Goal: Task Accomplishment & Management: Use online tool/utility

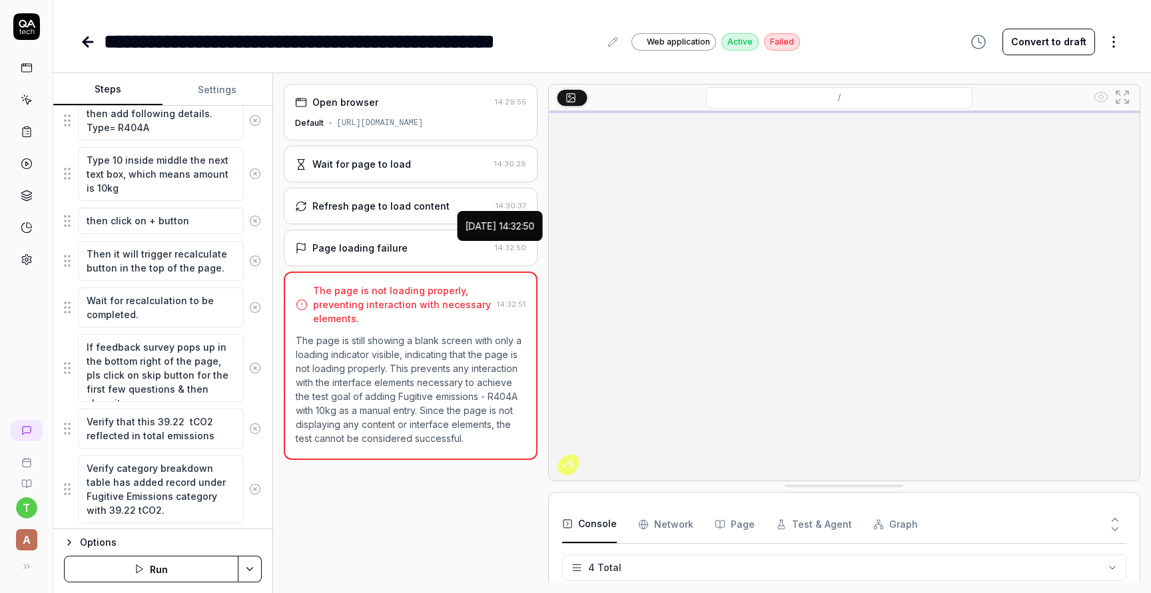
scroll to position [408, 0]
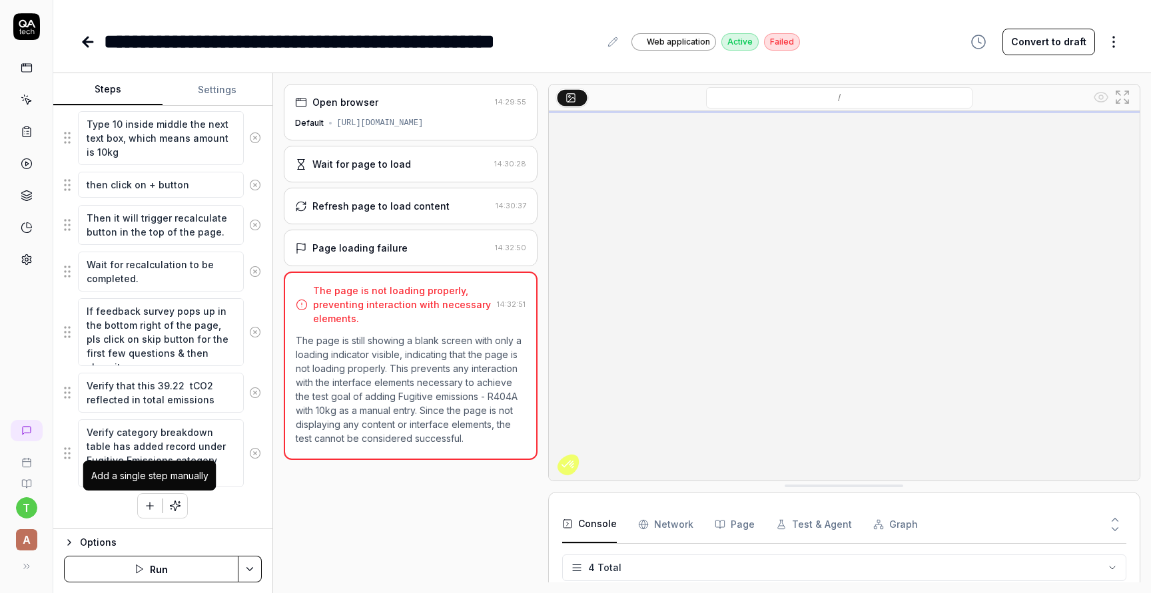
click at [151, 504] on icon "button" at bounding box center [150, 506] width 12 height 12
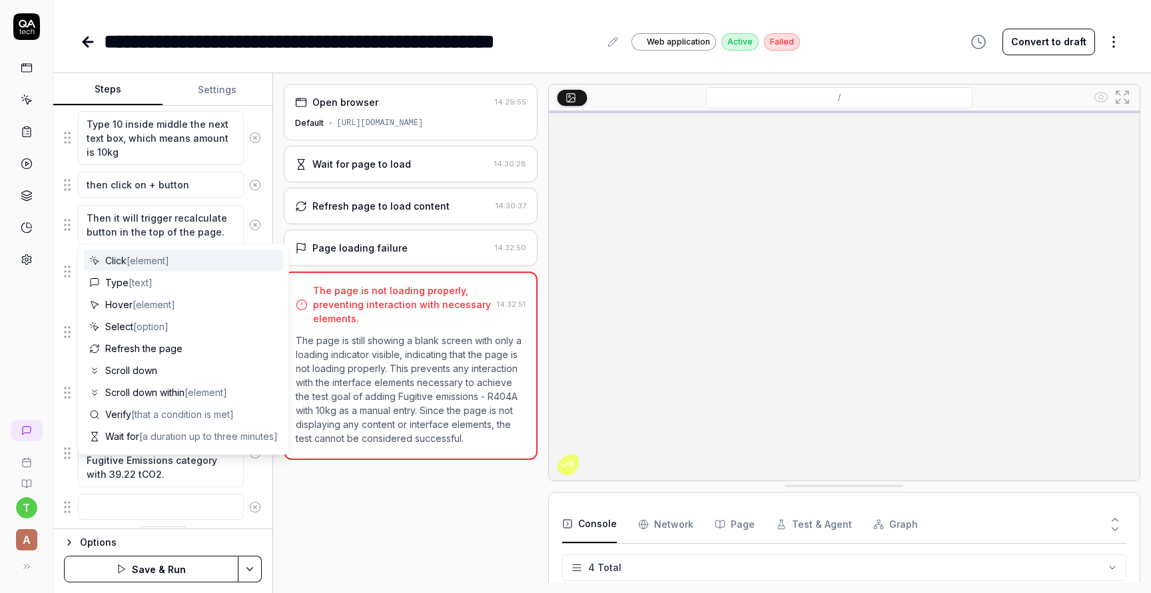
scroll to position [442, 0]
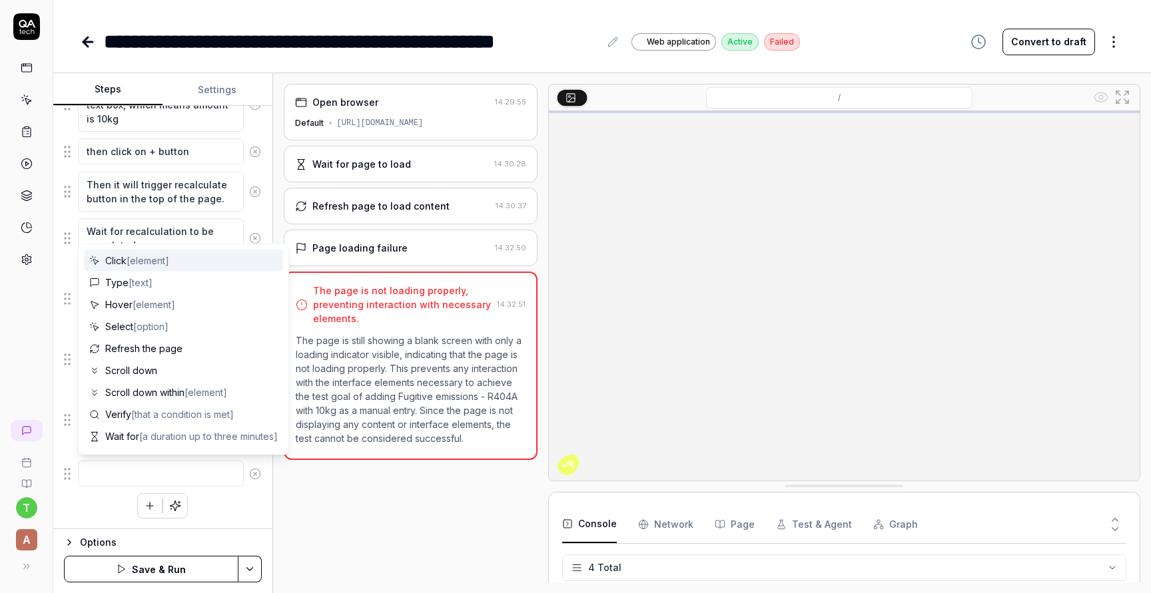
click at [125, 470] on textarea at bounding box center [161, 474] width 166 height 26
type textarea "*"
type textarea "t"
type textarea "*"
type textarea "th"
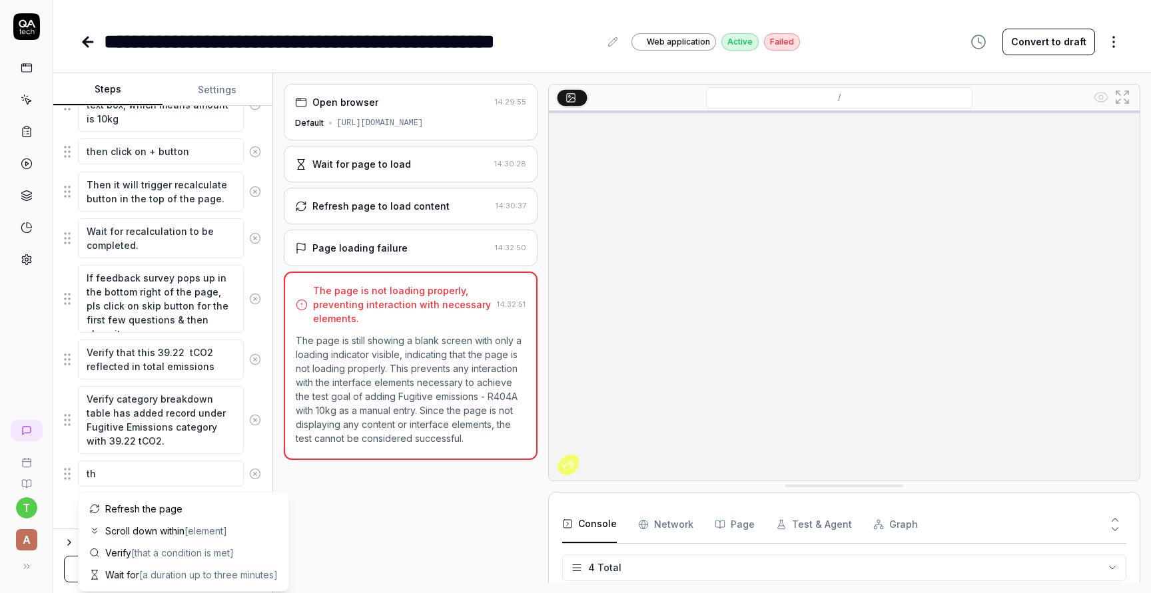
type textarea "*"
type textarea "the"
type textarea "*"
type textarea "then"
type textarea "*"
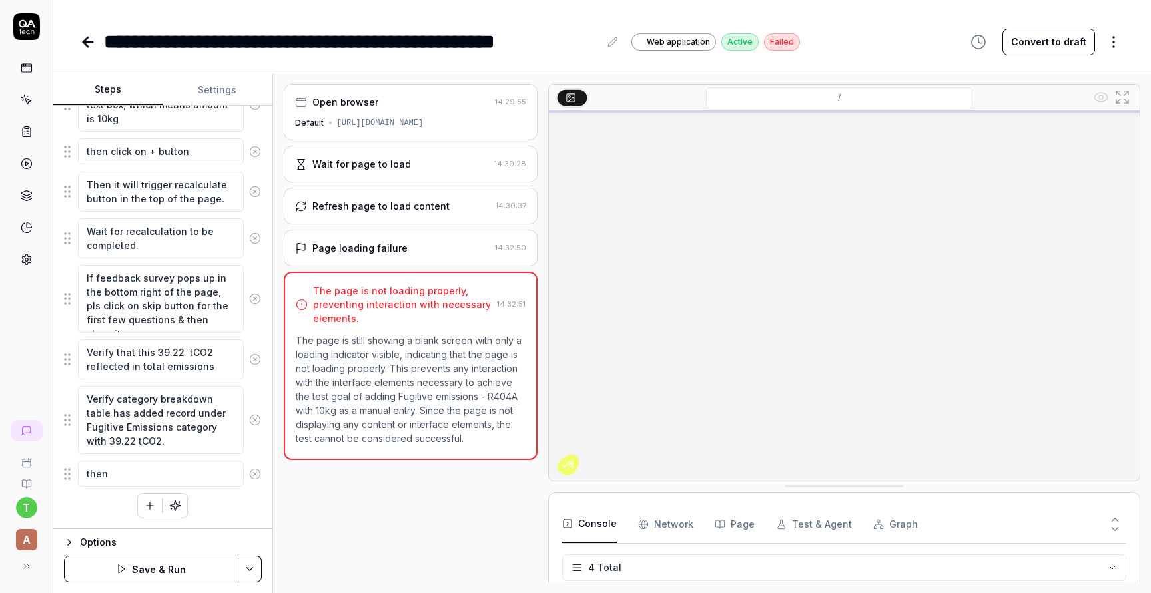
type textarea "then"
type textarea "*"
type textarea "then m"
type textarea "*"
type textarea "then mo"
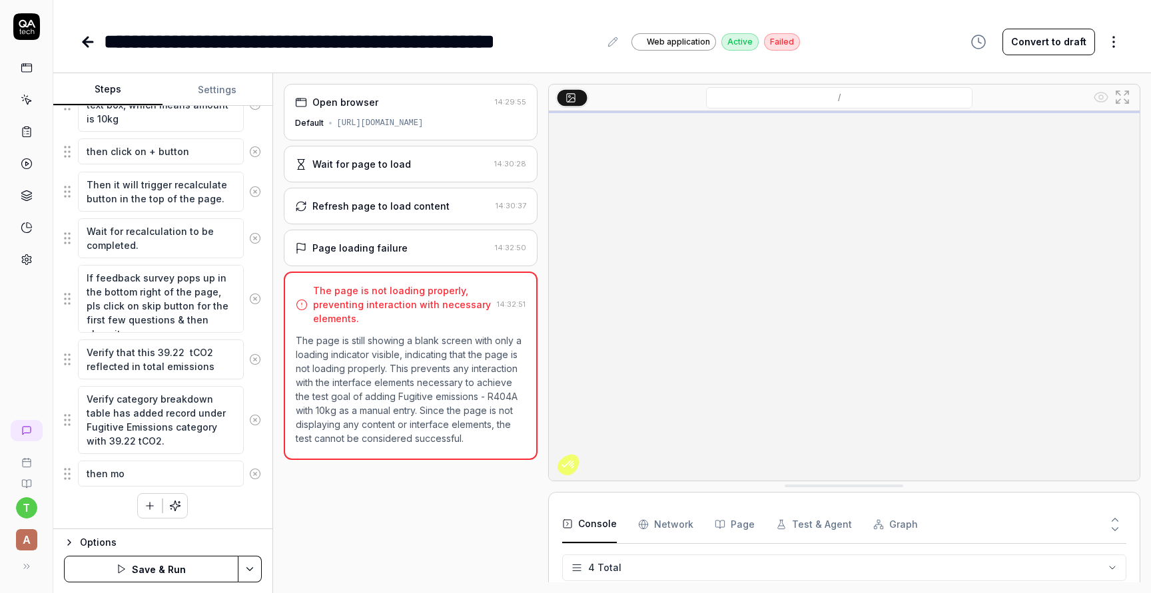
type textarea "*"
type textarea "then mov"
type textarea "*"
type textarea "then mo"
type textarea "*"
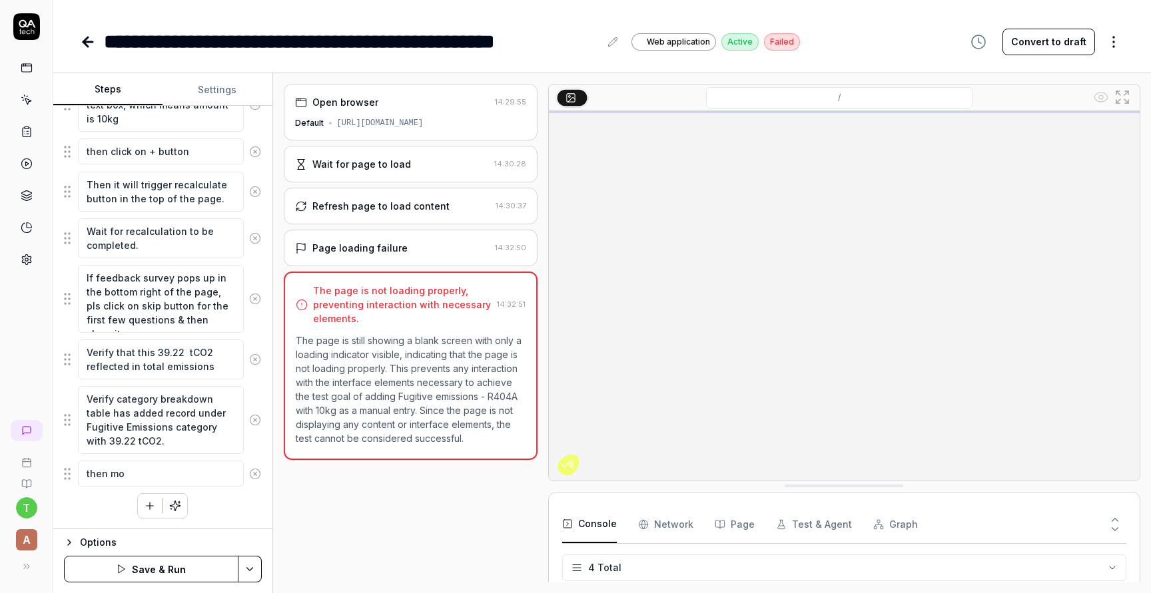
type textarea "then m"
type textarea "*"
type textarea "then"
type textarea "*"
type textarea "then c"
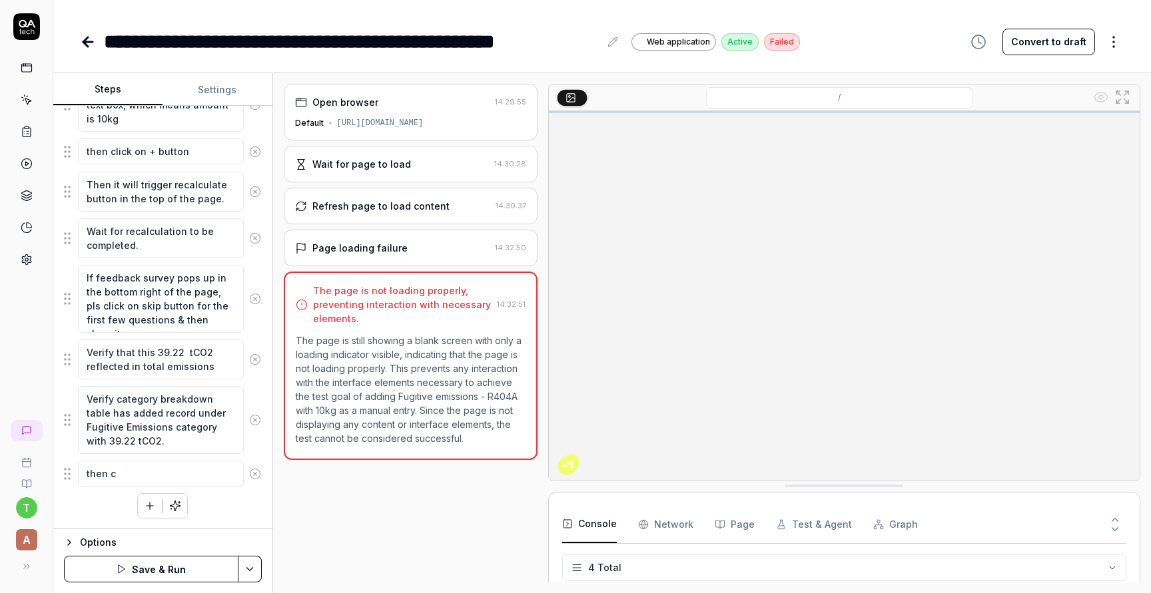
type textarea "*"
type textarea "then cl"
type textarea "*"
type textarea "then cli"
type textarea "*"
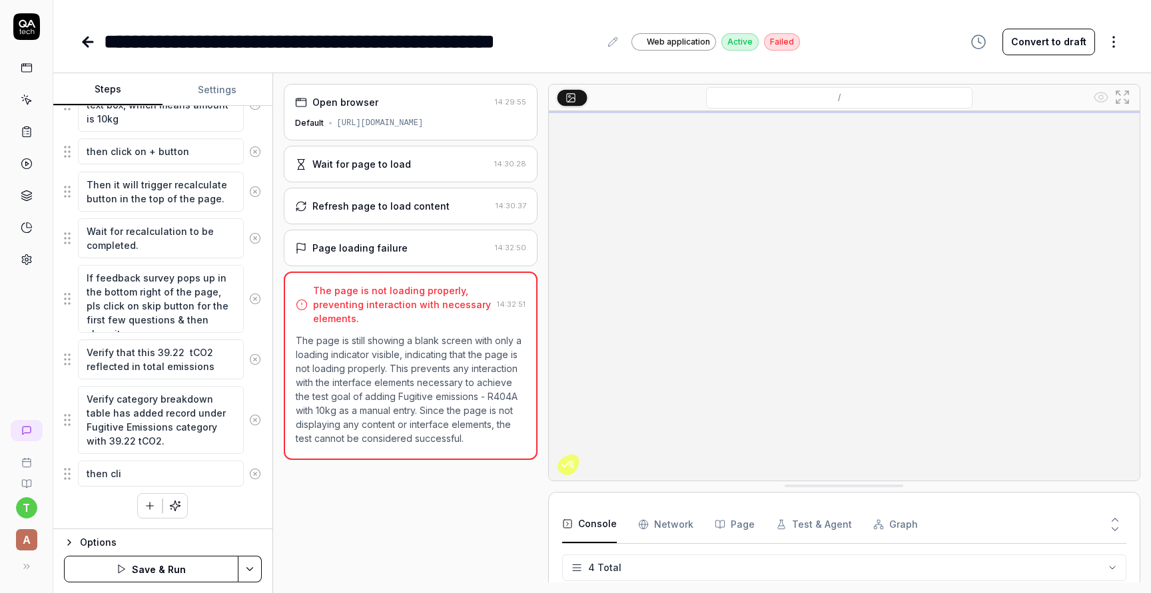
type textarea "then clic"
type textarea "*"
type textarea "then click"
type textarea "*"
type textarea "then click"
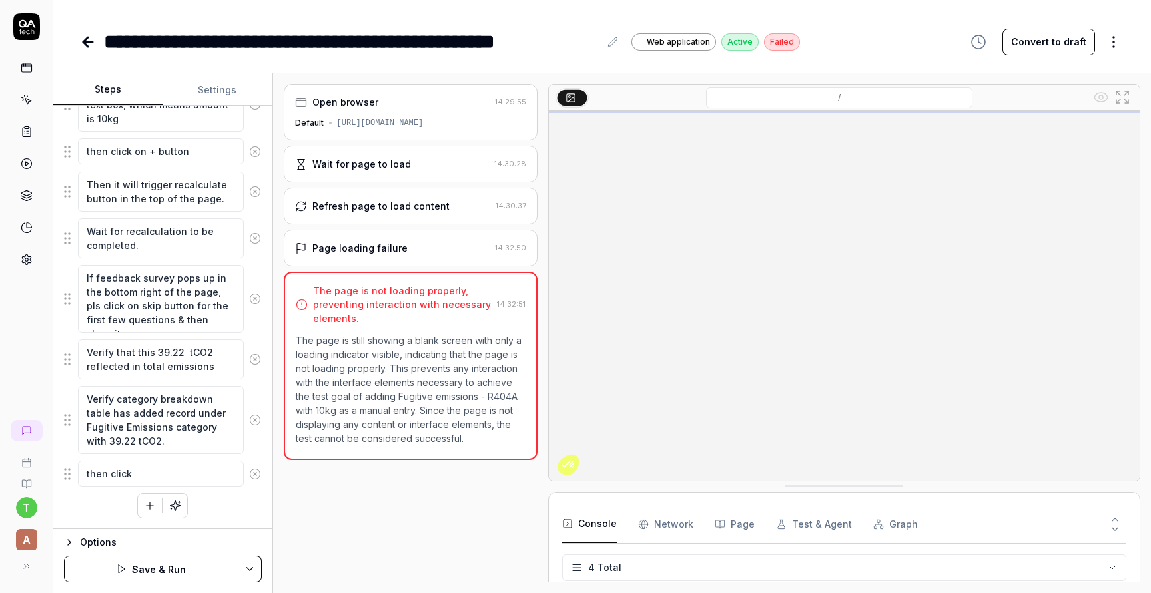
type textarea "*"
type textarea "then click o"
type textarea "*"
type textarea "then click on"
type textarea "*"
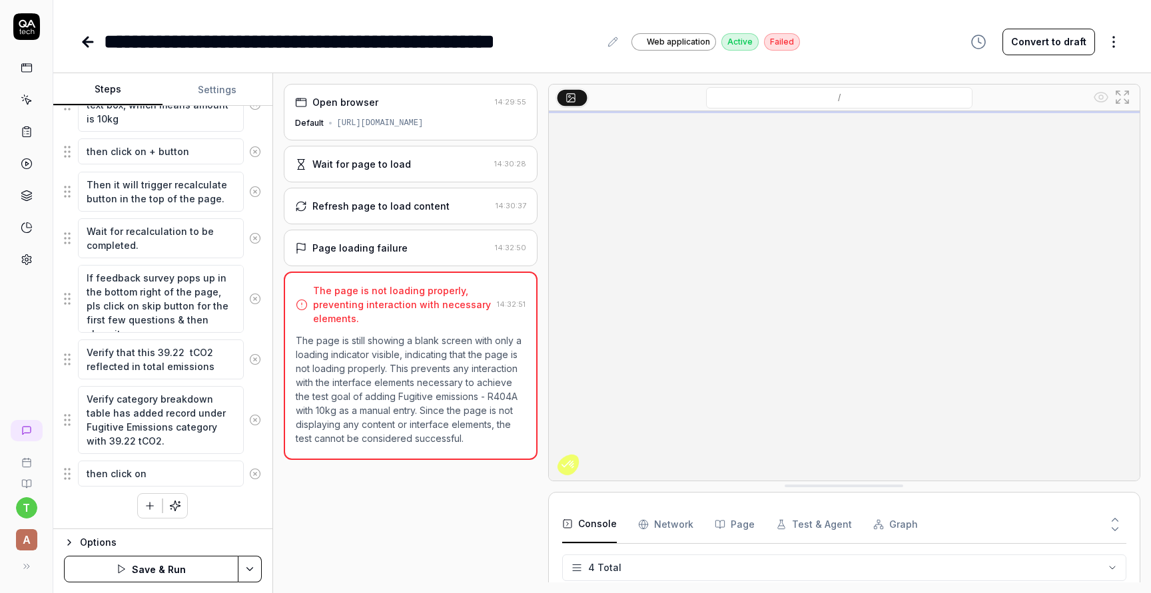
type textarea "then click on"
type textarea "*"
type textarea "then click on t"
type textarea "*"
type textarea "then click on th"
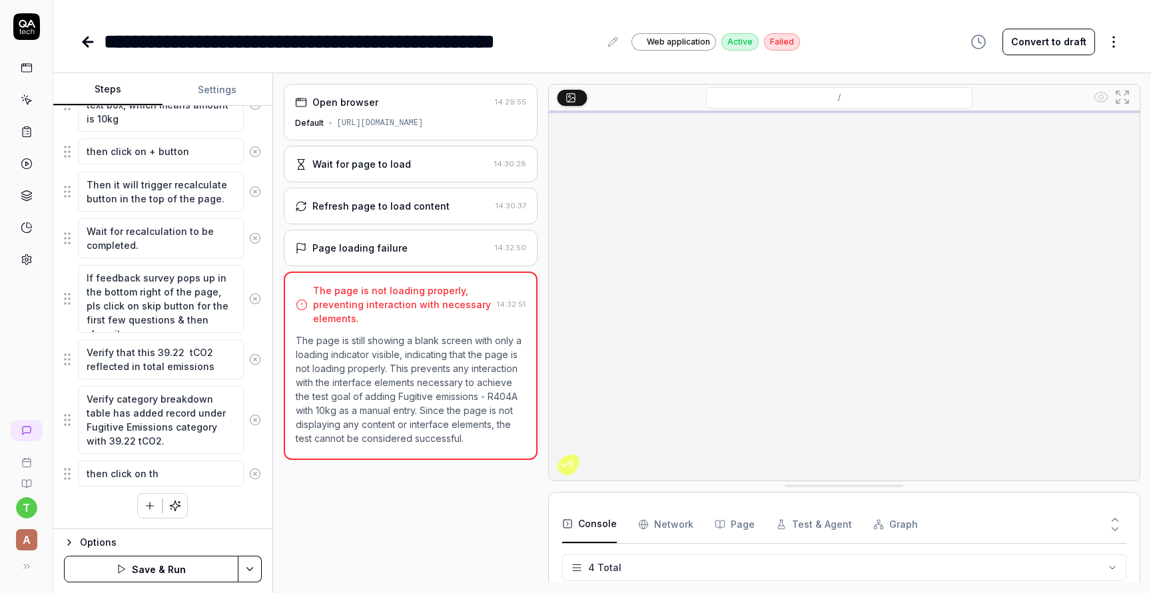
type textarea "*"
type textarea "then click on the"
type textarea "*"
type textarea "then click on the"
type textarea "*"
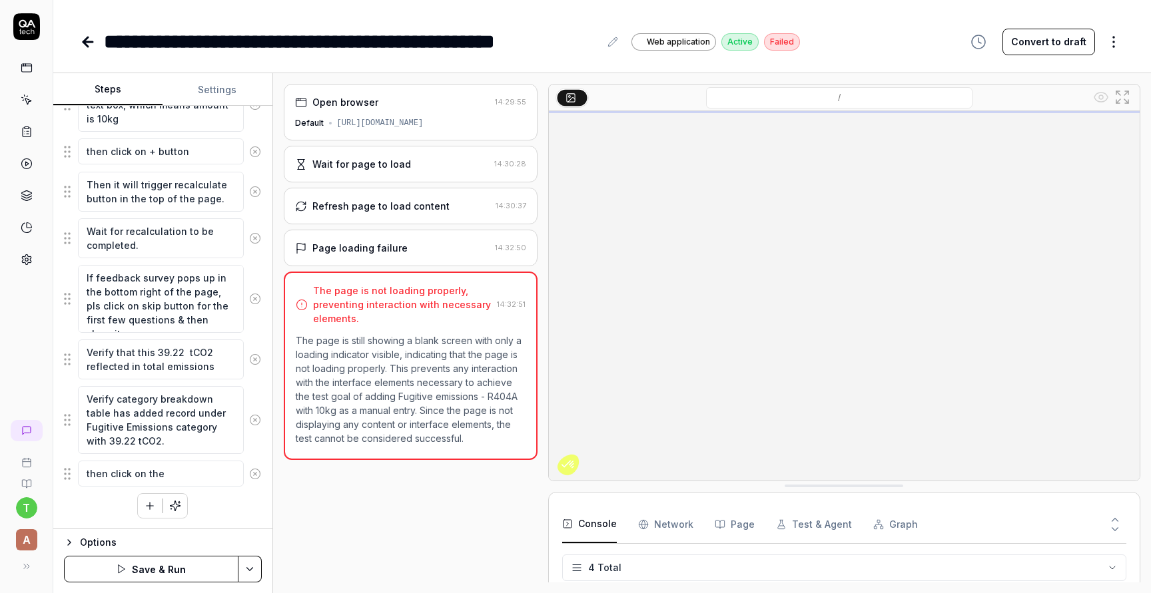
type textarea "then click on the t"
type textarea "*"
type textarea "then click on the te"
type textarea "*"
type textarea "then click on the tex"
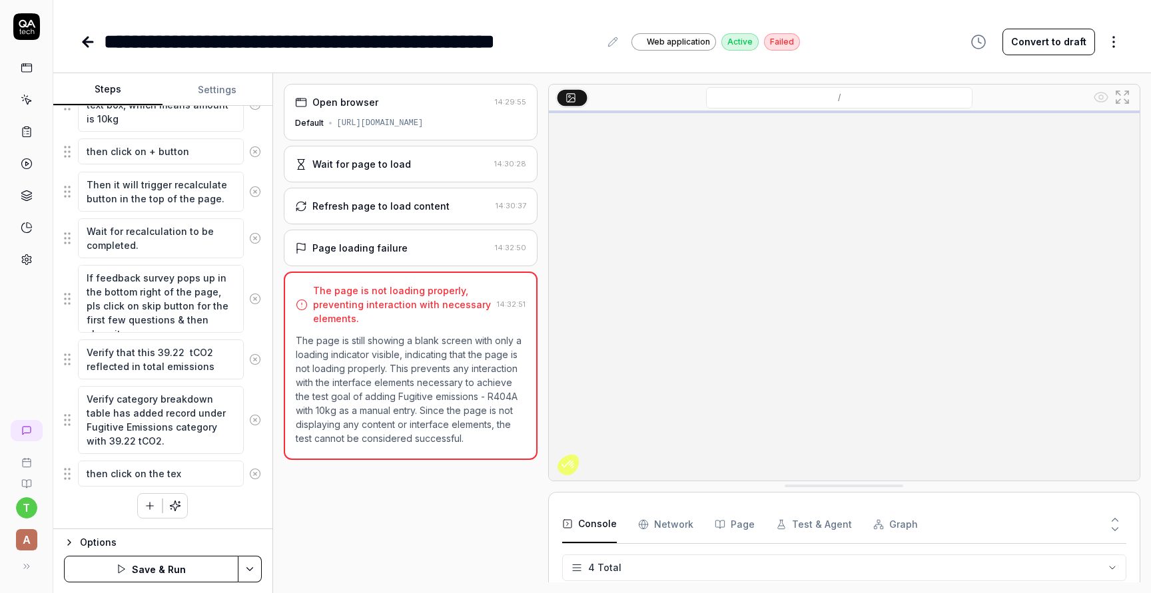
type textarea "*"
type textarea "then click on the text"
type textarea "*"
type textarea "then click on the text"
type textarea "*"
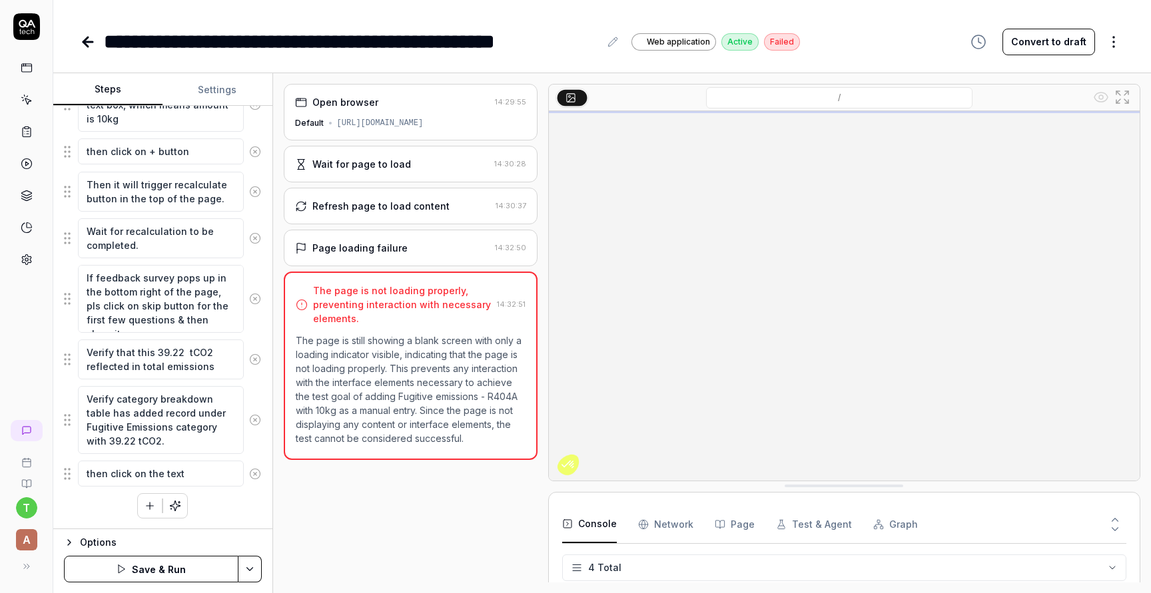
type textarea "then click on the text b"
type textarea "*"
type textarea "then click on the text bo"
type textarea "*"
type textarea "then click on the text box"
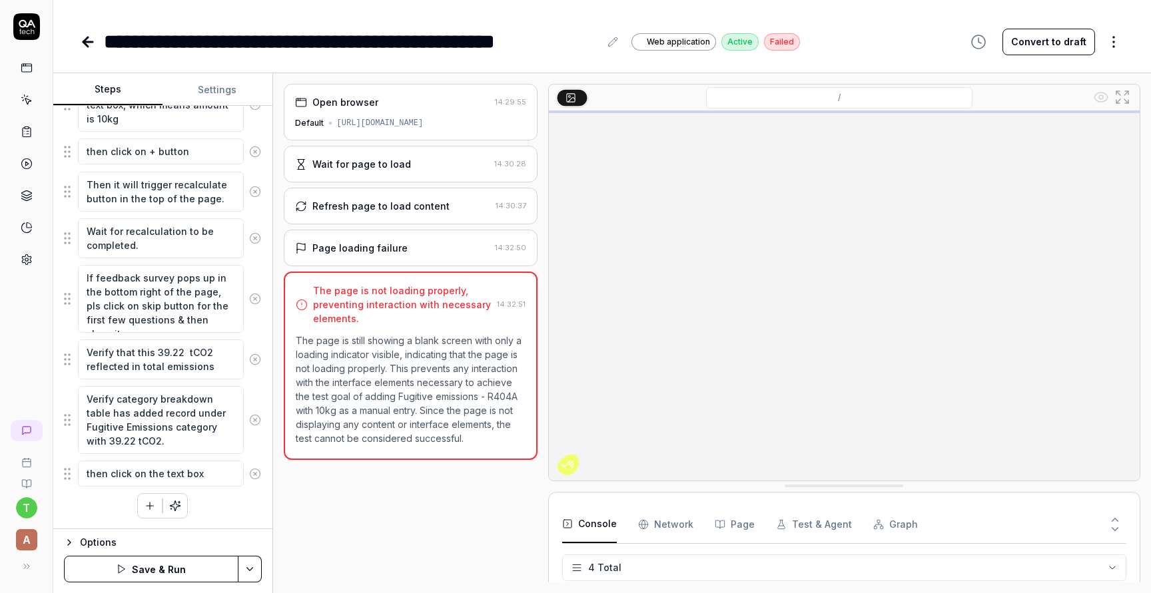
type textarea "*"
type textarea "then click on the text box"
type textarea "*"
type textarea "then click on the text box n"
type textarea "*"
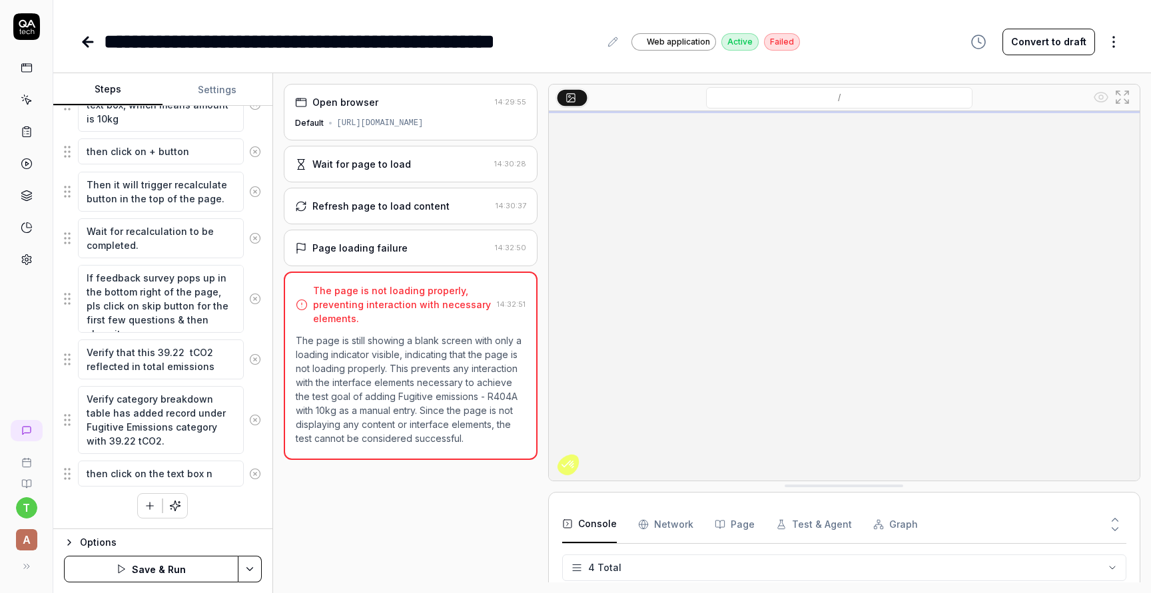
type textarea "then click on the text box ne"
type textarea "*"
type textarea "then click on the text box nex"
type textarea "*"
type textarea "then click on the text box next"
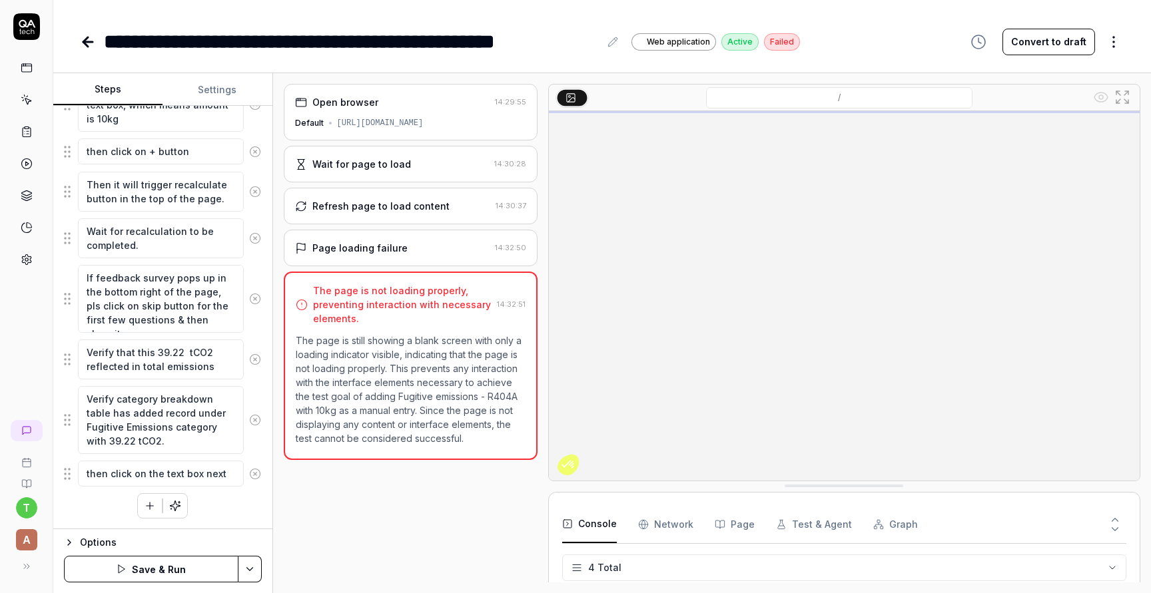
type textarea "*"
type textarea "then click on the text box next"
type textarea "*"
type textarea "then click on the text box next t"
type textarea "*"
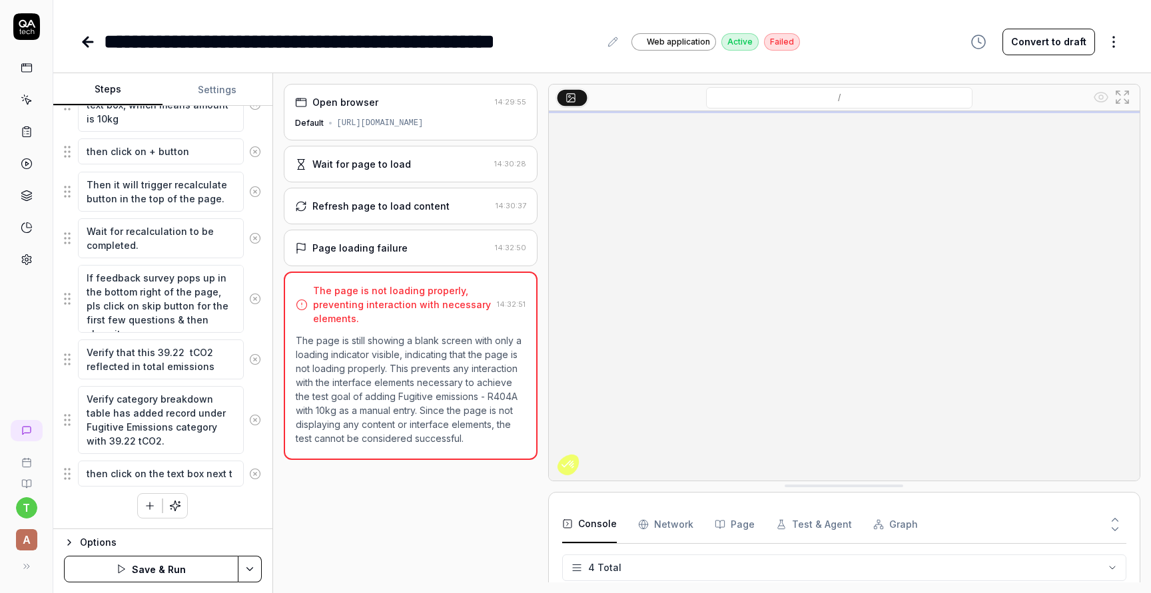
type textarea "then click on the text box next to"
type textarea "*"
type textarea "then click on the text box next to"
type textarea "*"
type textarea "then click on the text box next to i"
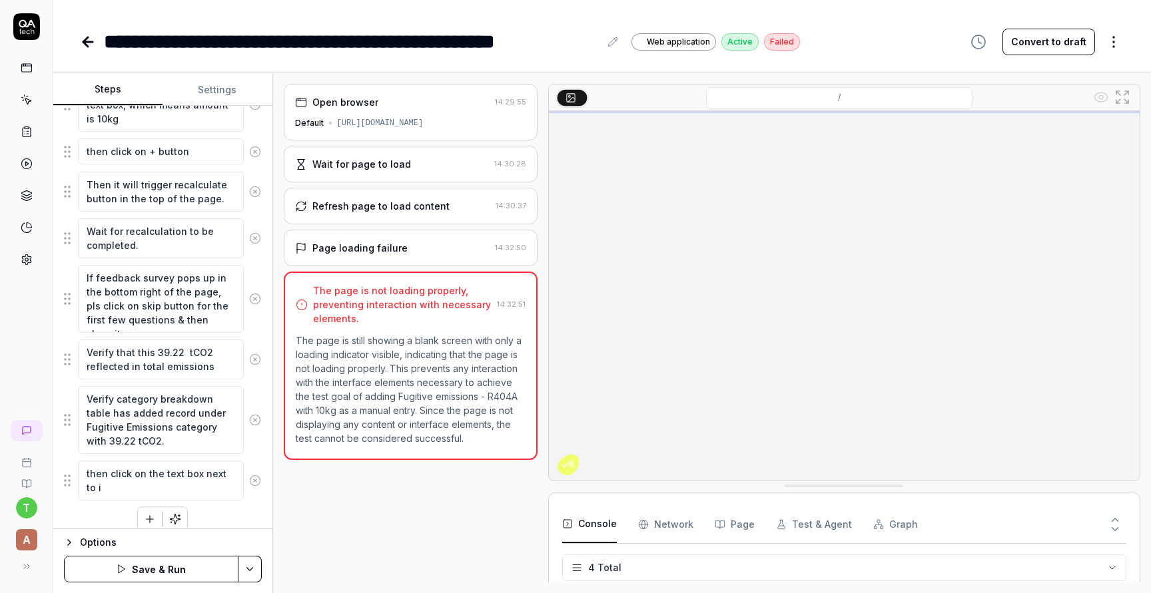
type textarea "*"
type textarea "then click on the text box next to it"
type textarea "*"
type textarea "then click on the text box next to it,"
type textarea "*"
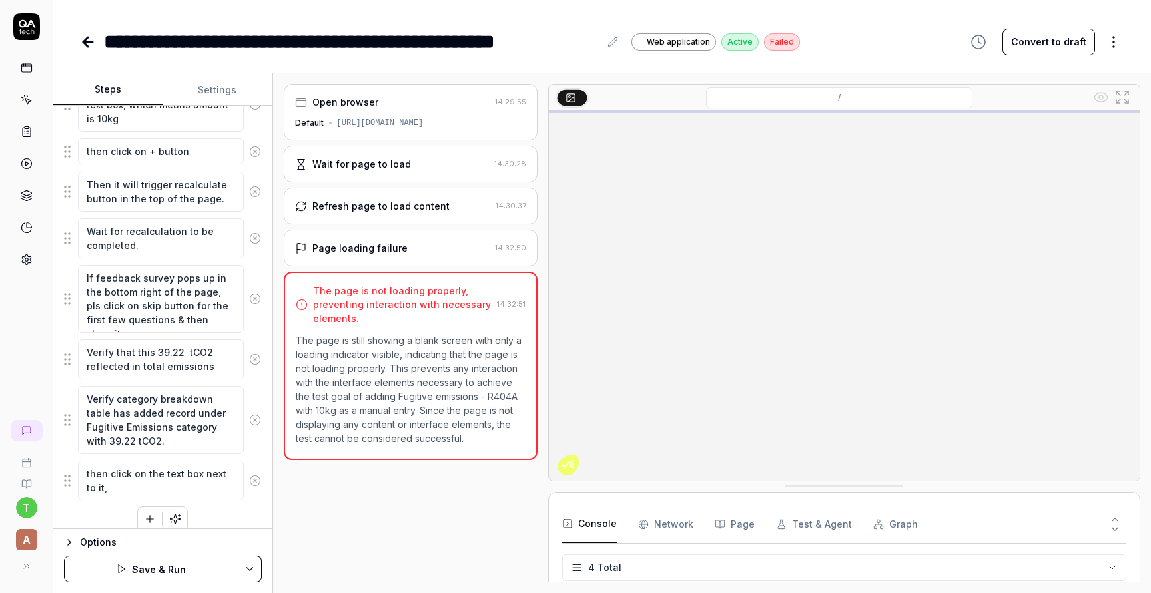
type textarea "then click on the text box next to it,"
type textarea "*"
type textarea "then click on the text box next to it, t"
type textarea "*"
type textarea "then click on the text box next to it, th"
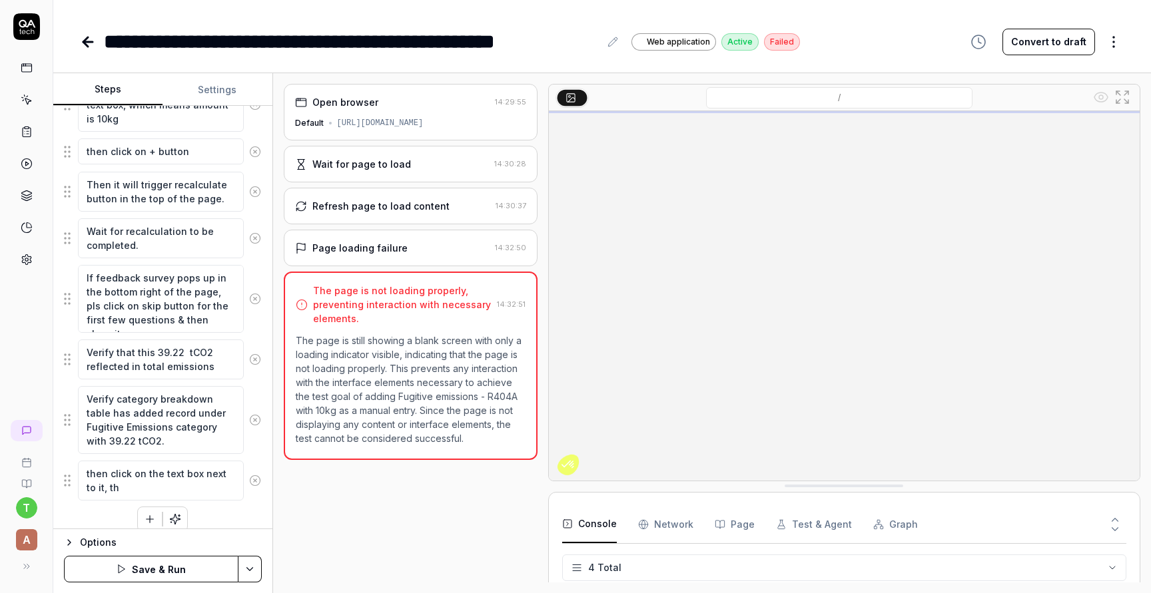
type textarea "*"
type textarea "then click on the text box next to it, the"
type textarea "*"
type textarea "then click on the text box next to it, then"
type textarea "*"
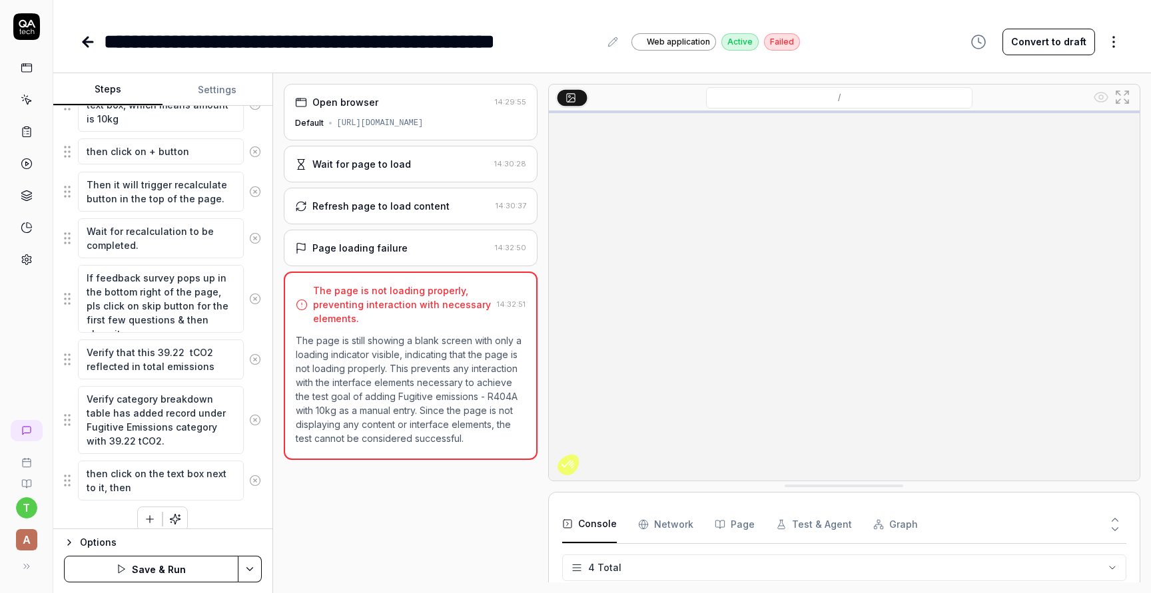
type textarea "then click on the text box next to it, then"
type textarea "*"
type textarea "then click on the text box next to it, then i"
type textarea "*"
type textarea "then click on the text box next to it, then it"
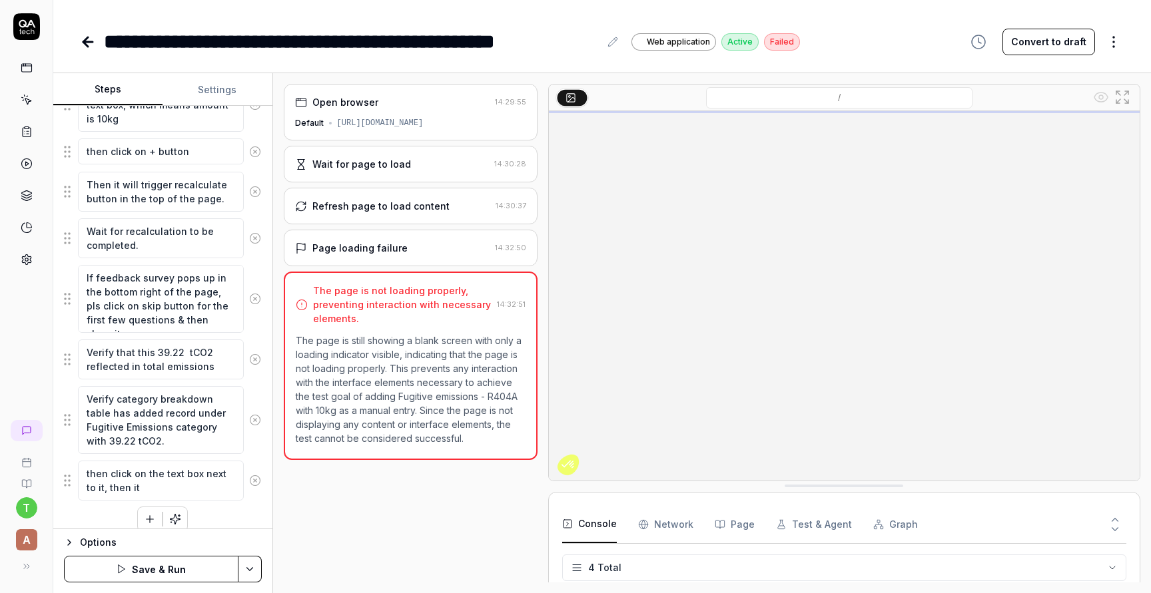
type textarea "*"
type textarea "then click on the text box next to it, then it"
type textarea "*"
type textarea "then click on the text box next to it, then it w"
type textarea "*"
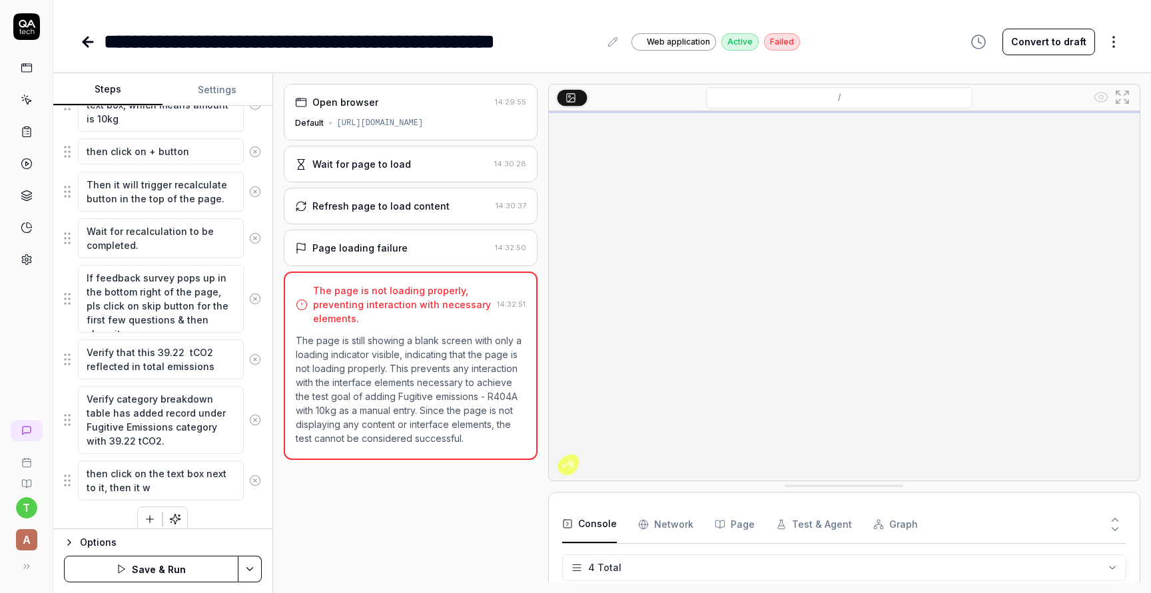
type textarea "then click on the text box next to it, then it wi"
type textarea "*"
type textarea "then click on the text box next to it, then it wil"
type textarea "*"
type textarea "then click on the text box next to it, then it will"
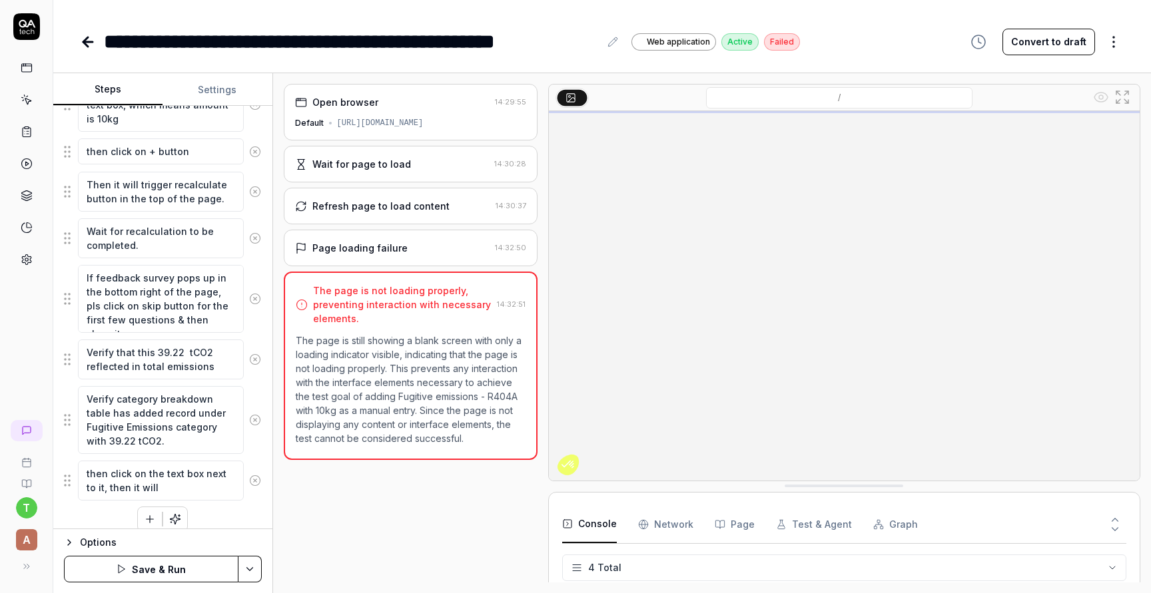
type textarea "*"
type textarea "then click on the text box next to it, then it will"
type textarea "*"
type textarea "then click on the text box next to it, then it will b"
type textarea "*"
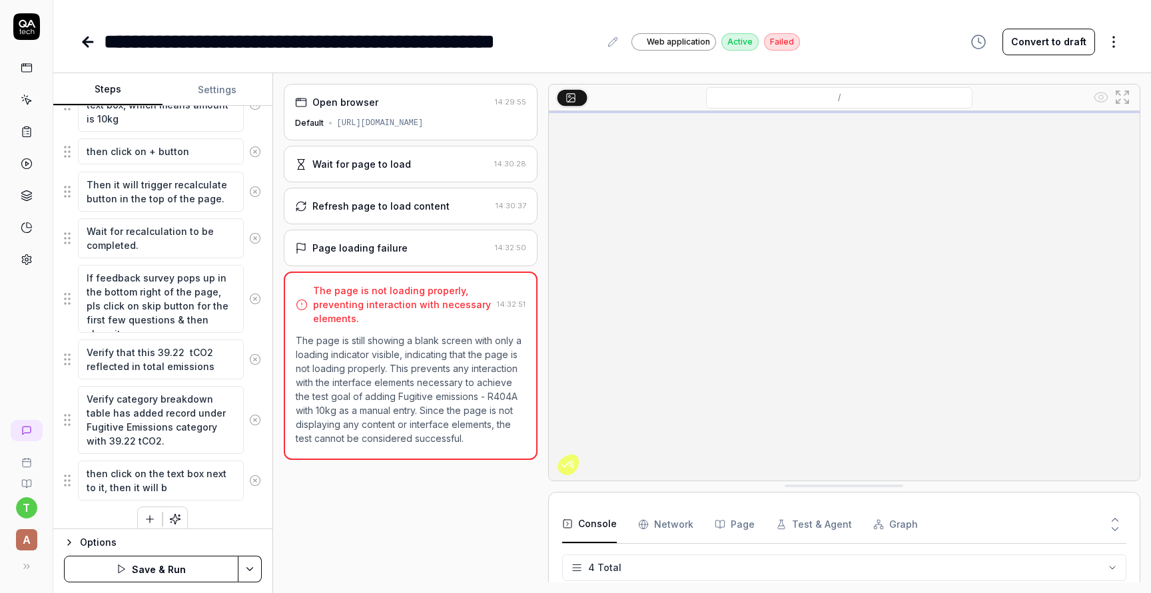
type textarea "then click on the text box next to it, then it will be"
type textarea "*"
type textarea "then click on the text box next to it, then it will be"
type textarea "*"
type textarea "then click on the text box next to it, then it will be e"
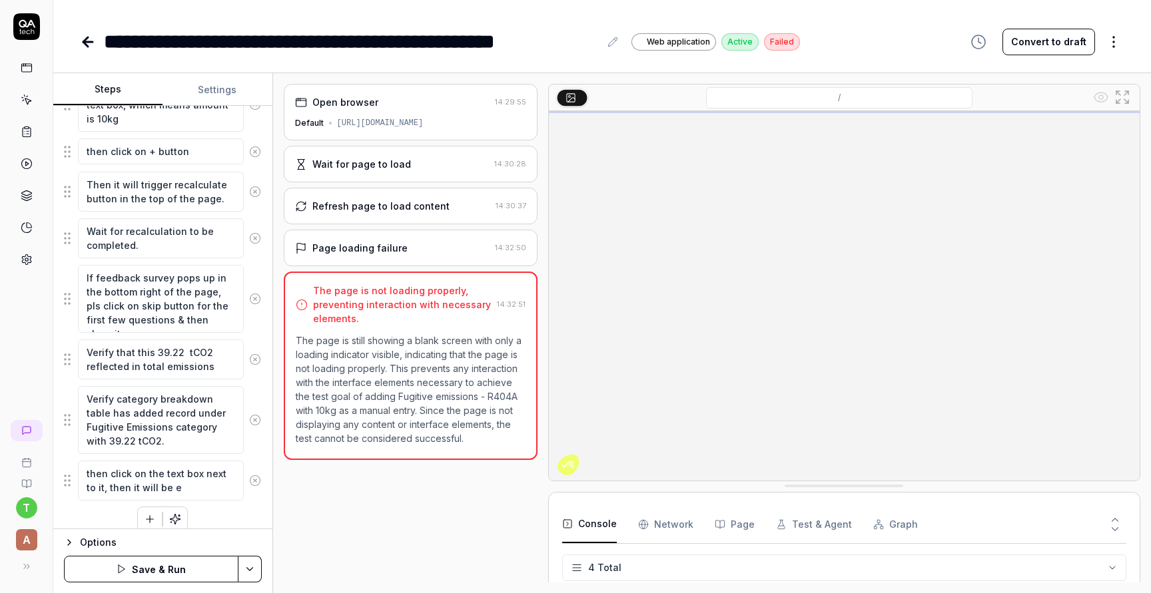
type textarea "*"
type textarea "then click on the text box next to it, then it will be en"
type textarea "*"
type textarea "then click on the text box next to it, then it will be ena"
type textarea "*"
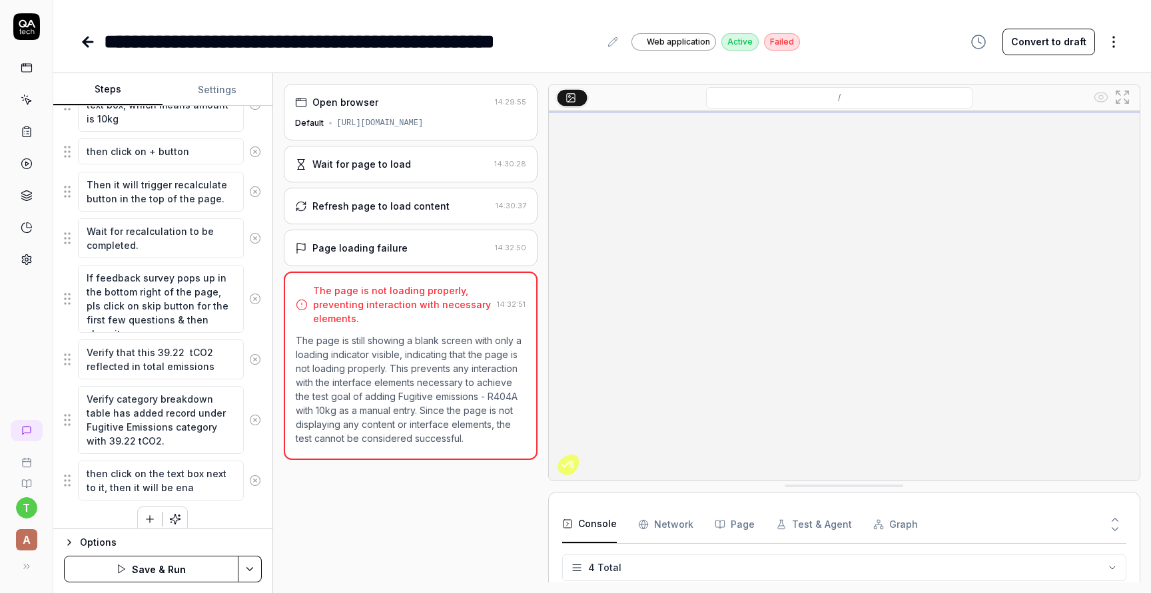
type textarea "then click on the text box next to it, then it will be enab"
type textarea "*"
type textarea "then click on the text box next to it, then it will be enabl"
type textarea "*"
type textarea "then click on the text box next to it, then it will be enable"
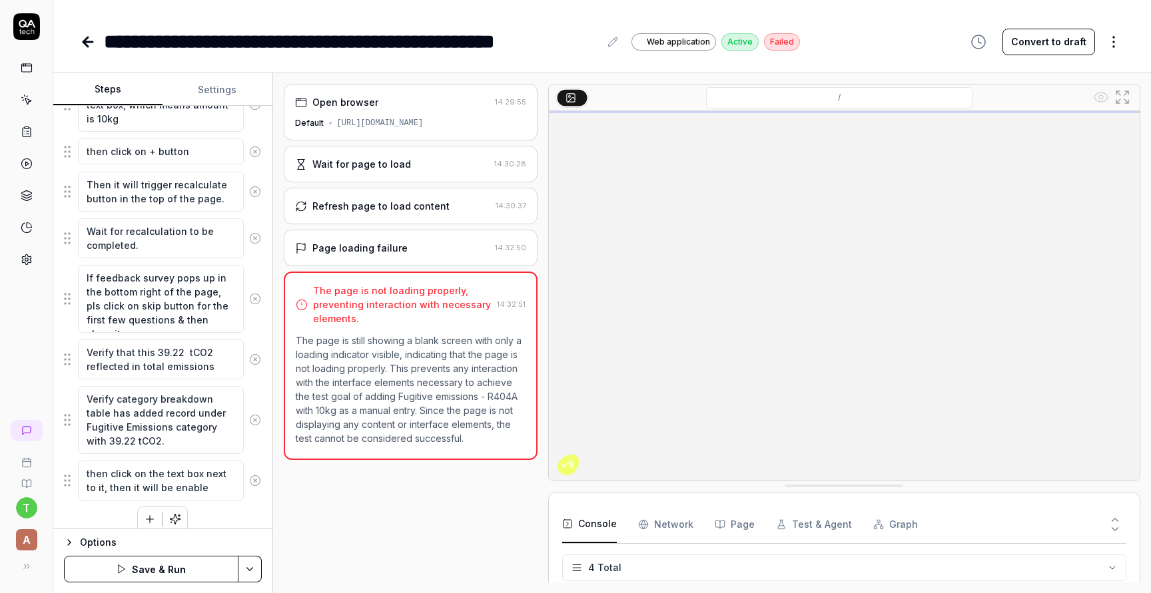
type textarea "*"
type textarea "then click on the text box next to it, then it will be enabled"
click at [145, 472] on textarea "then click on the text box next to it, then it will be enabled" at bounding box center [161, 481] width 166 height 40
click at [162, 473] on textarea "then click on the text box next to it, then it will be enabled" at bounding box center [161, 481] width 166 height 40
type textarea "*"
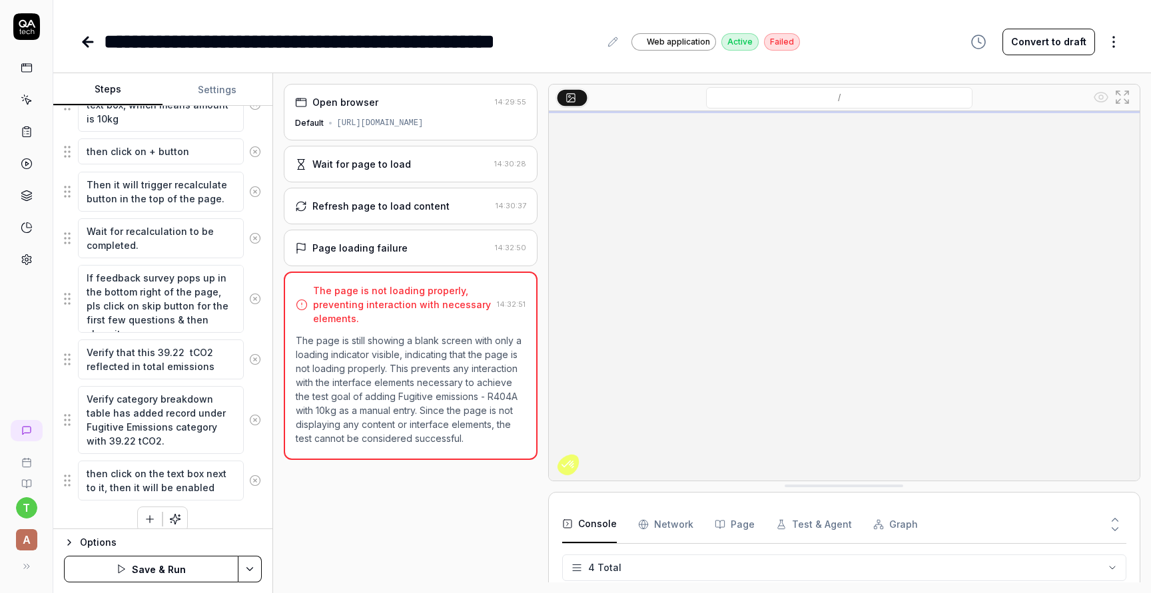
type textarea "then click on the mtext box next to it, then it will be enabled"
type textarea "*"
type textarea "then click on the mitext box next to it, then it will be enabled"
type textarea "*"
type textarea "then click on the midtext box next to it, then it will be enabled"
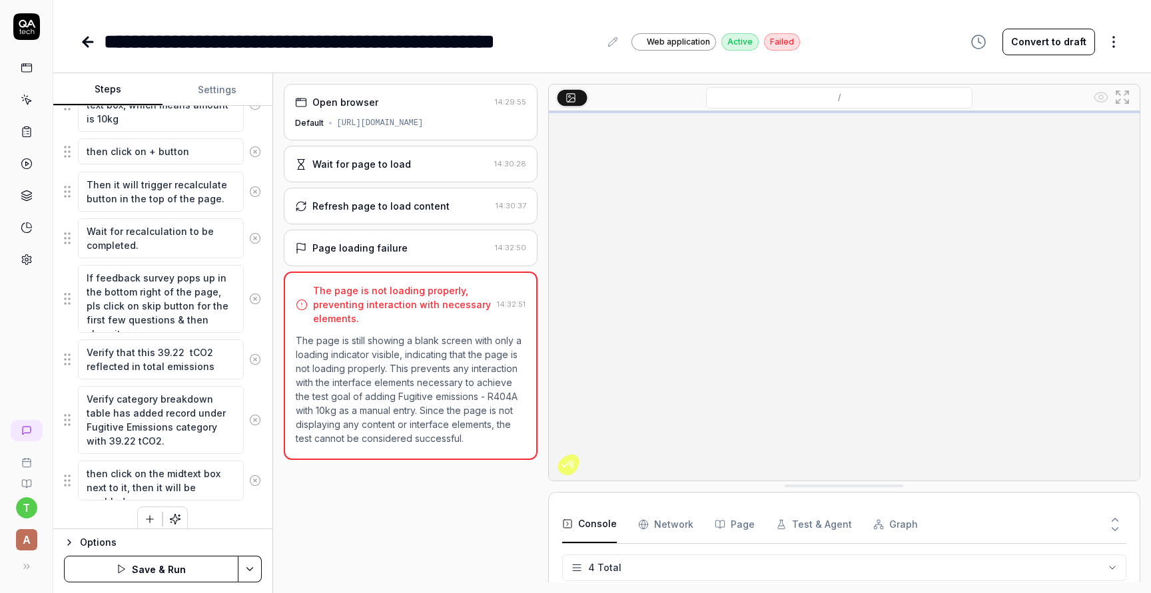
type textarea "*"
type textarea "then click on the middtext box next to it, then it will be enabled"
type textarea "*"
type textarea "then click on the middltext box next to it, then it will be enabled"
type textarea "*"
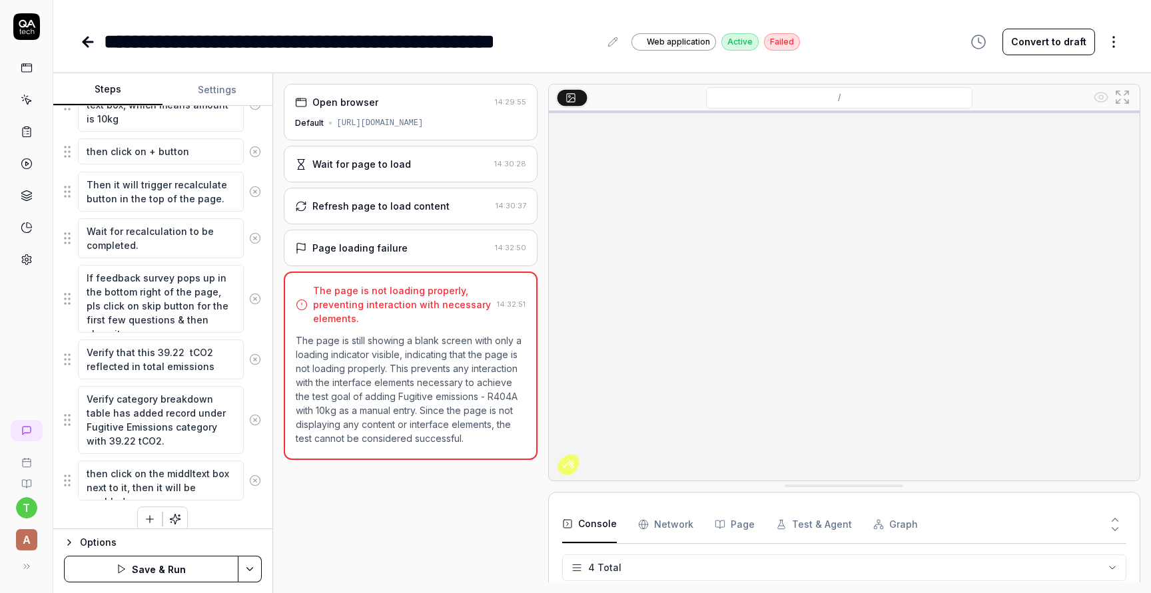
type textarea "then click on the middletext box next to it, then it will be enabled"
type textarea "*"
type textarea "then click on the middle text box next to it, then it will be enabled"
type textarea "*"
type textarea "then click on the middle otext box next to it, then it will be enabled"
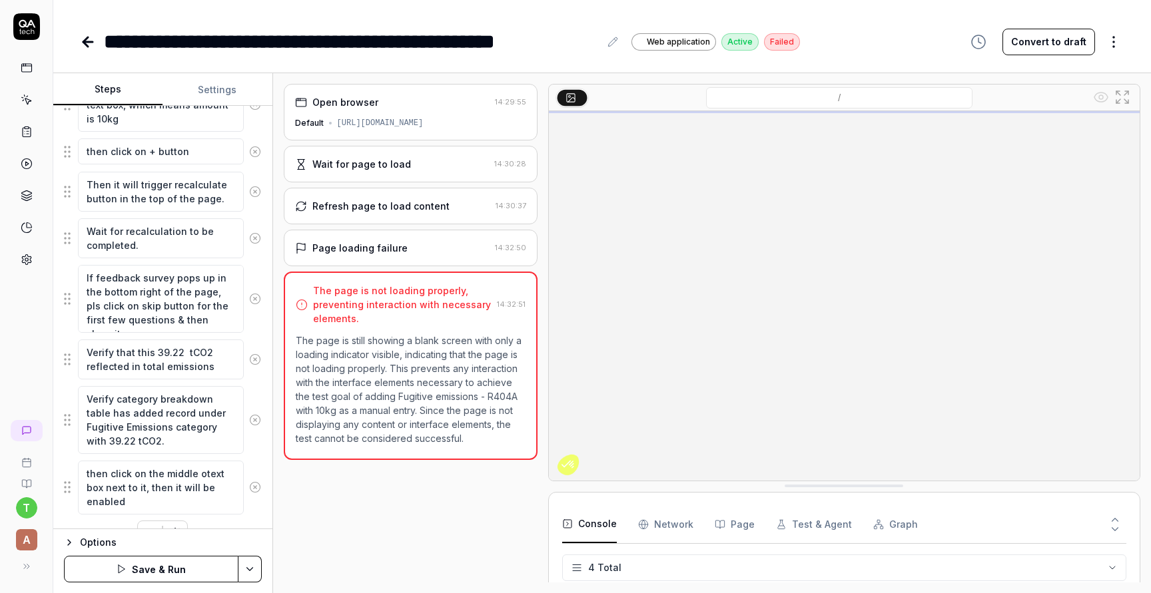
type textarea "*"
type textarea "then click on the middle oftext box next to it, then it will be enabled"
type textarea "*"
type textarea "then click on the middle of text box next to it, then it will be enabled"
type textarea "*"
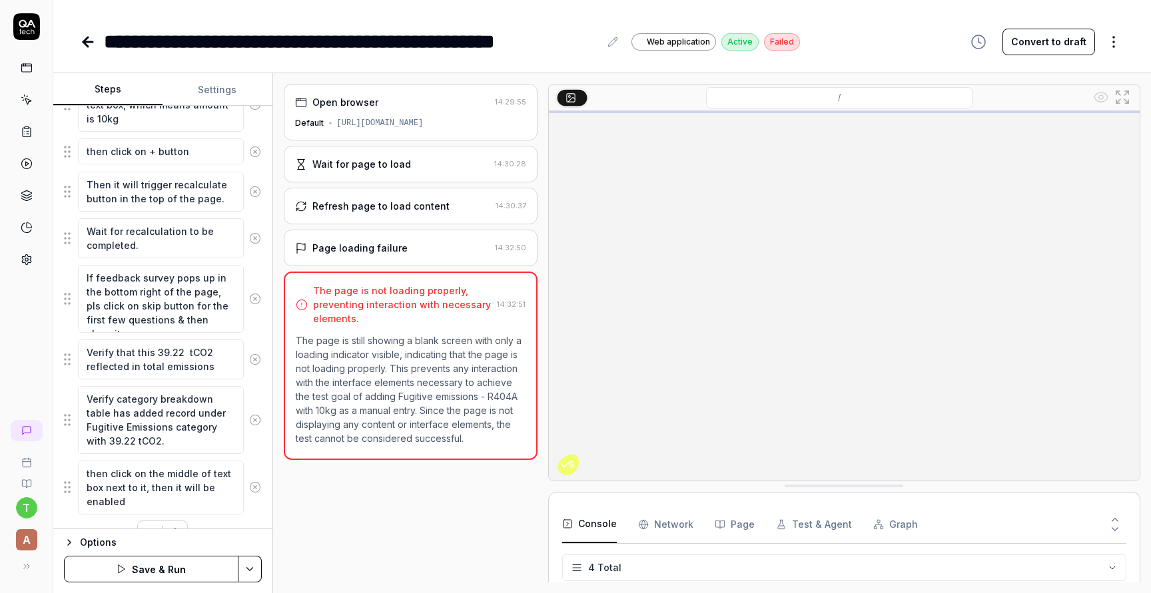
type textarea "then click on the middle of ttext box next to it, then it will be enabled"
type textarea "*"
type textarea "then click on the middle of thtext box next to it, then it will be enabled"
type textarea "*"
type textarea "then click on the middle of thetext box next to it, then it will be enabled"
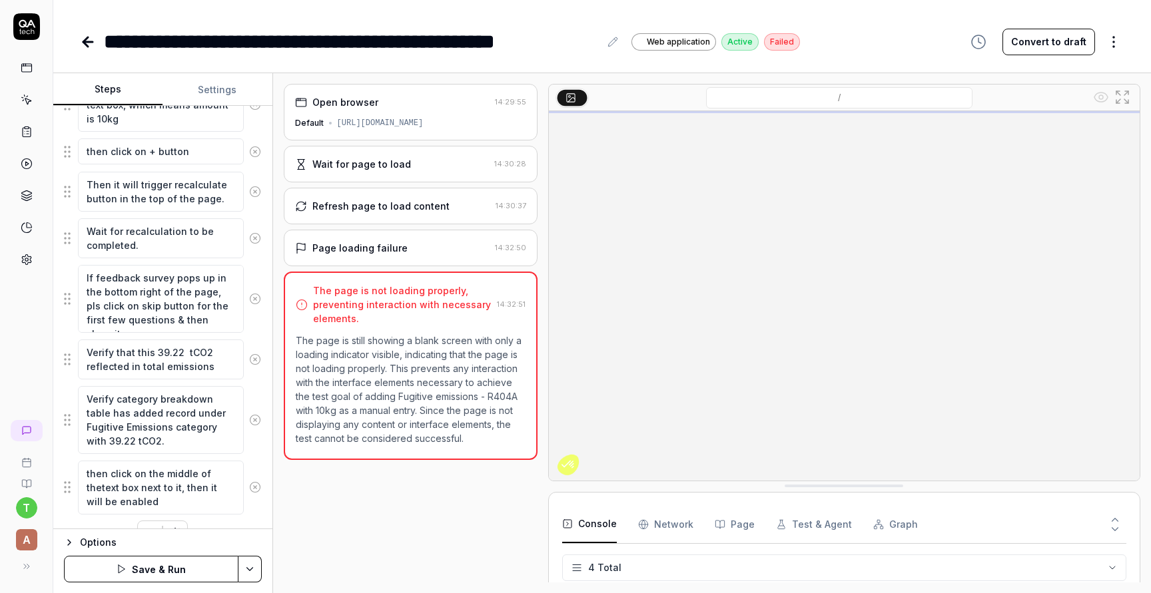
type textarea "*"
type textarea "then click on the middle of the text box next to it, then it will be enabled"
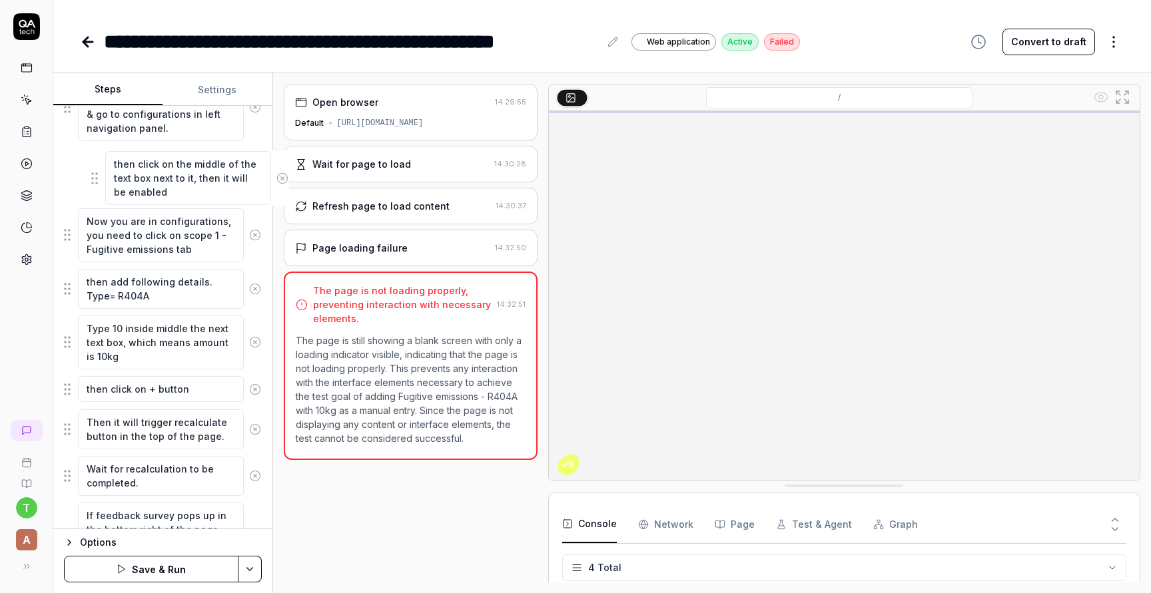
scroll to position [262, 0]
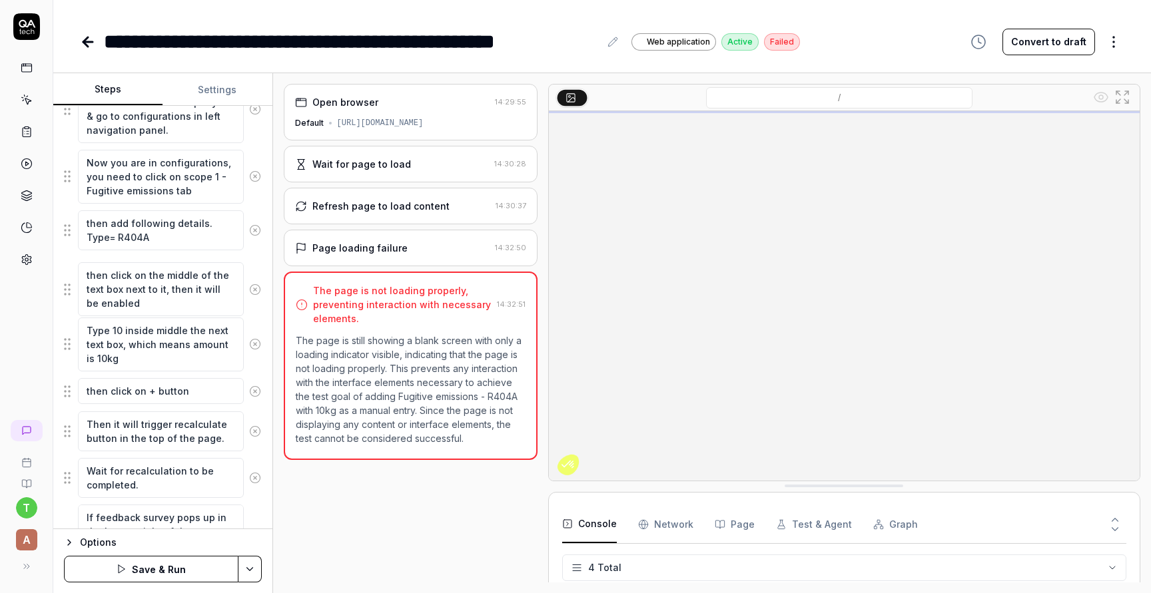
drag, startPoint x: 67, startPoint y: 492, endPoint x: 67, endPoint y: 294, distance: 197.8
click at [67, 294] on fieldset "Choose company 'QA tech-Calculations' from company list & go to configurations …" at bounding box center [163, 385] width 198 height 620
click at [152, 573] on button "Save & Run" at bounding box center [151, 569] width 175 height 27
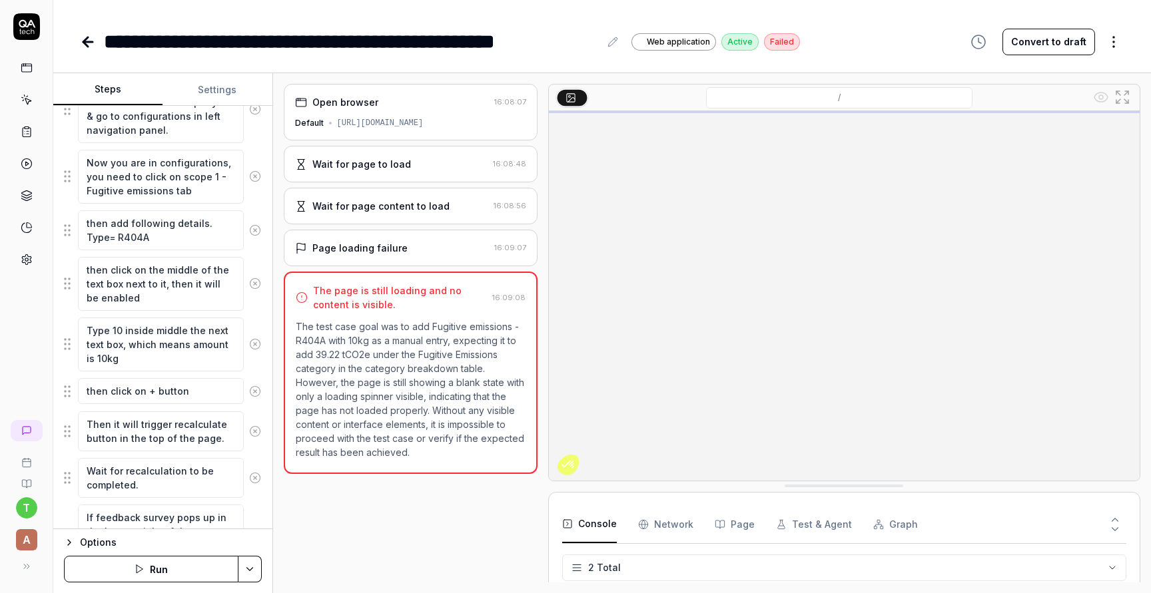
type textarea "*"
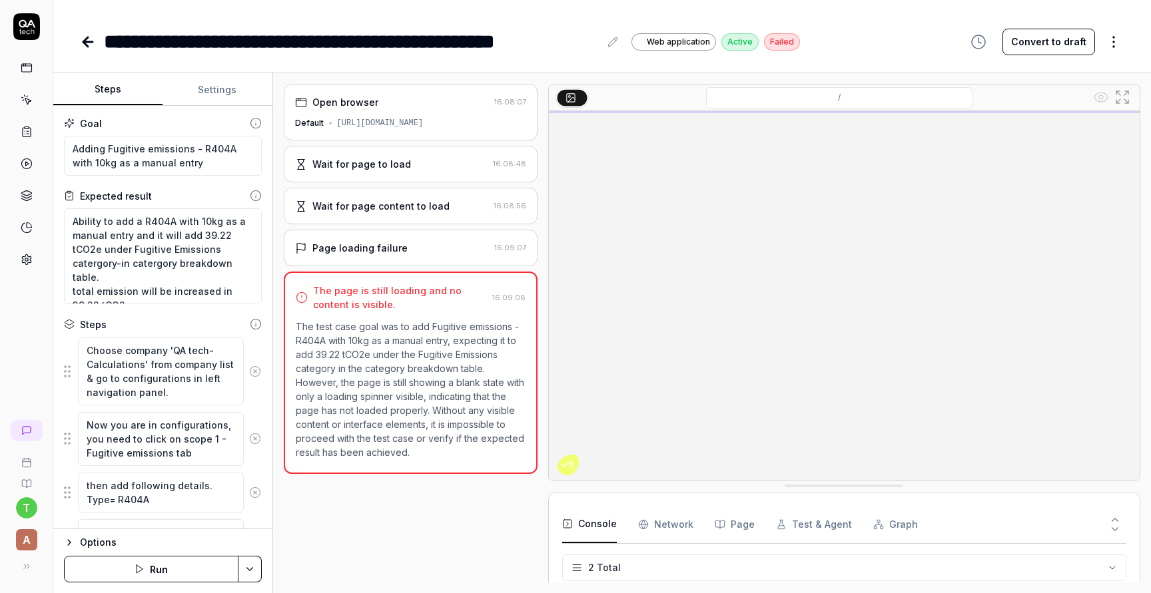
click at [152, 575] on button "Run" at bounding box center [151, 569] width 175 height 27
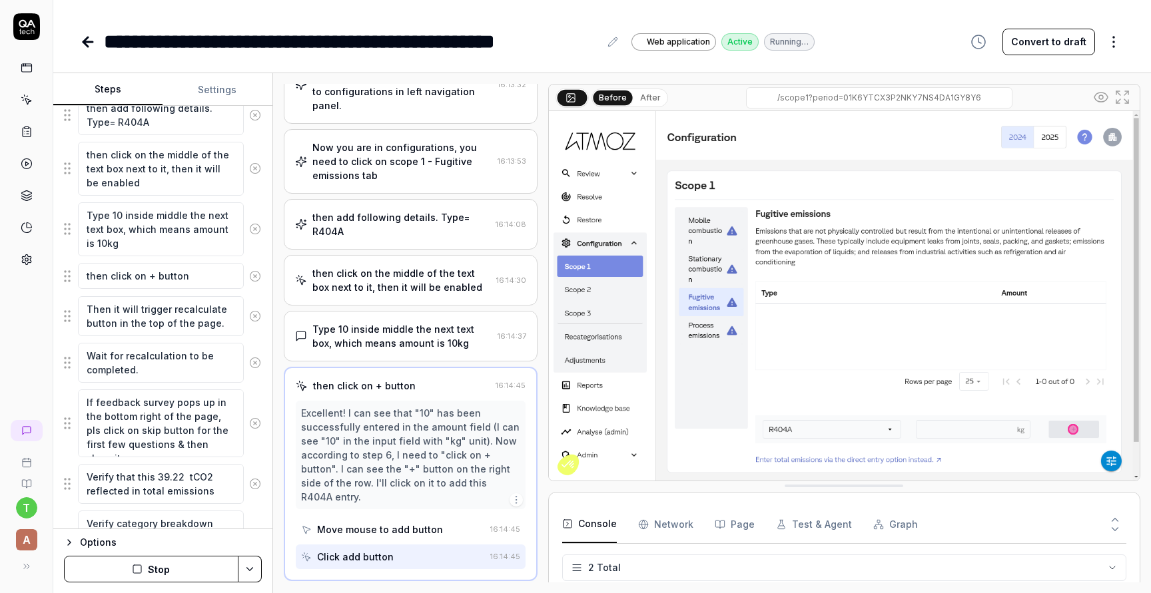
scroll to position [226, 0]
click at [162, 567] on button "Stop" at bounding box center [151, 569] width 175 height 27
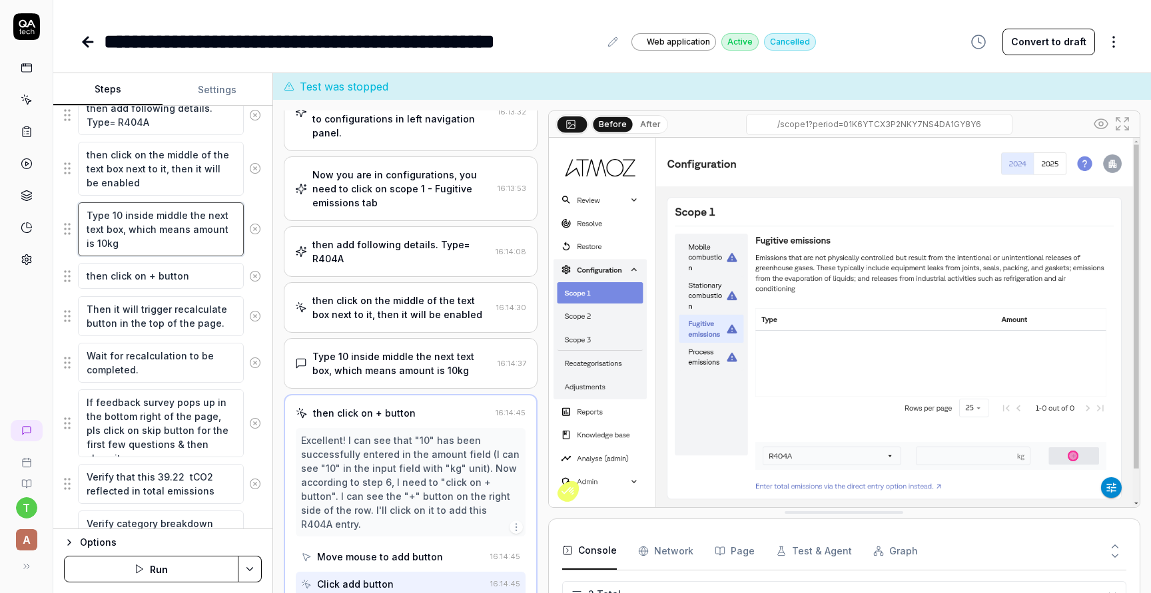
click at [111, 212] on textarea "Type 10 inside middle the next text box, which means amount is 10kg" at bounding box center [161, 229] width 166 height 54
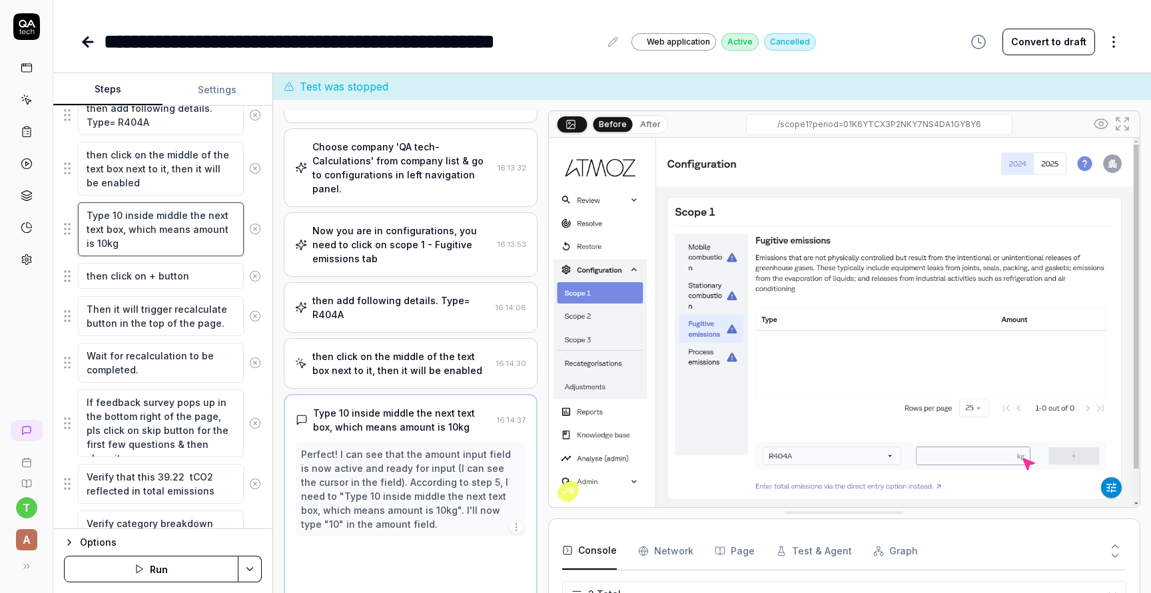
scroll to position [169, 0]
type textarea "*"
type textarea "Type '10 inside middle the next text box, which means amount is 10kg"
type textarea "*"
type textarea "Type '10' inside middle the next text box, which means amount is 10kg"
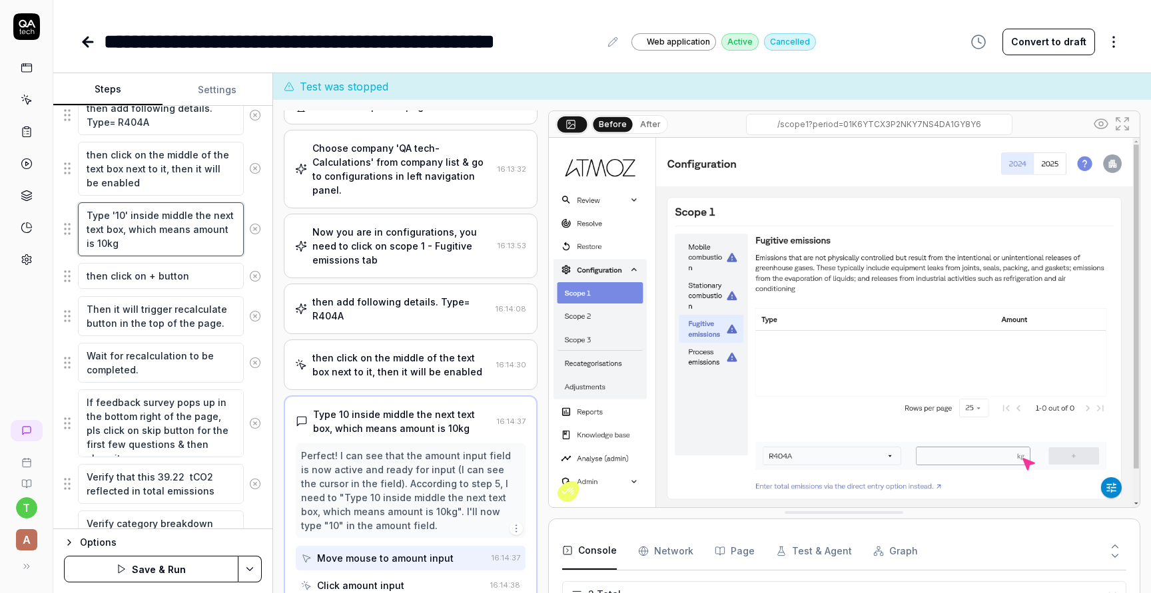
drag, startPoint x: 130, startPoint y: 228, endPoint x: 169, endPoint y: 242, distance: 41.3
click at [169, 242] on textarea "Type '10' inside middle the next text box, which means amount is 10kg" at bounding box center [161, 229] width 166 height 54
drag, startPoint x: 131, startPoint y: 229, endPoint x: 139, endPoint y: 237, distance: 10.8
click at [139, 237] on textarea "Type '10' inside middle the next text box, which means amount is 10kg" at bounding box center [161, 229] width 166 height 54
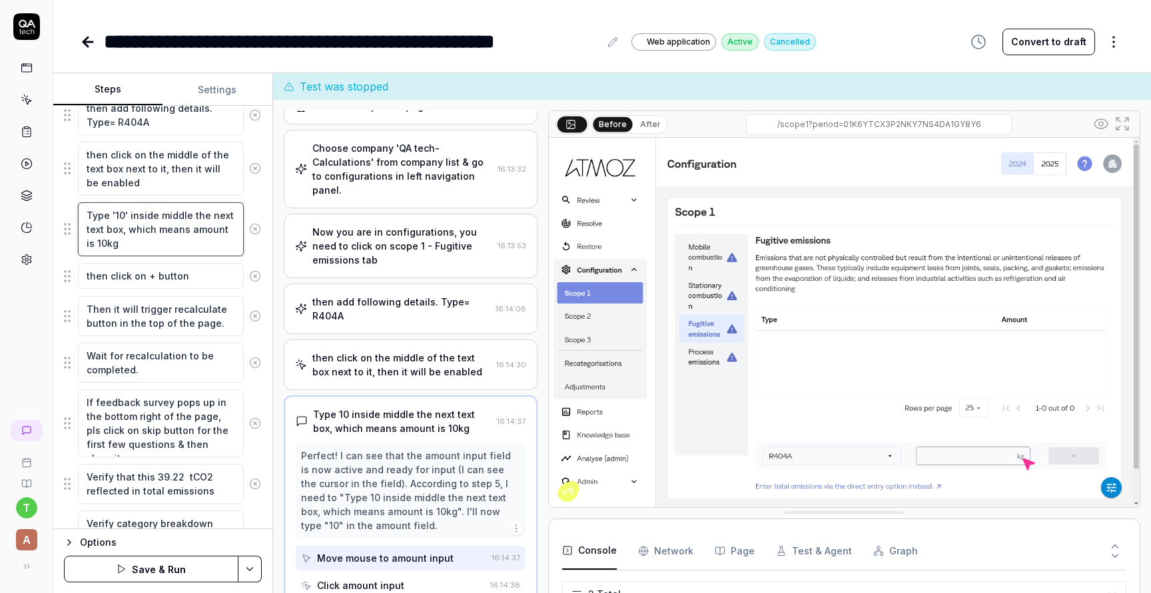
click at [127, 228] on textarea "Type '10' inside middle the next text box, which means amount is 10kg" at bounding box center [161, 229] width 166 height 54
drag, startPoint x: 123, startPoint y: 230, endPoint x: 136, endPoint y: 250, distance: 24.0
click at [136, 250] on textarea "Type '10' inside middle the next text box, which means amount is 10kg" at bounding box center [161, 229] width 166 height 54
type textarea "*"
type textarea "Type '10' inside middle the next text box"
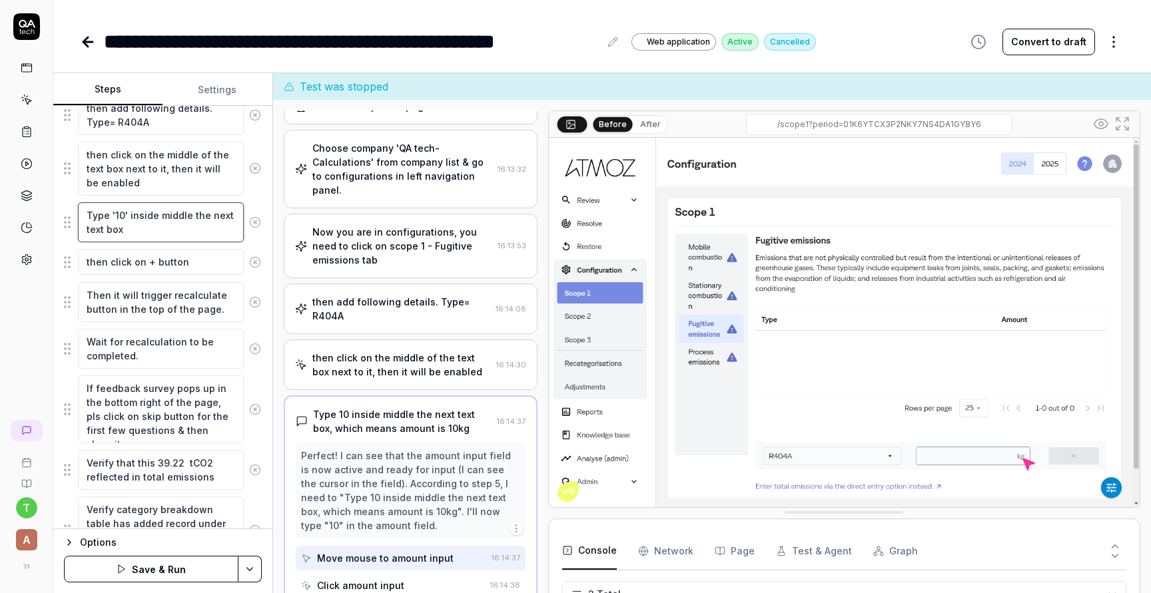
type textarea "*"
type textarea "Type '10' inside middle the next text box."
click at [171, 570] on button "Save & Run" at bounding box center [151, 569] width 175 height 27
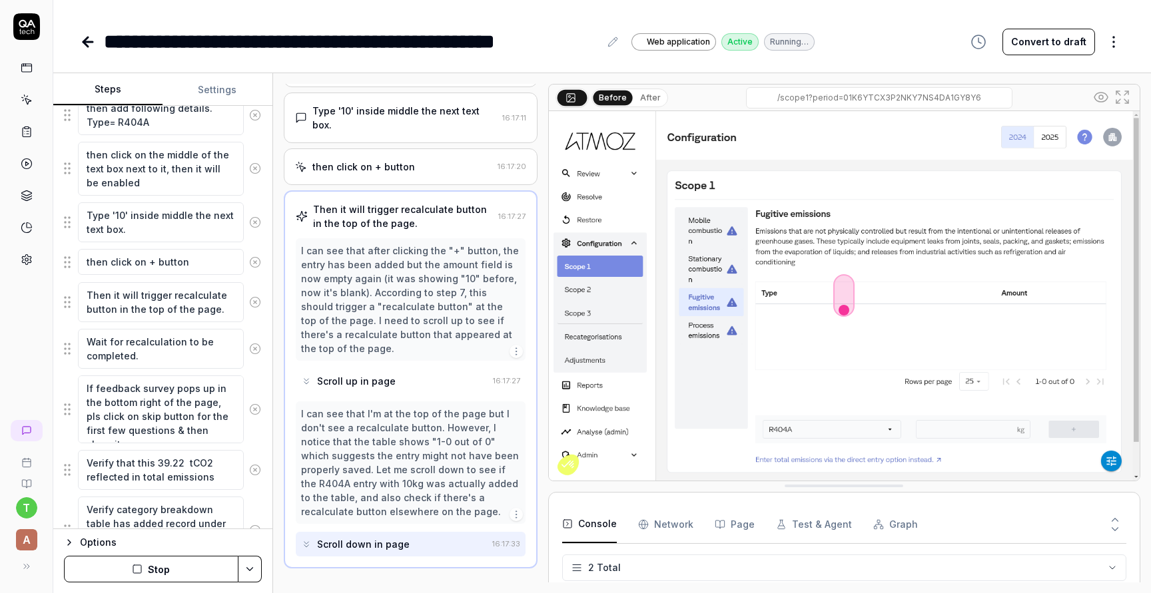
scroll to position [432, 0]
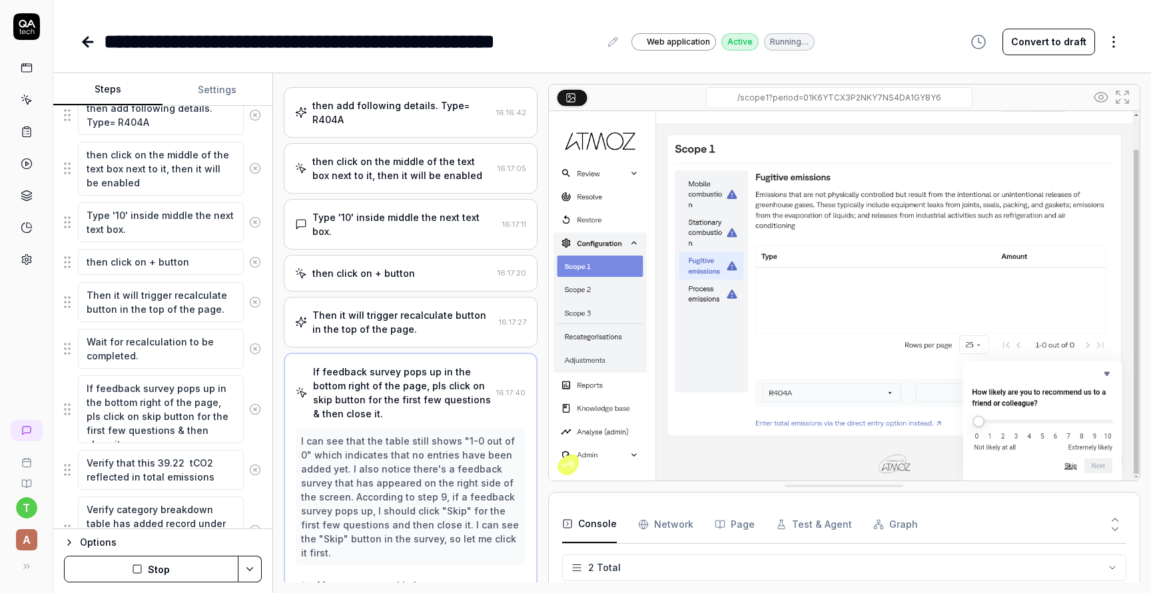
click at [171, 567] on button "Stop" at bounding box center [151, 569] width 175 height 27
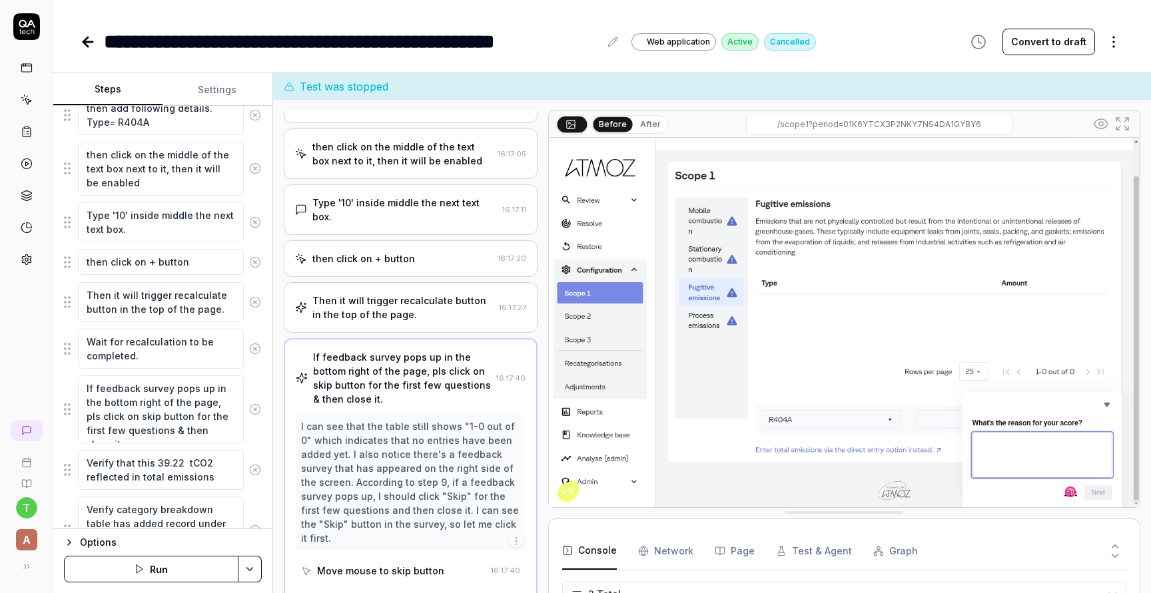
scroll to position [455, 0]
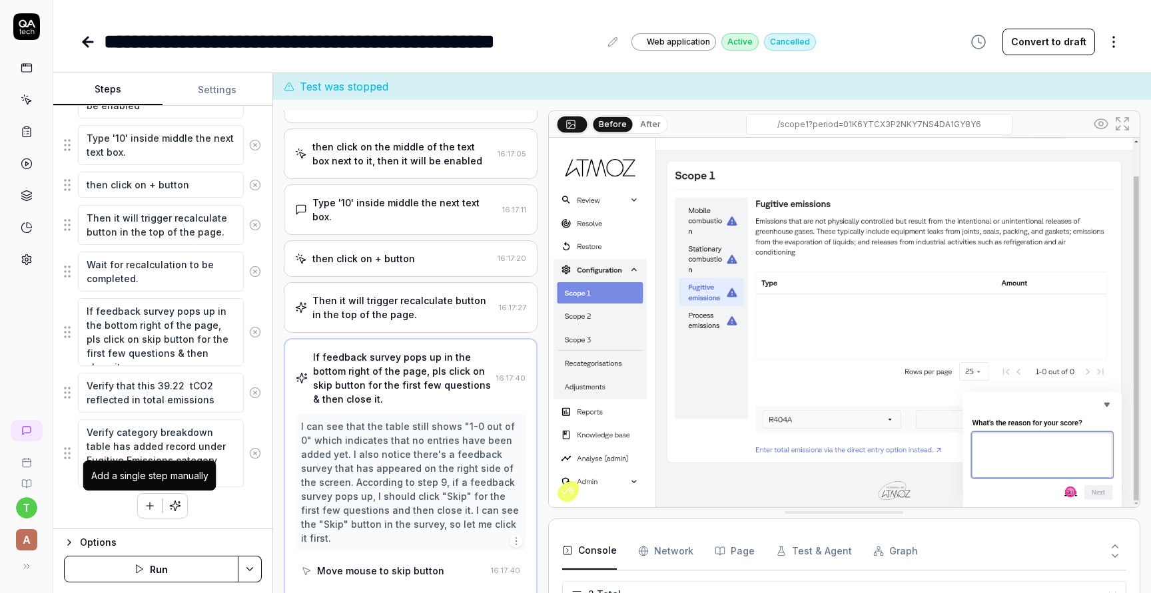
click at [149, 508] on icon "button" at bounding box center [150, 506] width 12 height 12
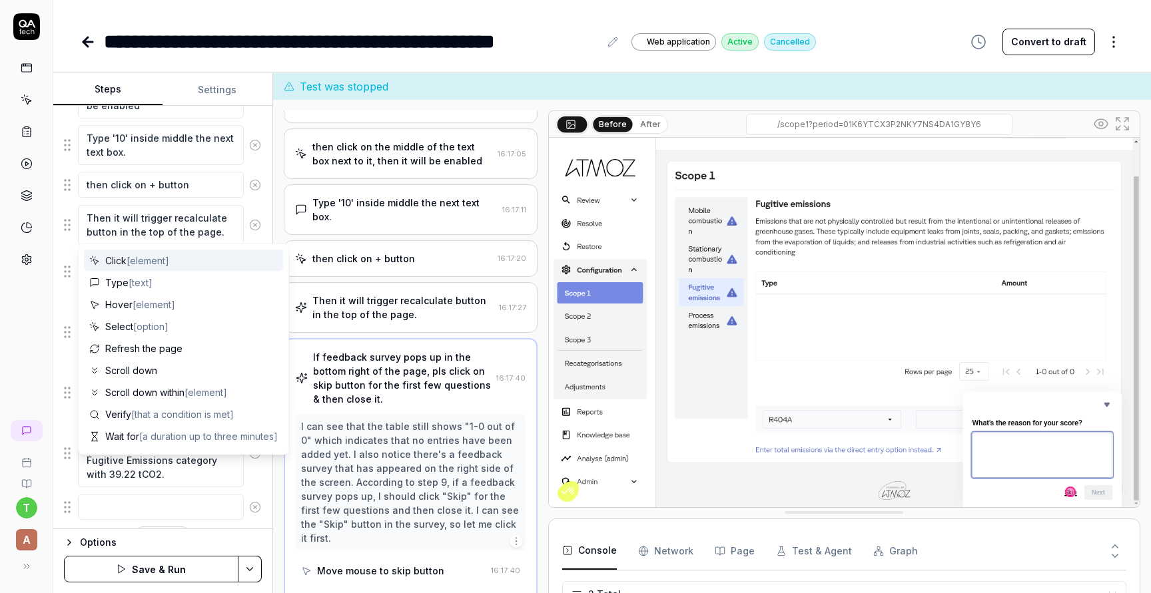
scroll to position [488, 0]
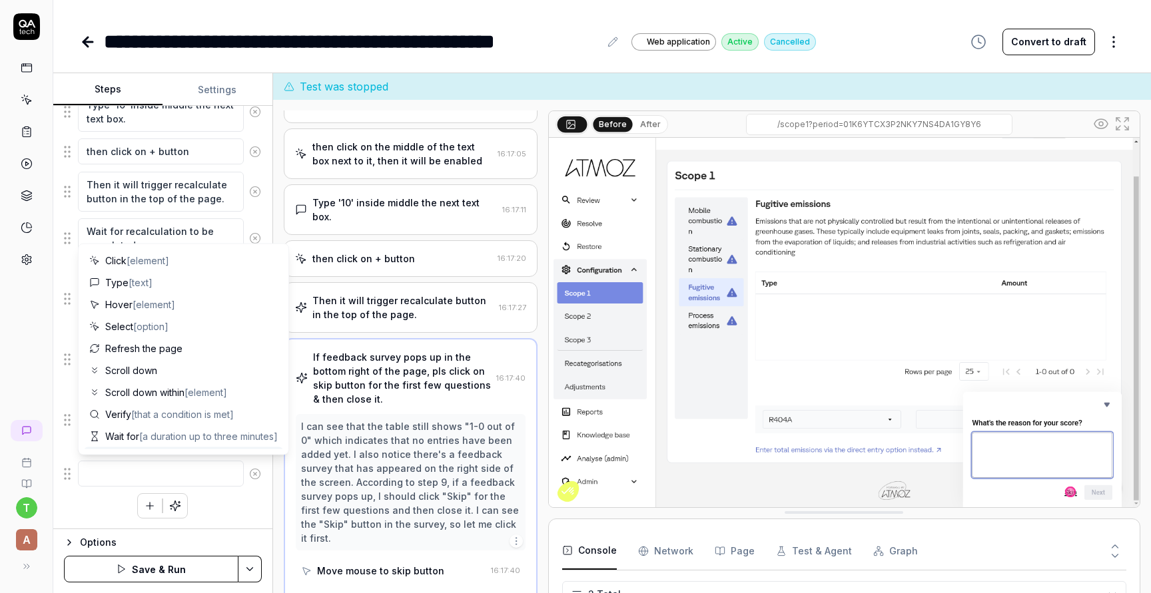
type textarea "*"
type textarea "t"
type textarea "*"
type textarea "th"
type textarea "*"
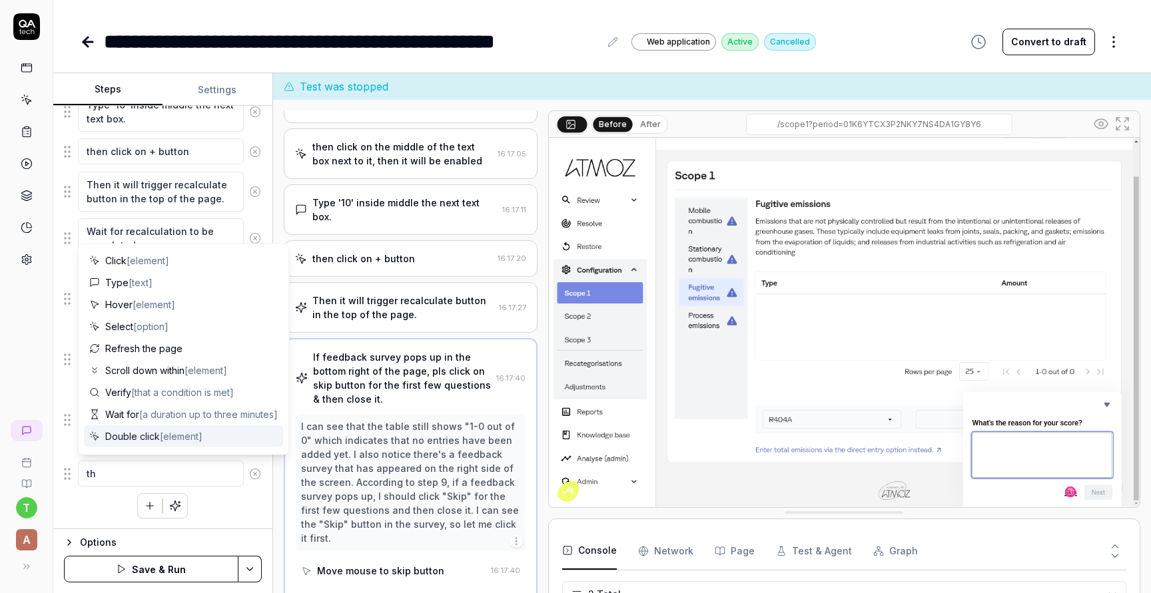
type textarea "the"
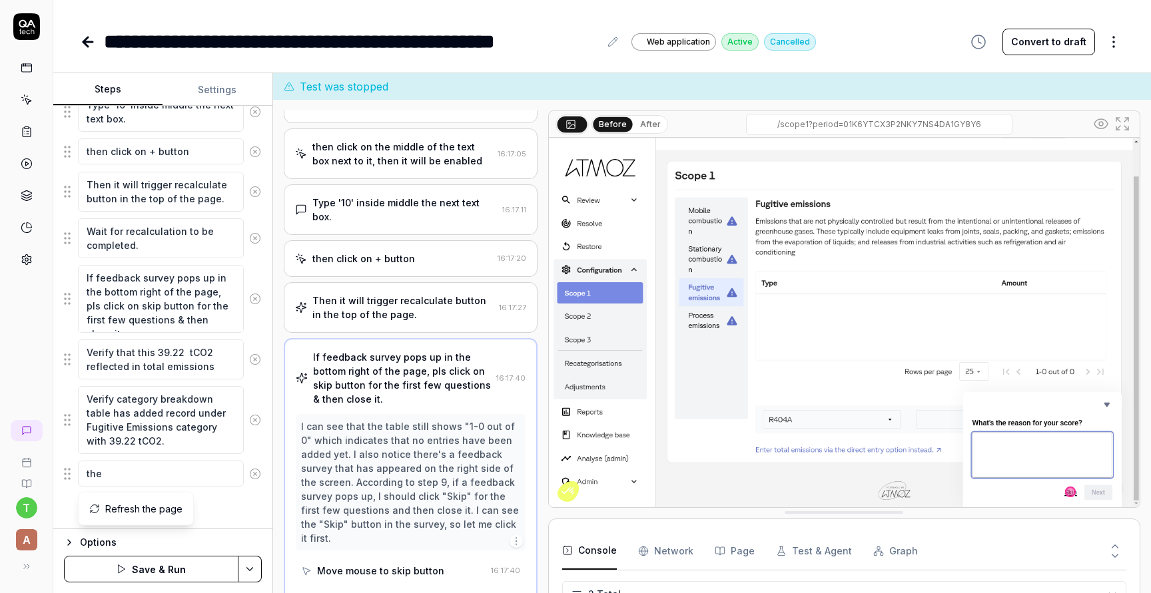
type textarea "*"
type textarea "then"
type textarea "*"
type textarea "then"
type textarea "*"
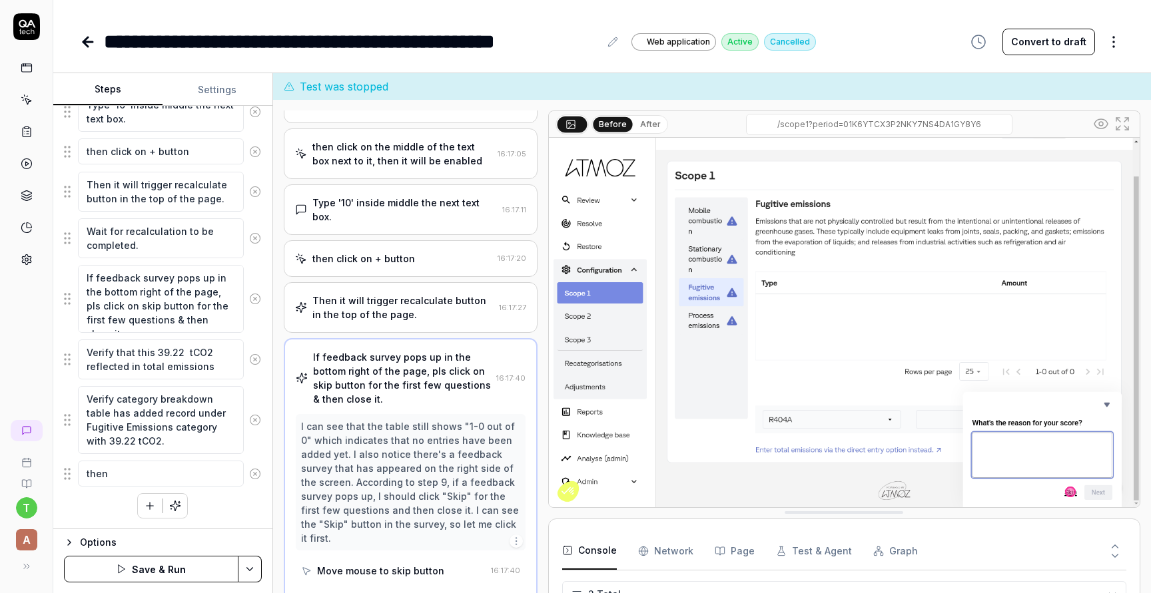
type textarea "then c"
type textarea "*"
type textarea "then cl"
type textarea "*"
type textarea "then cli"
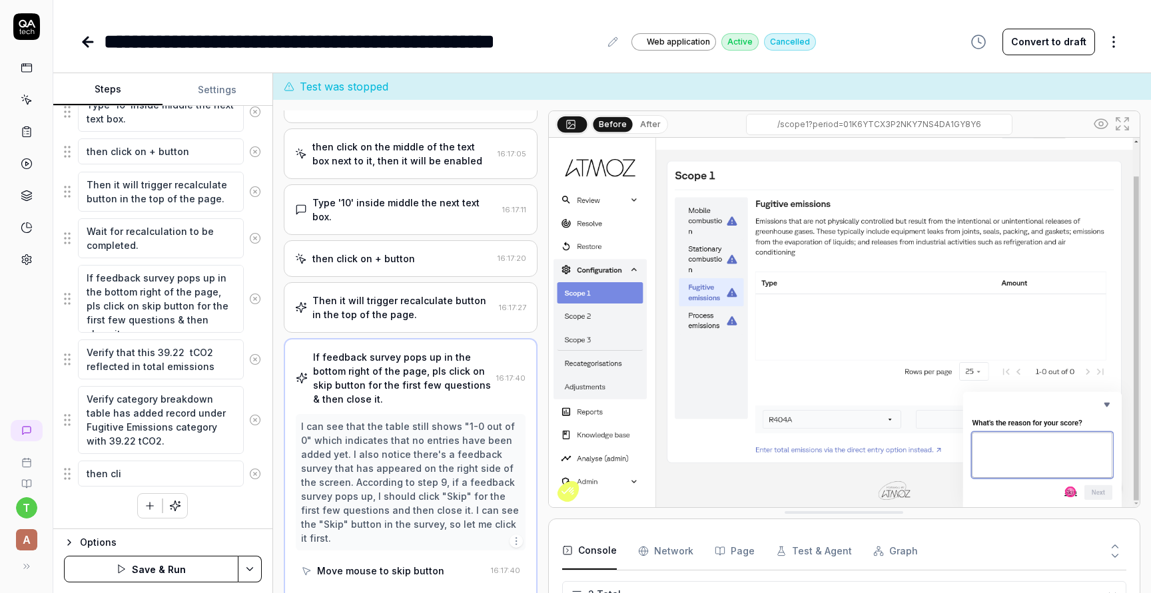
type textarea "*"
type textarea "then clic"
type textarea "*"
type textarea "then click"
type textarea "*"
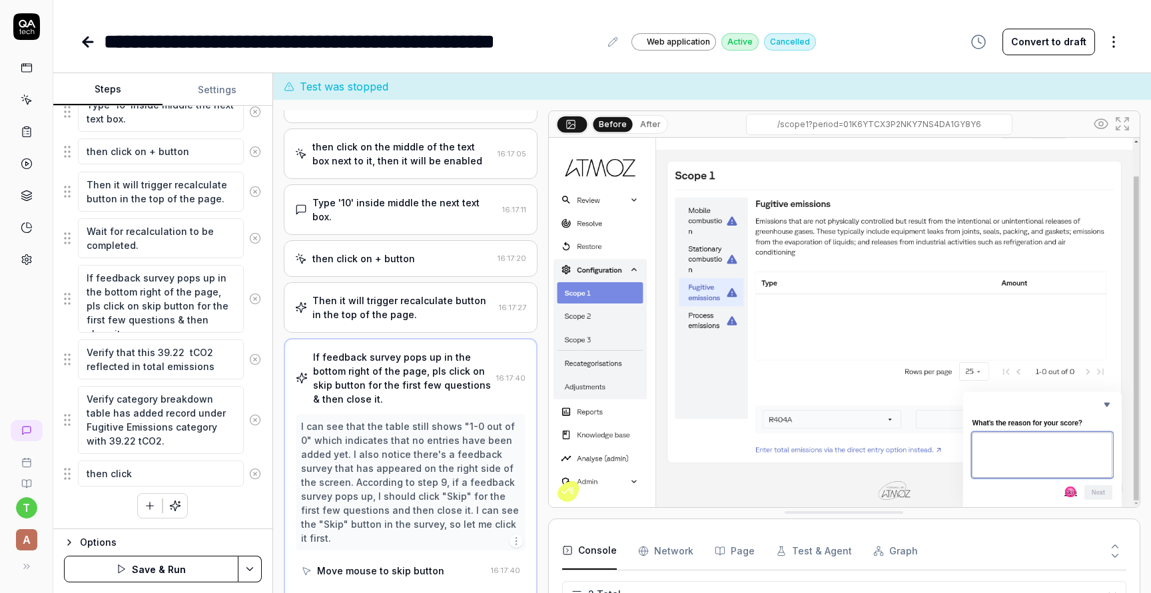
type textarea "then click"
type textarea "*"
type textarea "then click o"
type textarea "*"
type textarea "then click ou"
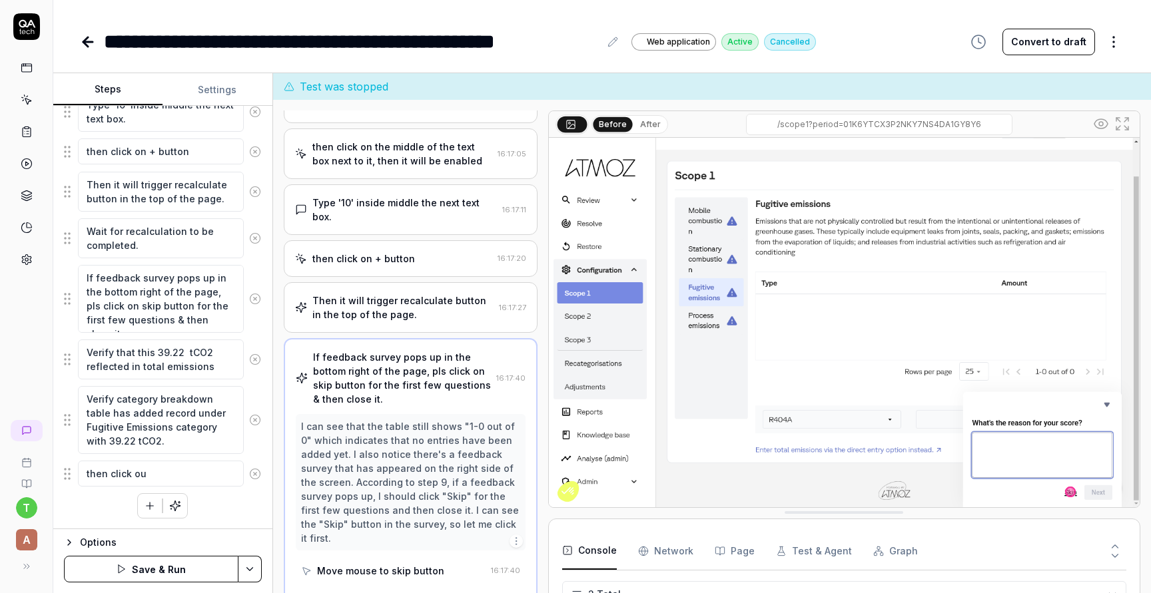
type textarea "*"
type textarea "then click out"
type textarea "*"
type textarea "then click outs"
type textarea "*"
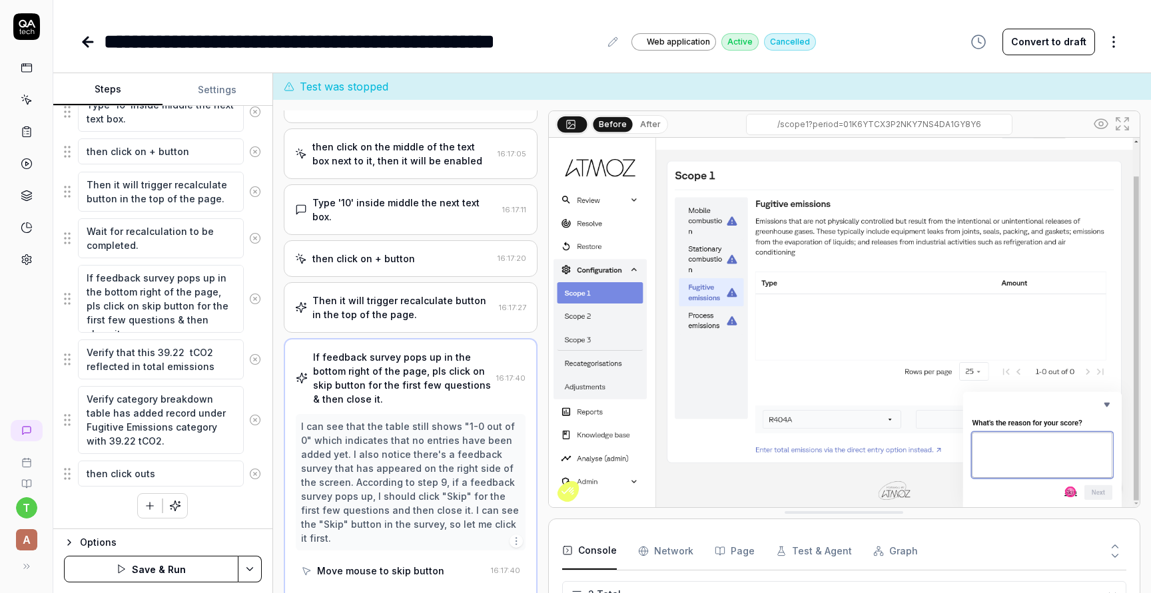
type textarea "then click outsi"
type textarea "*"
type textarea "then click outsid"
type textarea "*"
type textarea "then click outside"
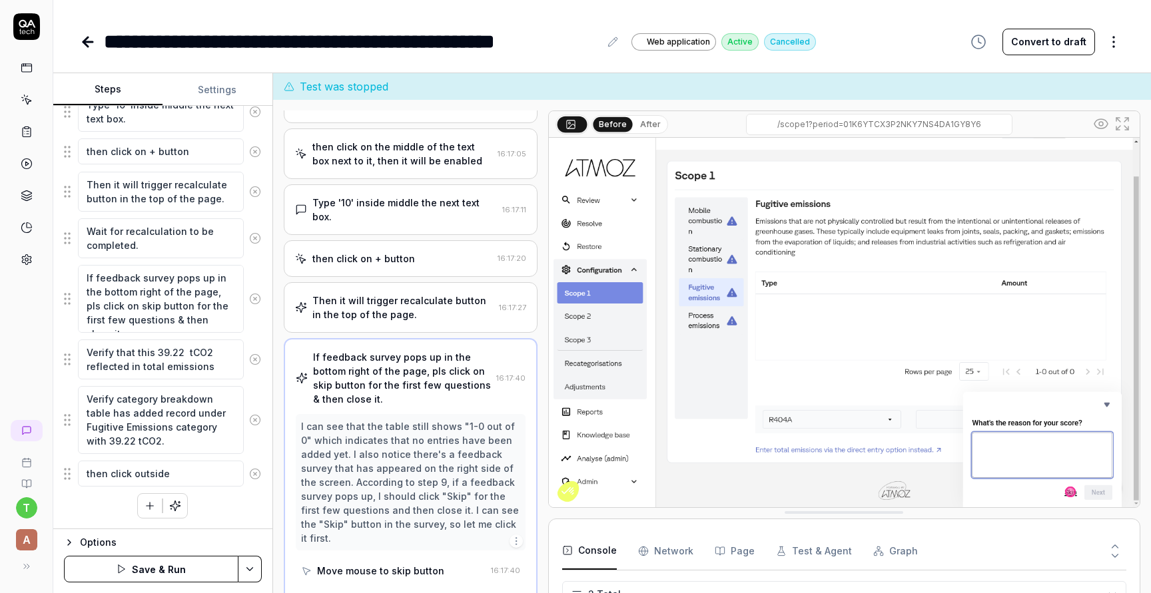
type textarea "*"
type textarea "then click outside"
type textarea "*"
type textarea "then click outside t"
type textarea "*"
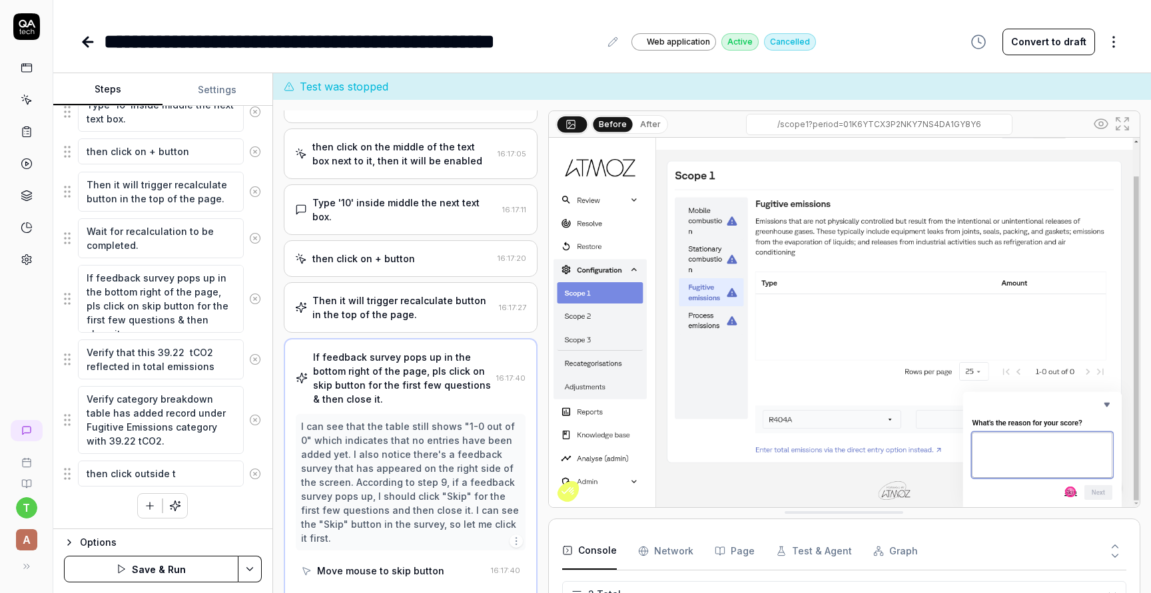
type textarea "then click outside th"
type textarea "*"
type textarea "then click outside the"
type textarea "*"
type textarea "then click outside the"
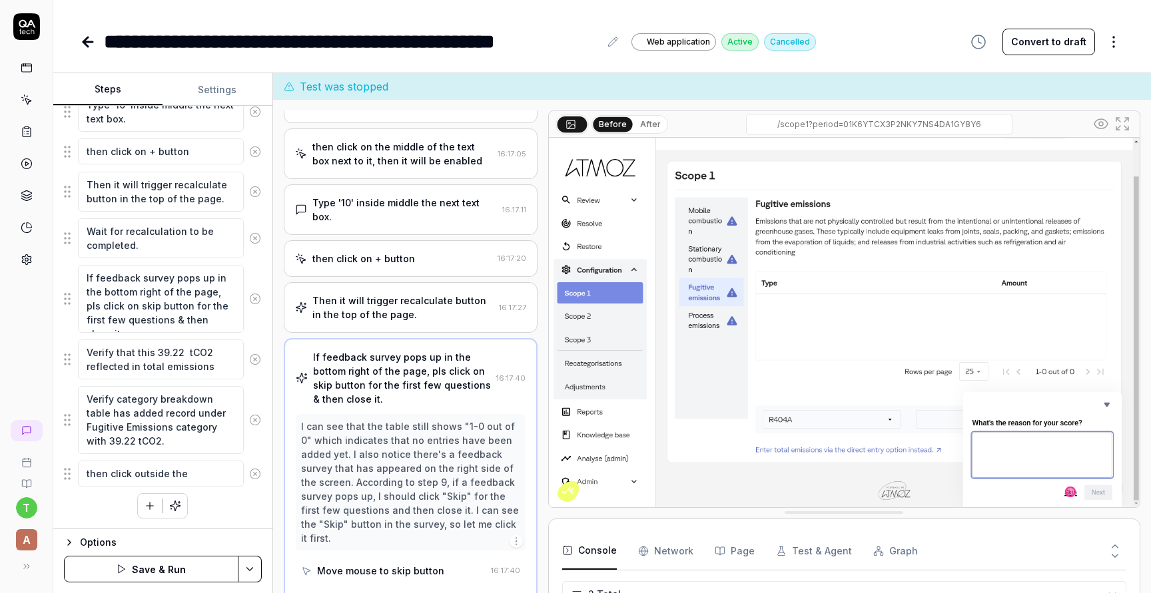
type textarea "*"
type textarea "then click outside the t"
type textarea "*"
type textarea "then click outside the te"
type textarea "*"
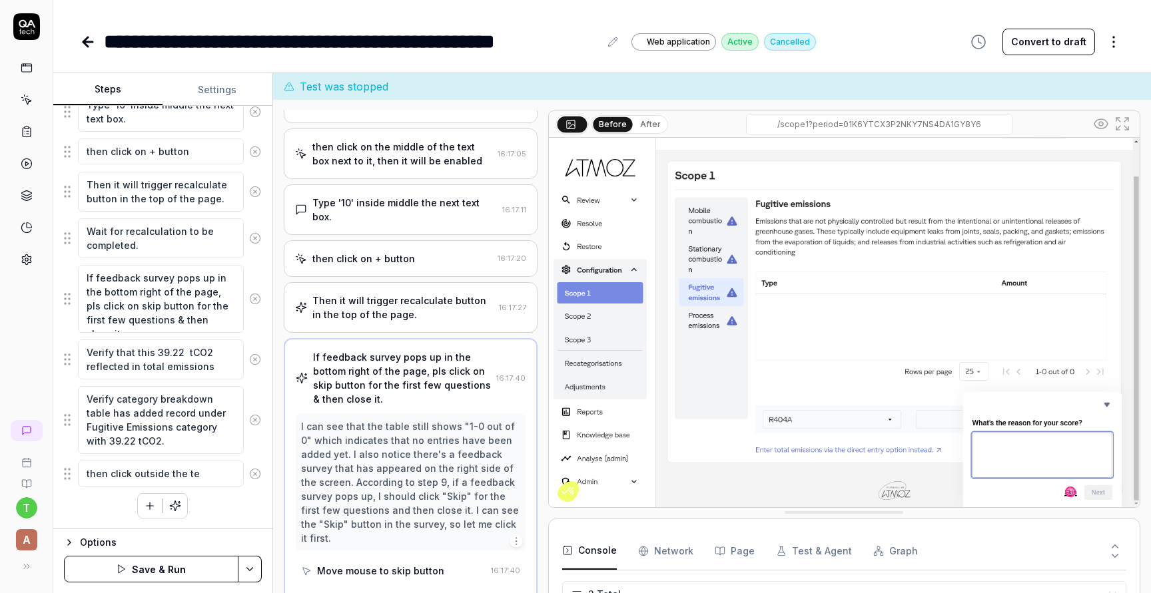
type textarea "then click outside the tex"
type textarea "*"
type textarea "then click outside the text"
type textarea "*"
type textarea "then click outside the text"
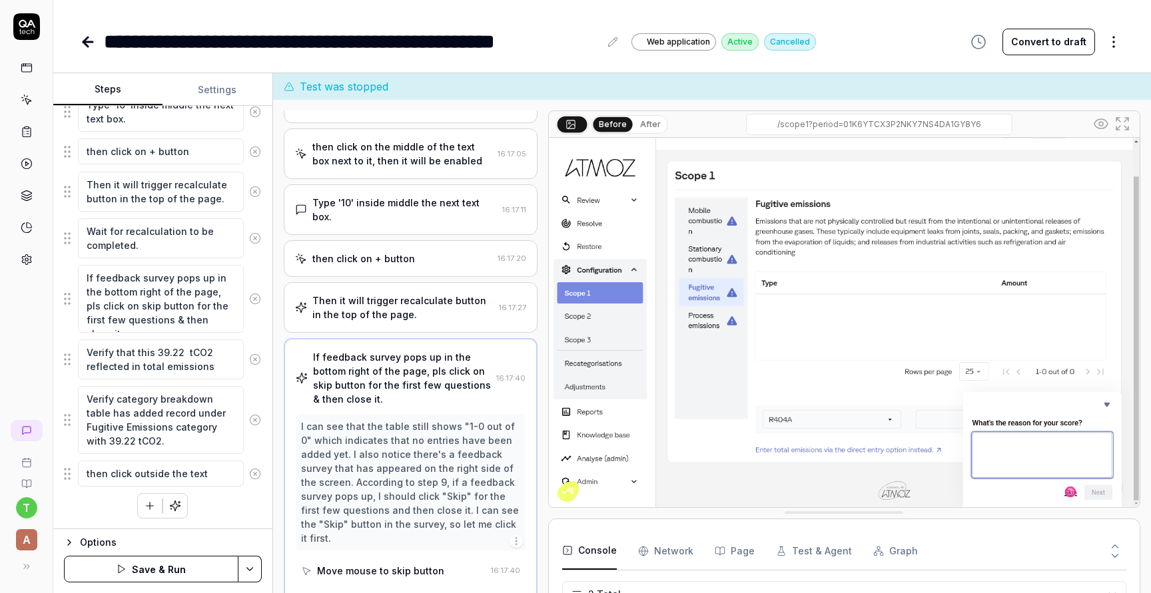
type textarea "*"
type textarea "then click outside the text b"
type textarea "*"
type textarea "then click outside the text bo"
type textarea "*"
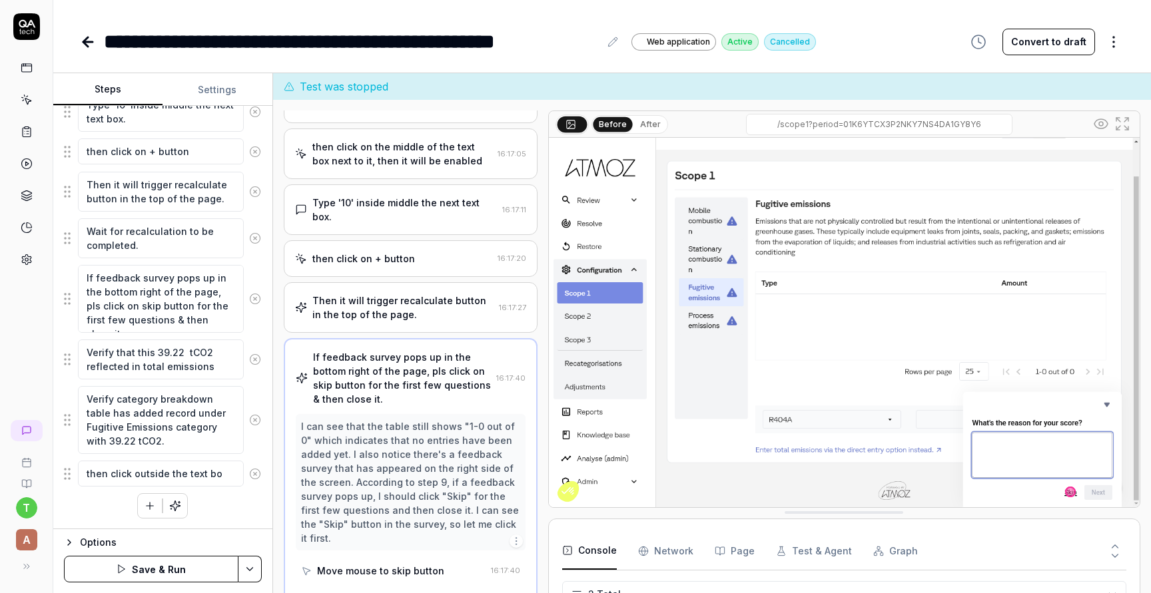
type textarea "then click outside the text box"
type textarea "*"
type textarea "then click outside the text box"
type textarea "*"
type textarea "then click outside the text box &"
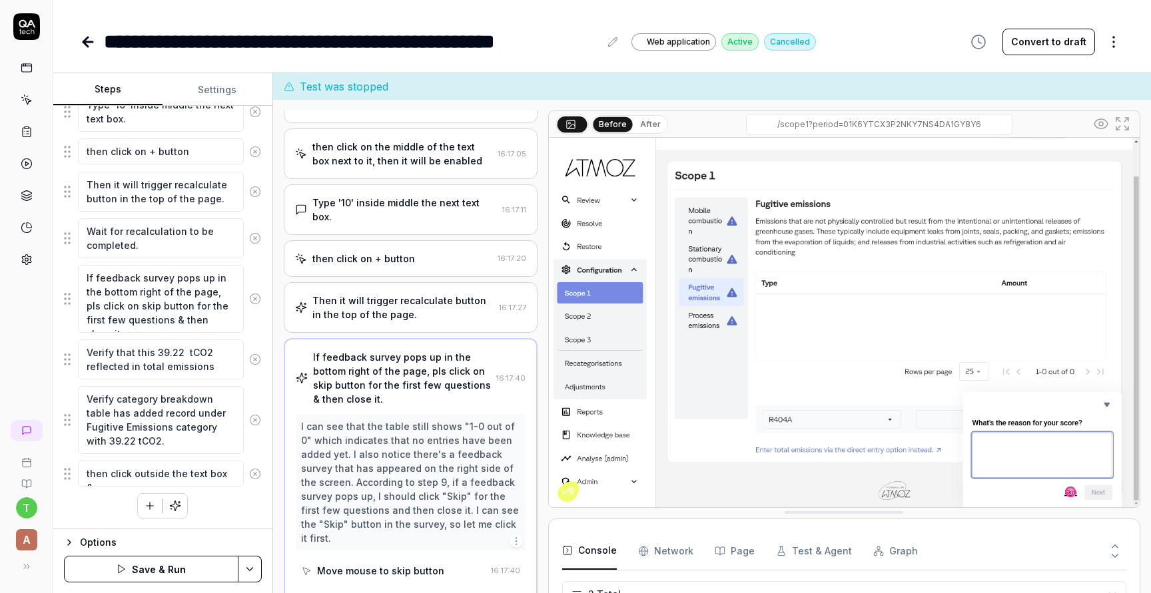
type textarea "*"
type textarea "then click outside the text box &"
type textarea "*"
type textarea "then click outside the text box & s"
type textarea "*"
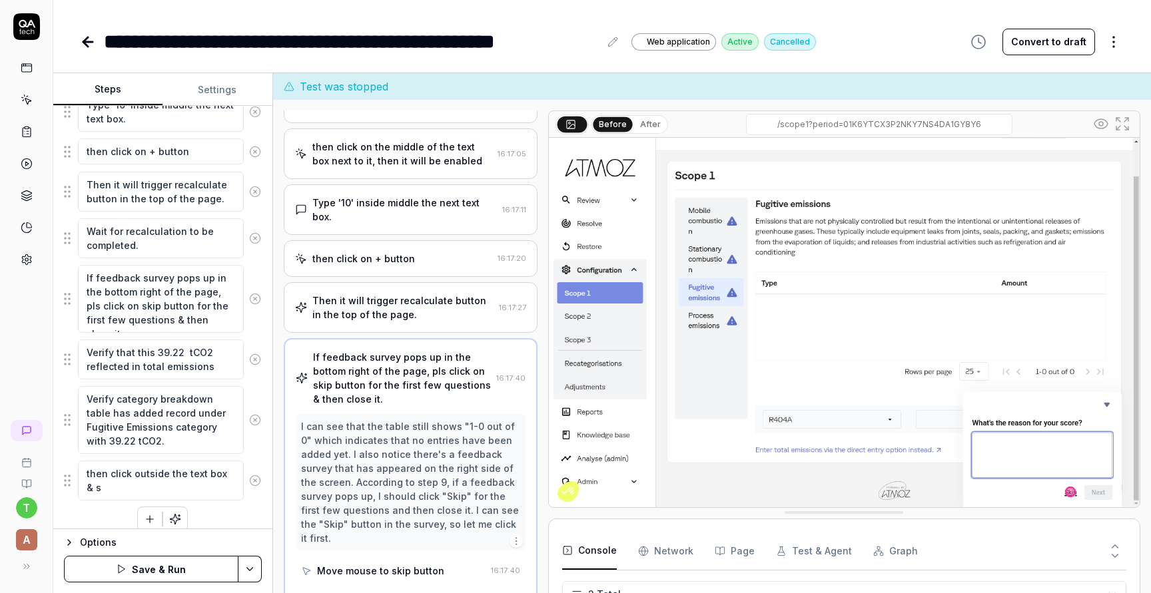
type textarea "then click outside the text box & se"
type textarea "*"
type textarea "then click outside the text box & see"
type textarea "*"
type textarea "then click outside the text box & see"
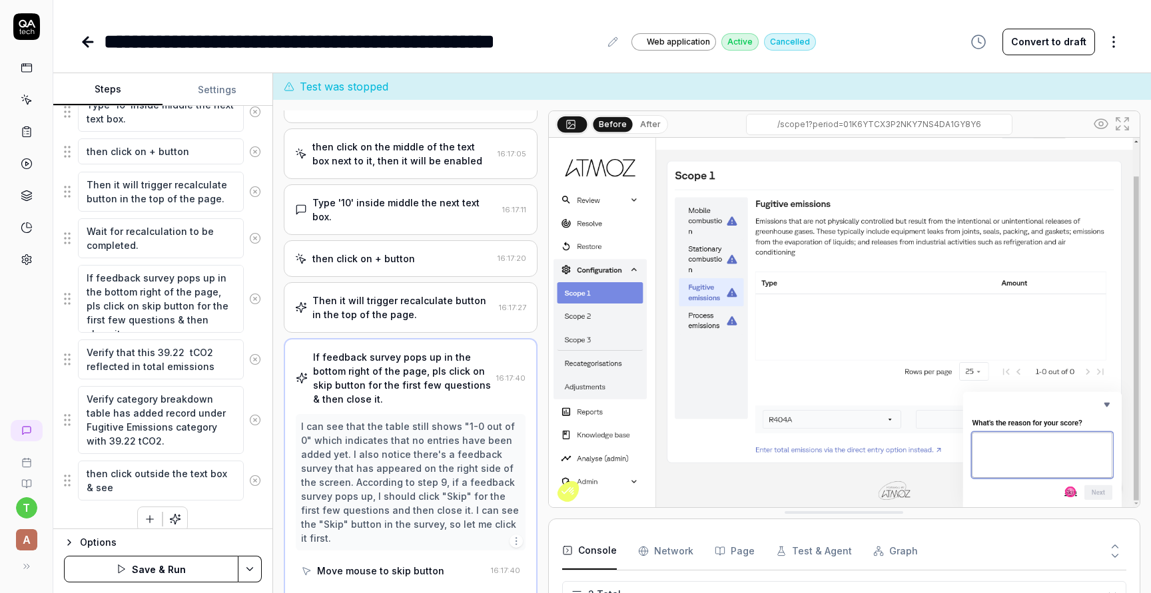
type textarea "*"
type textarea "then click outside the text box & see y"
type textarea "*"
type textarea "then click outside the text box & see yo"
type textarea "*"
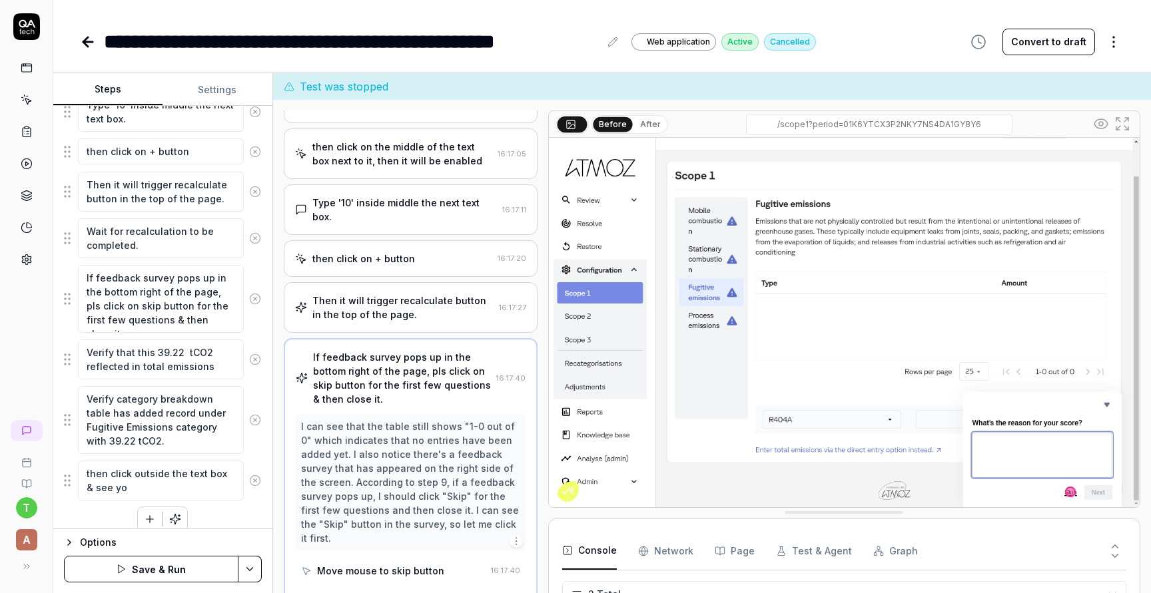
type textarea "then click outside the text box & see you"
type textarea "*"
type textarea "then click outside the text box & see you"
type textarea "*"
type textarea "then click outside the text box & see you c"
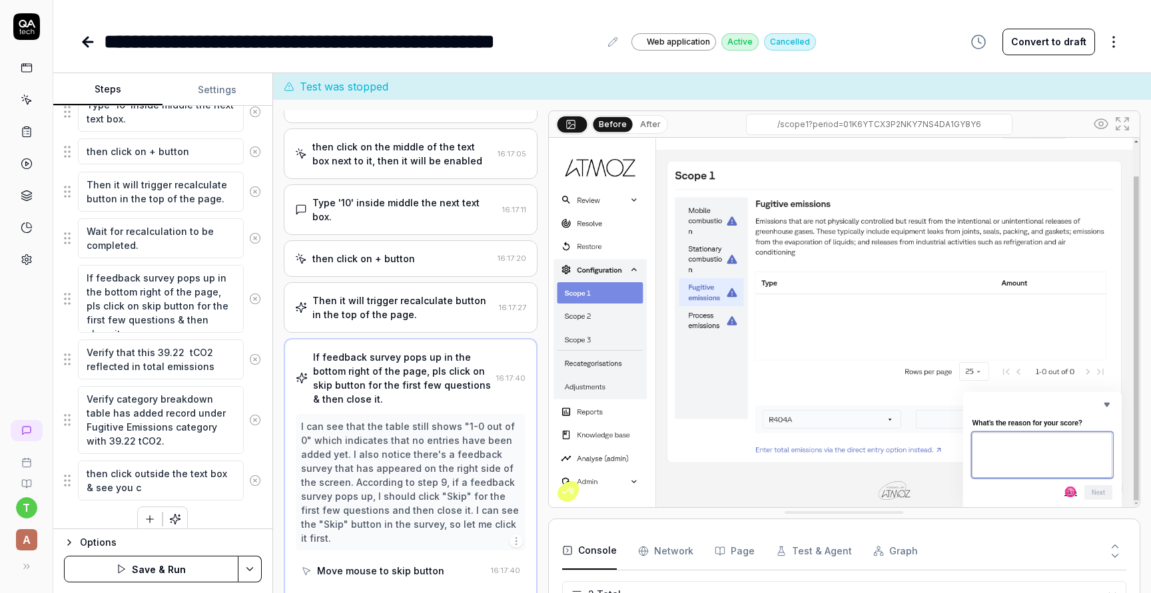
type textarea "*"
type textarea "then click outside the text box & see you ca"
type textarea "*"
type textarea "then click outside the text box & see you can"
type textarea "*"
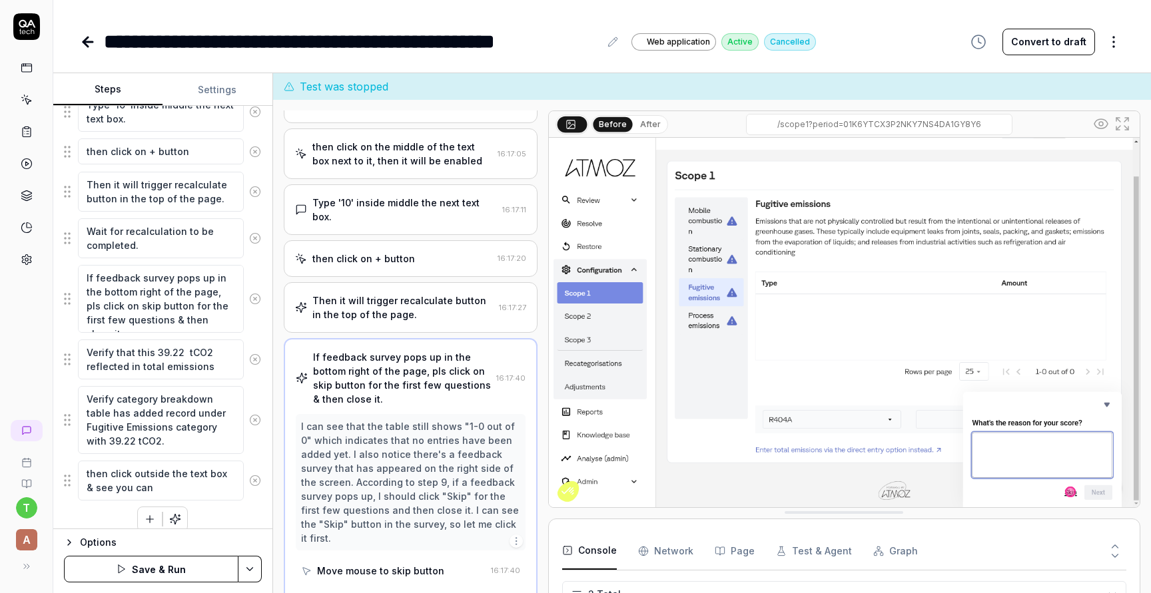
type textarea "then click outside the text box & see you can"
type textarea "*"
type textarea "then click outside the text box & see you can s"
type textarea "*"
type textarea "then click outside the text box & see you can se"
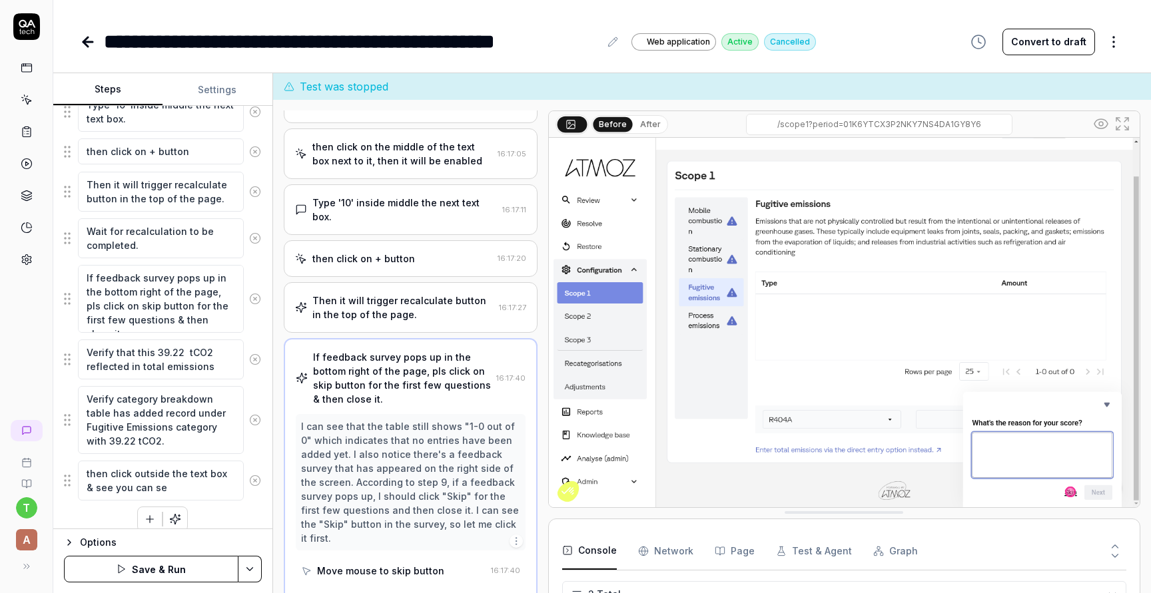
type textarea "*"
type textarea "then click outside the text box & see you can see"
type textarea "*"
type textarea "then click outside the text box & see you can see"
type textarea "*"
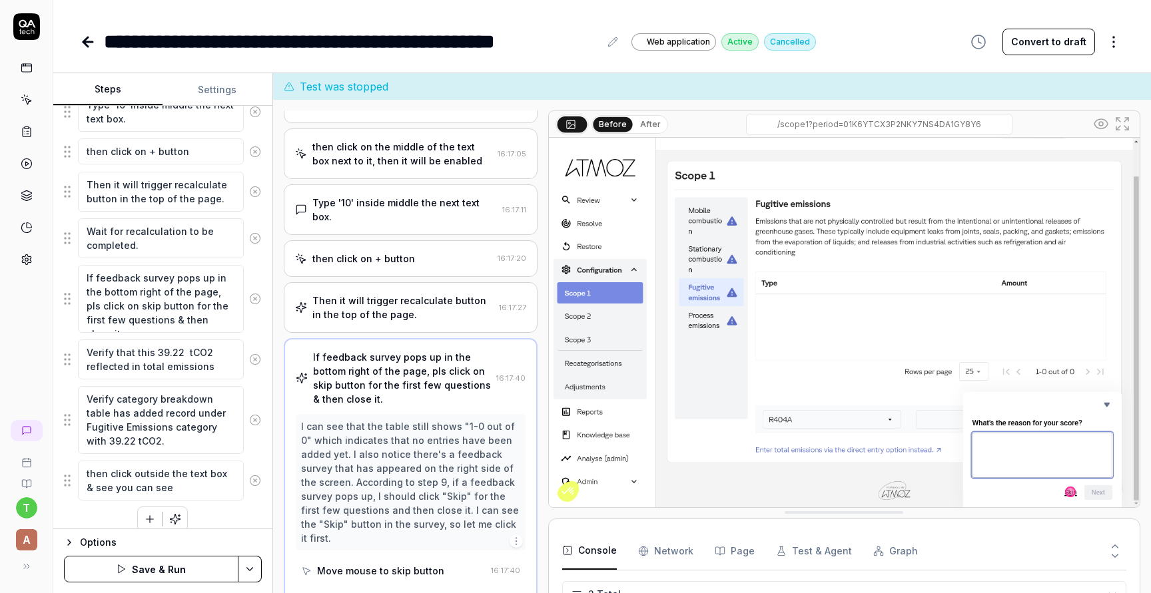
type textarea "then click outside the text box & see you can see t"
type textarea "*"
type textarea "then click outside the text box & see you can see th"
type textarea "*"
type textarea "then click outside the text box & see you can see the"
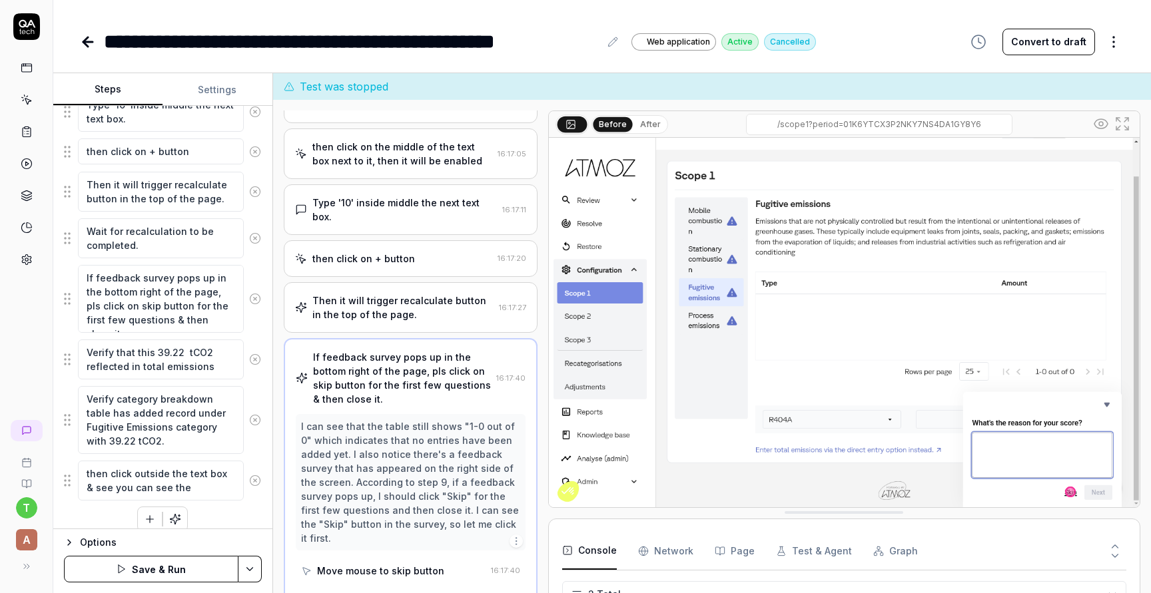
type textarea "*"
type textarea "then click outside the text box & see you can see the"
type textarea "*"
type textarea "then click outside the text box & see you can see the t"
type textarea "*"
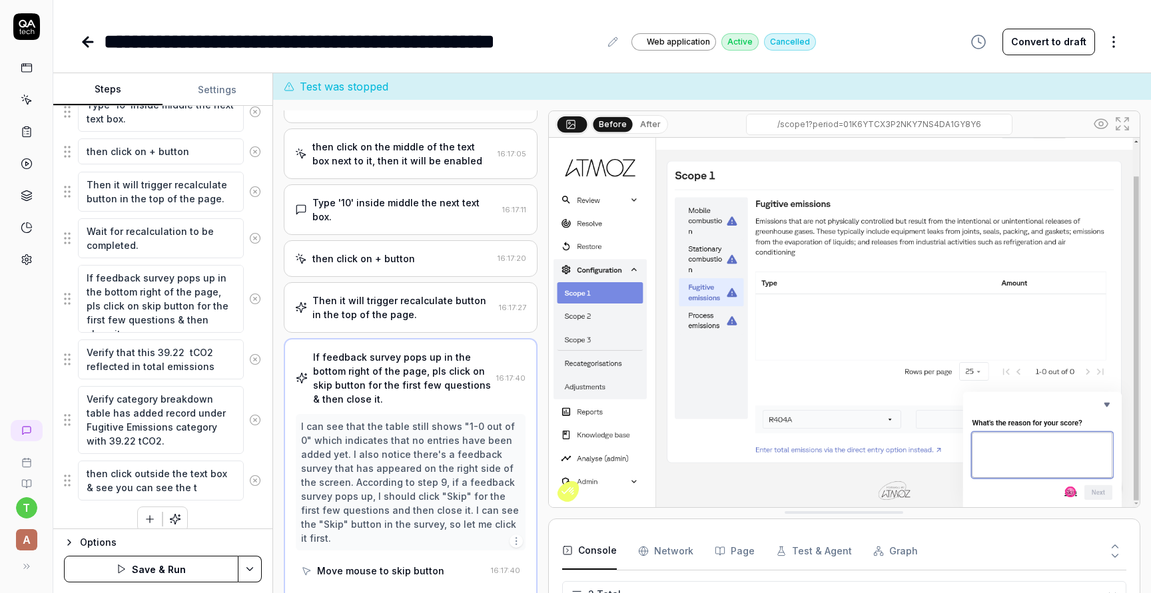
type textarea "then click outside the text box & see you can see the ty"
type textarea "*"
type textarea "then click outside the text box & see you can see the typ"
type textarea "*"
type textarea "then click outside the text box & see you can see the ty"
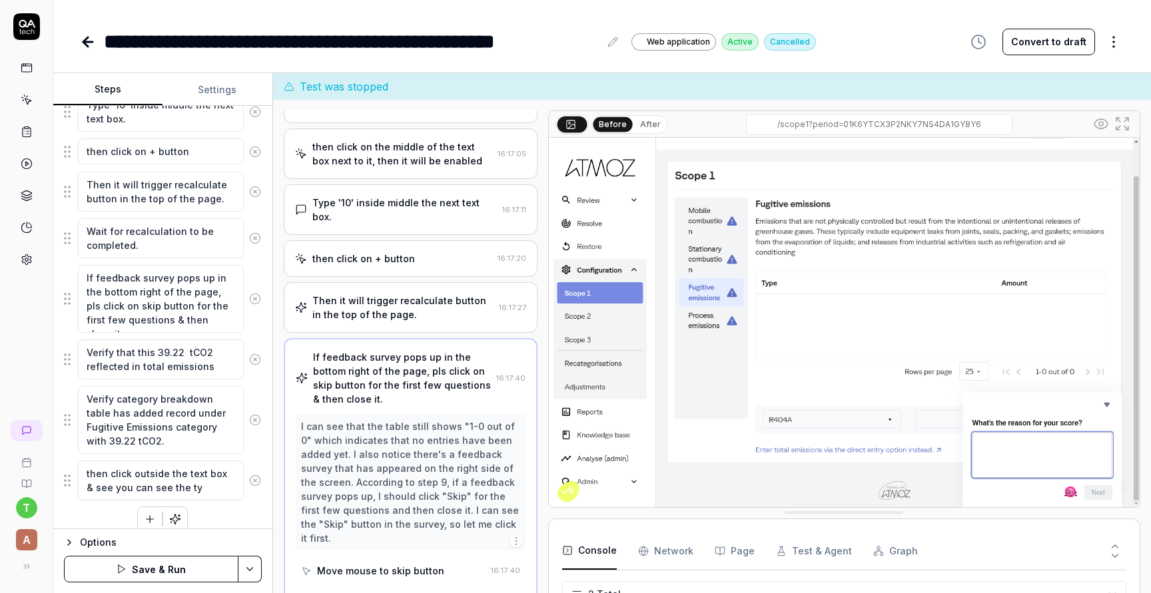
type textarea "*"
type textarea "then click outside the text box & see you can see the t"
type textarea "*"
type textarea "then click outside the text box & see you can see the"
type textarea "*"
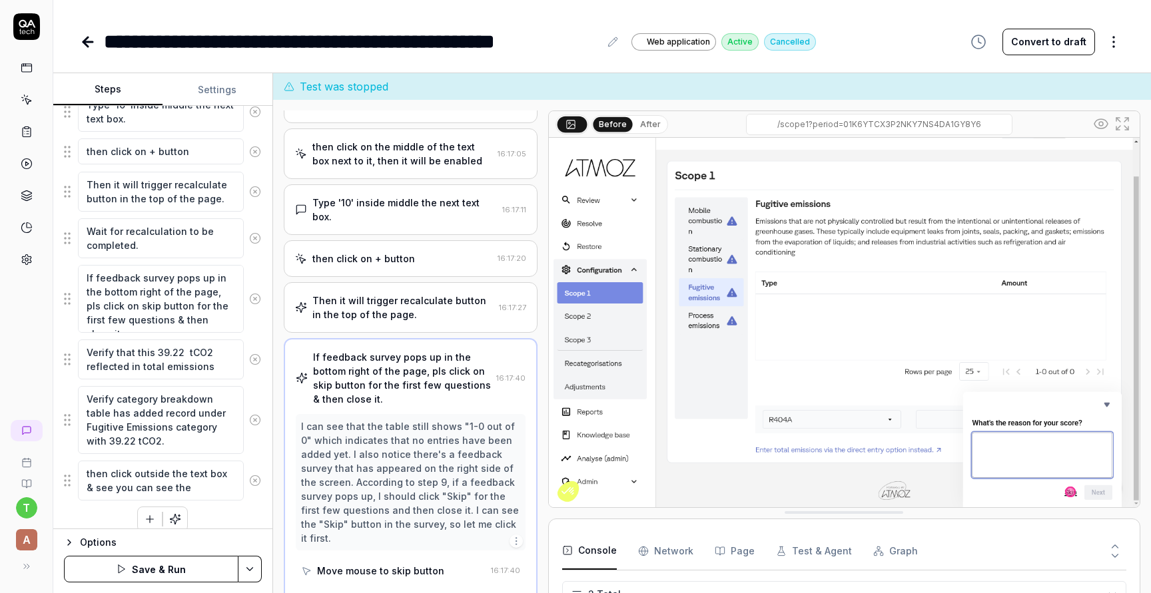
type textarea "then click outside the text box & see you can see the n"
type textarea "*"
type textarea "then click outside the text box & see you can see the nu"
type textarea "*"
type textarea "then click outside the text box & see you can see the num"
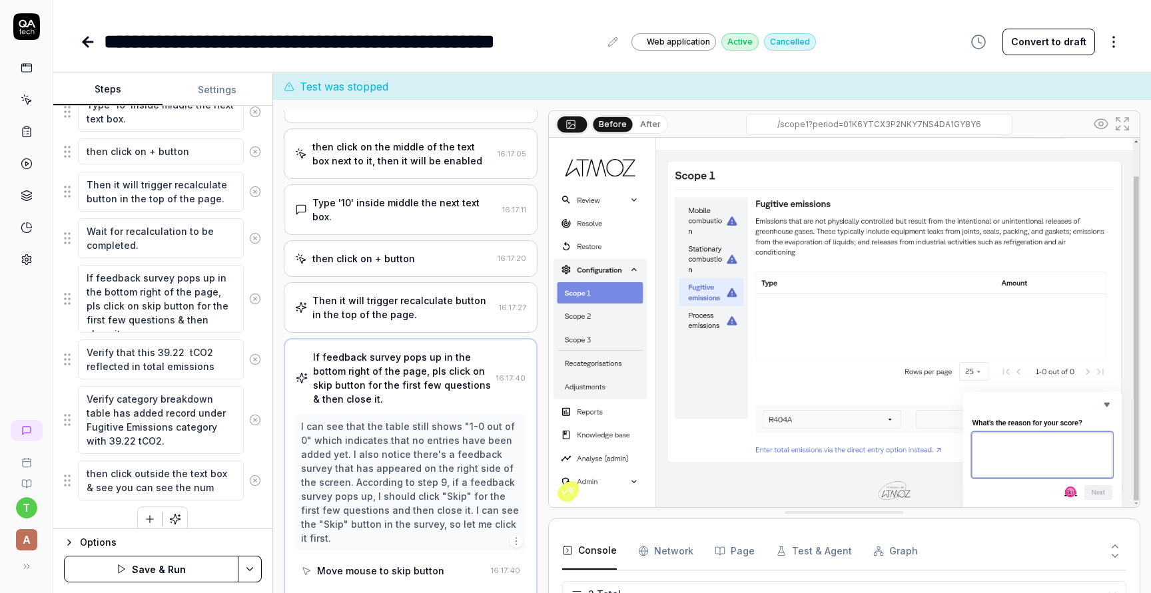
type textarea "*"
type textarea "then click outside the text box & see you can see the numb"
type textarea "*"
type textarea "then click outside the text box & see you can see the numbe"
type textarea "*"
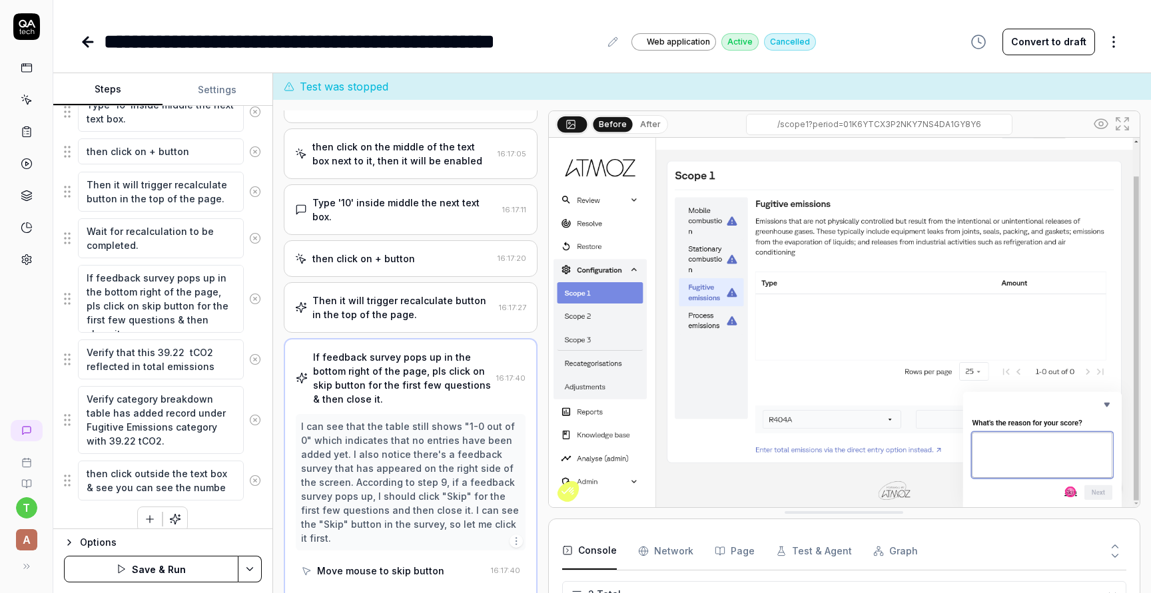
type textarea "then click outside the text box & see you can see the number"
type textarea "*"
type textarea "then click outside the text box & see you can see the number"
type textarea "*"
type textarea "then click outside the text box & see you can see the number 1"
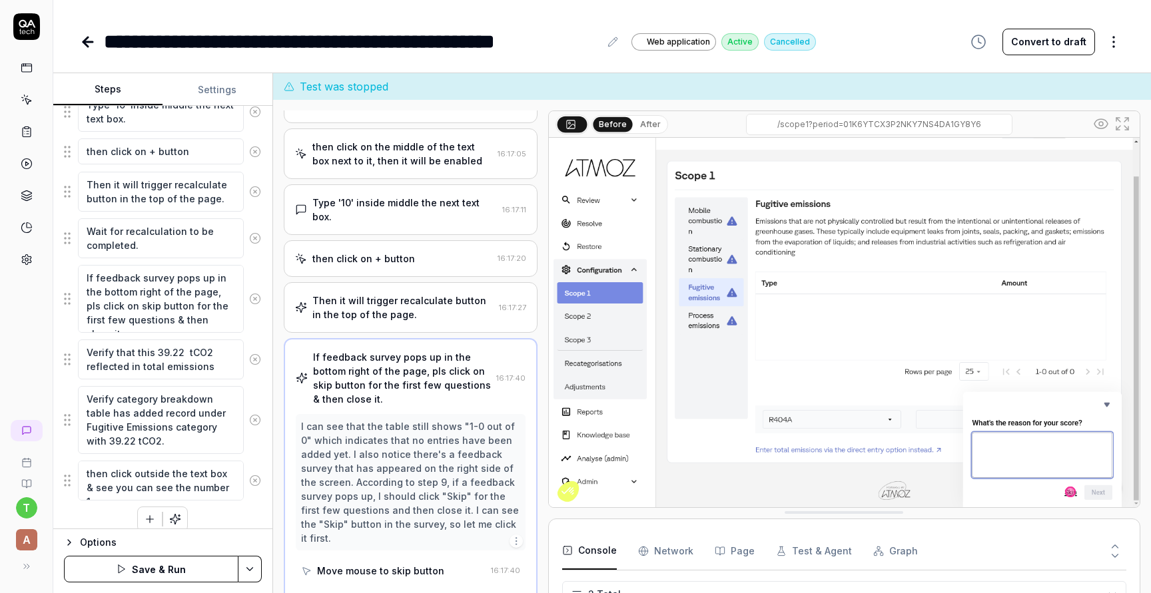
type textarea "*"
type textarea "then click outside the text box & see you can see the number 10"
type textarea "*"
type textarea "then click outside the text box & see you can see the number 10"
type textarea "*"
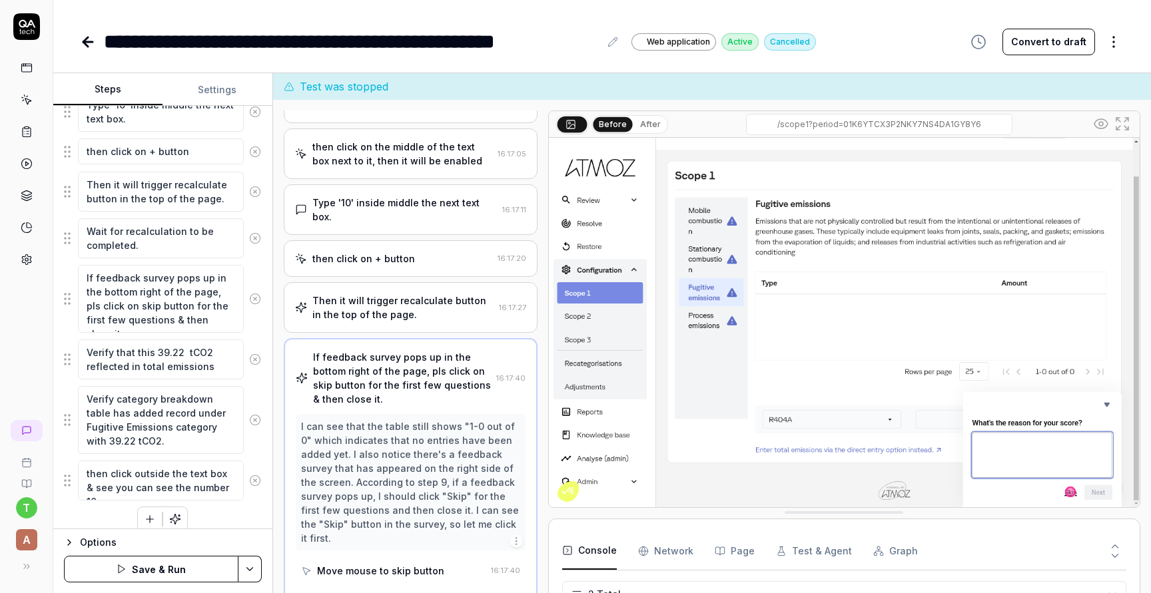
type textarea "then click outside the text box & see you can see the number 10 i"
type textarea "*"
type textarea "then click outside the text box & see you can see the number 10 in"
type textarea "*"
type textarea "then click outside the text box & see you can see the number 10 in"
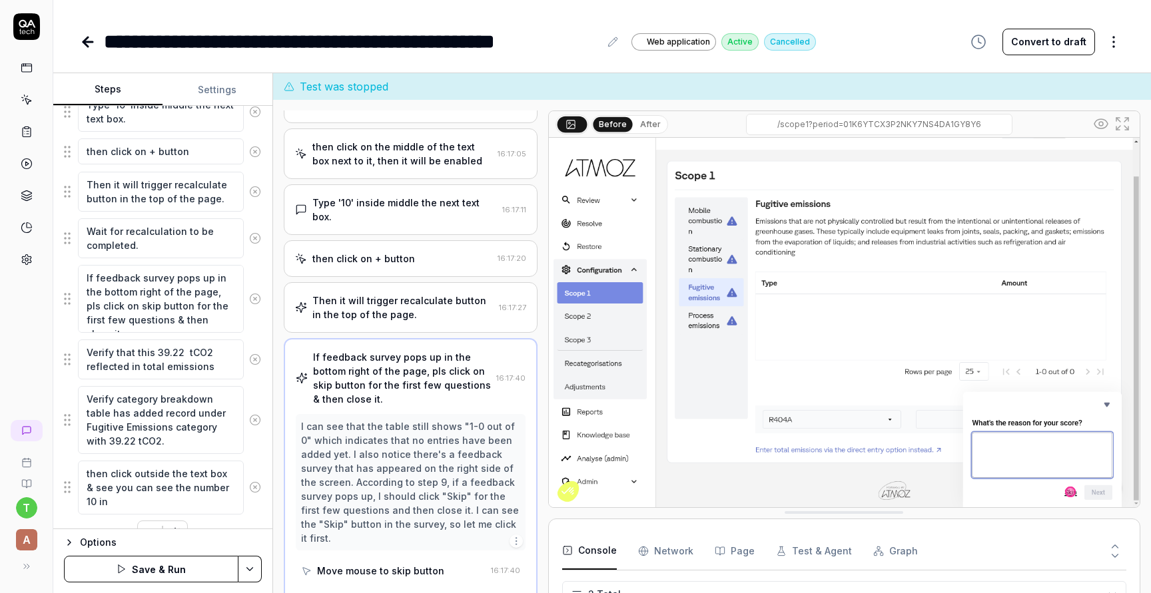
type textarea "*"
type textarea "then click outside the text box & see you can see the number 10 in t"
type textarea "*"
type textarea "then click outside the text box & see you can see the number 10 in th"
type textarea "*"
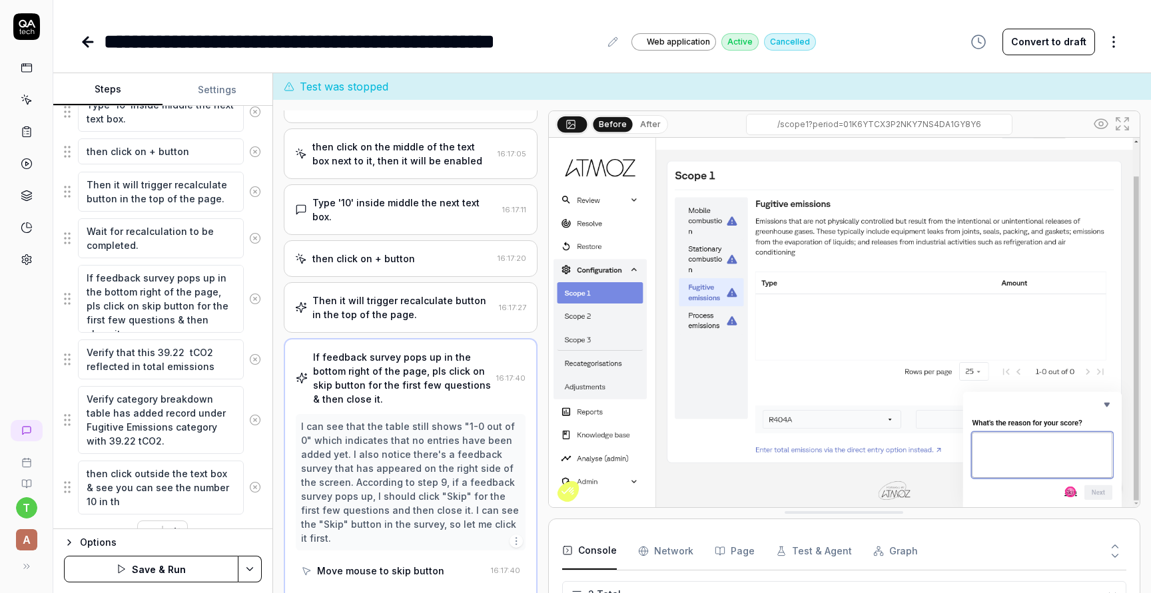
type textarea "then click outside the text box & see you can see the number 10 in the"
type textarea "*"
type textarea "then click outside the text box & see you can see the number 10 in the"
type textarea "*"
type textarea "then click outside the text box & see you can see the number 10 in the t"
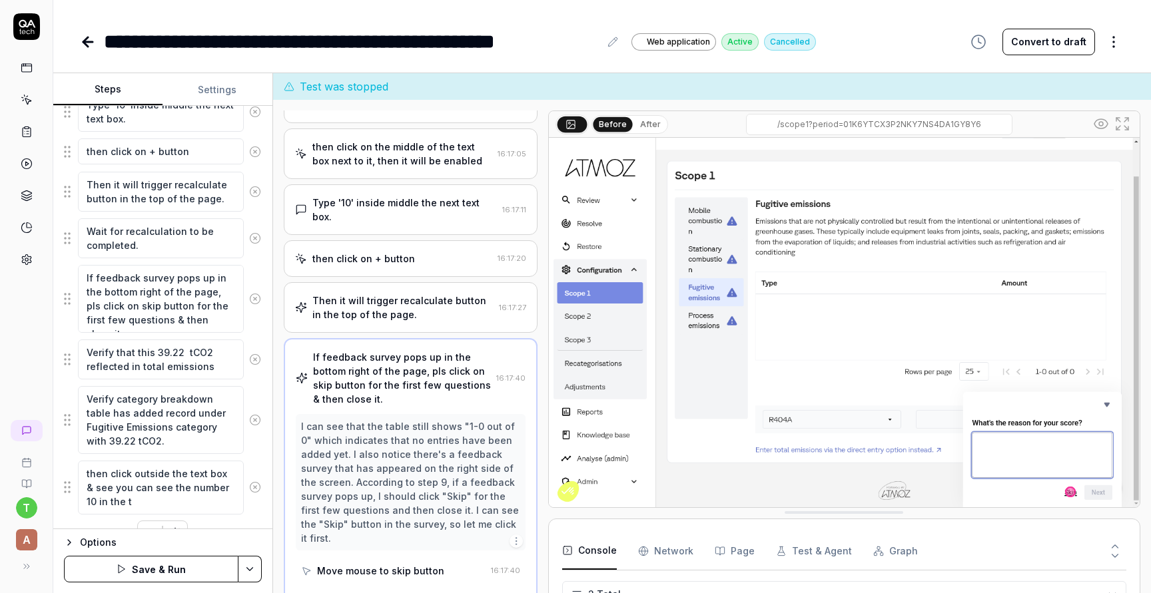
type textarea "*"
type textarea "then click outside the text box & see you can see the number 10 in the te"
type textarea "*"
type textarea "then click outside the text box & see you can see the number 10 in the tex"
type textarea "*"
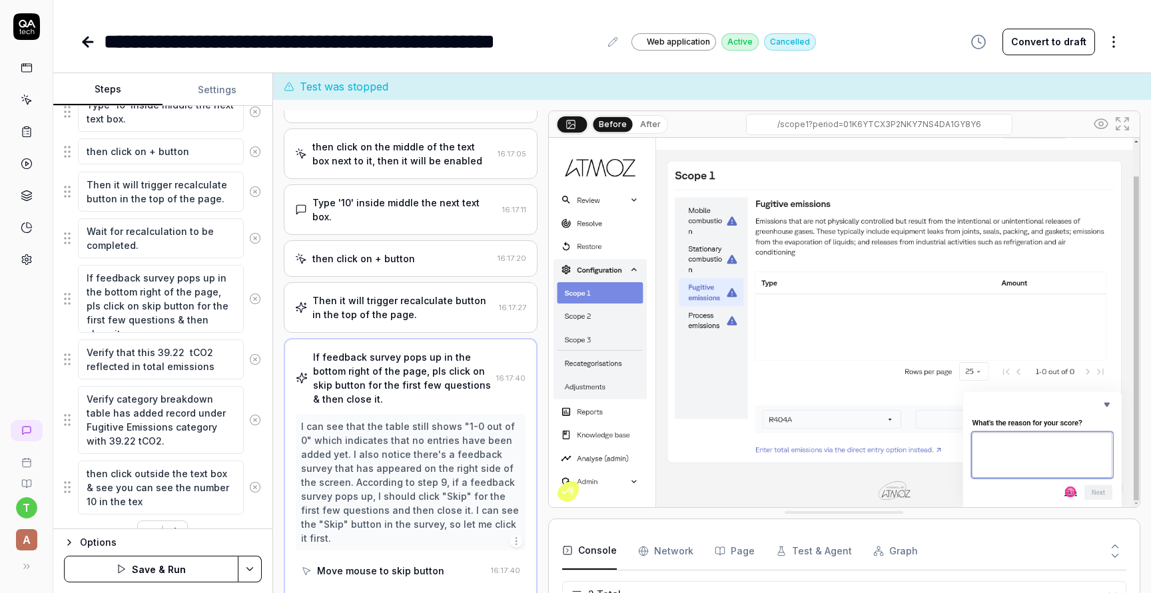
type textarea "then click outside the text box & see you can see the number 10 in the text"
type textarea "*"
type textarea "then click outside the text box & see you can see the number 10 in the textb"
type textarea "*"
type textarea "then click outside the text box & see you can see the number 10 in the textbo"
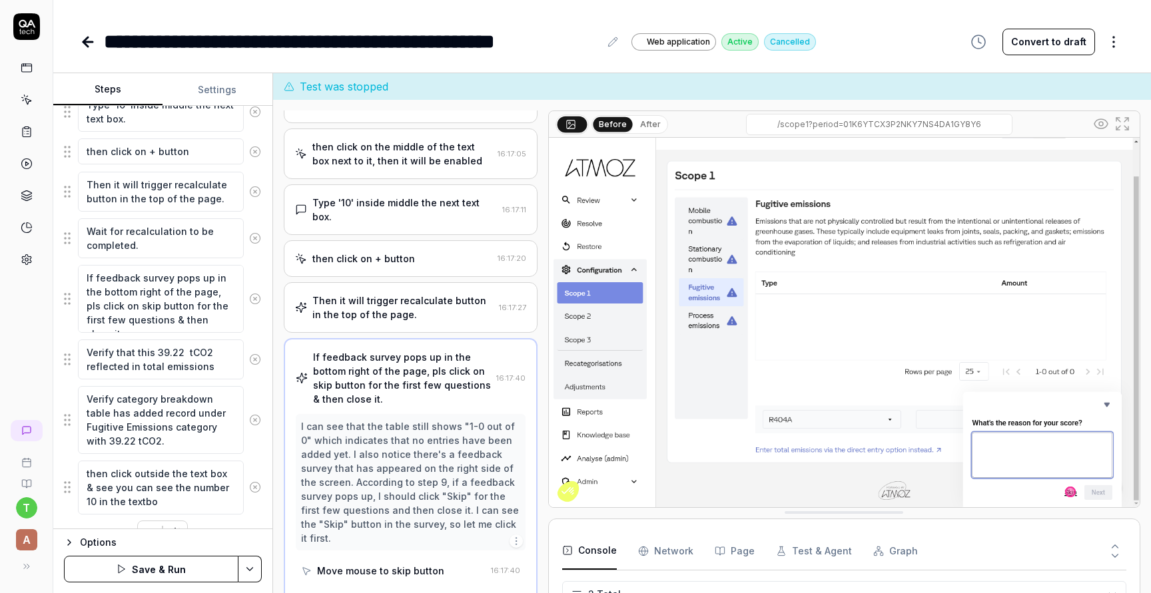
type textarea "*"
type textarea "then click outside the text box & see you can see the number 10 in the textbox"
type textarea "*"
type textarea "then click outside the text box & see you can see the number 10 in the textbox."
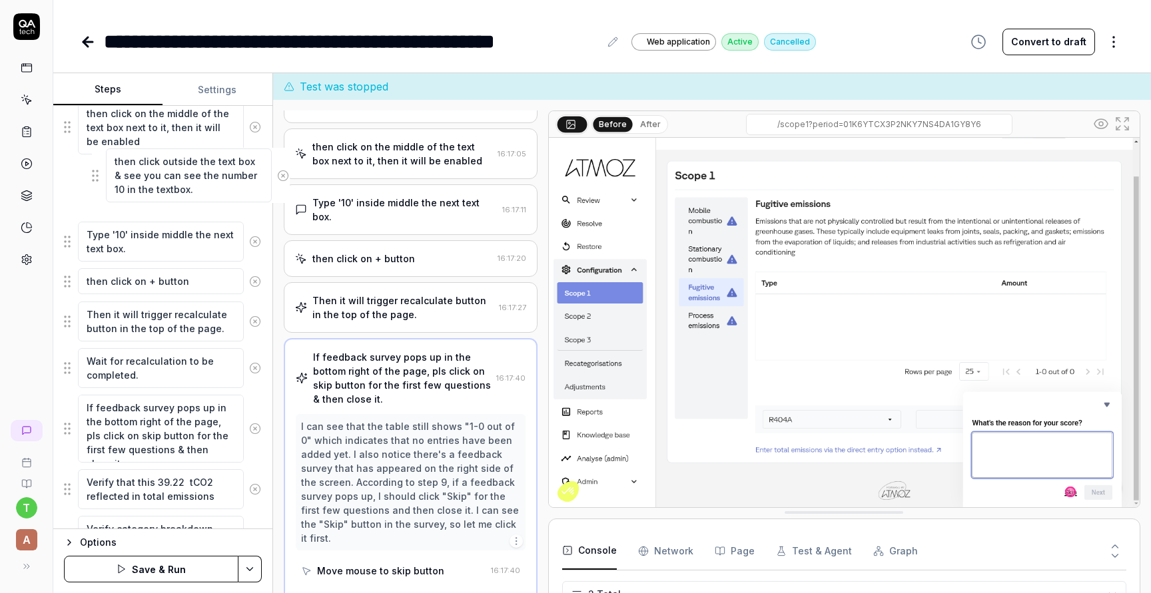
scroll to position [414, 0]
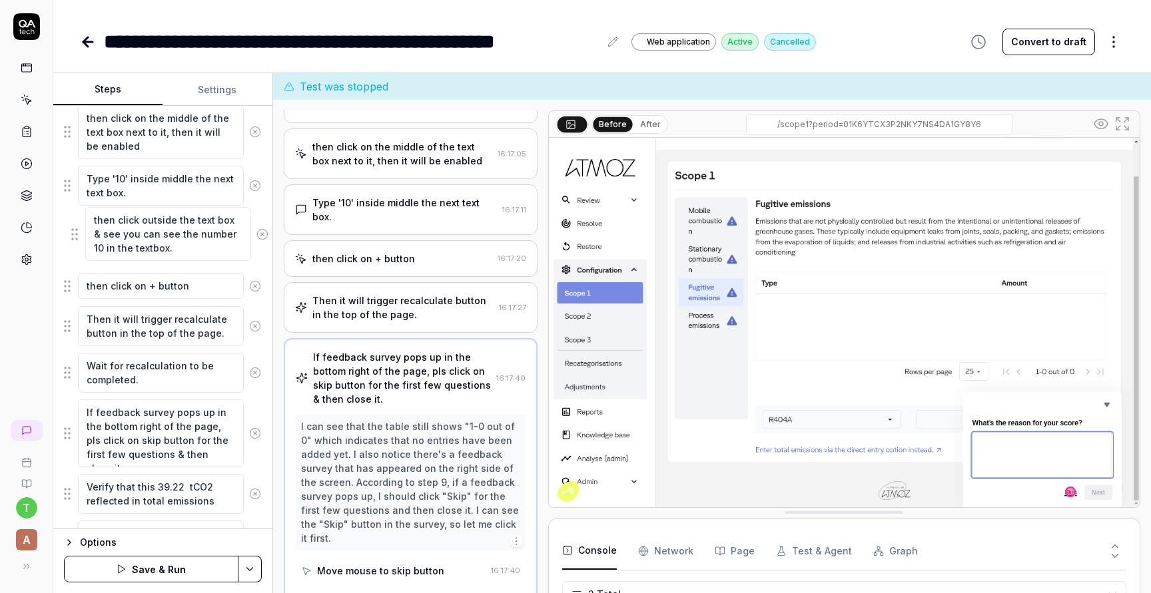
drag, startPoint x: 66, startPoint y: 488, endPoint x: 71, endPoint y: 234, distance: 254.5
click at [73, 236] on fieldset "Choose company 'QA tech-Calculations' from company list & go to configurations …" at bounding box center [163, 256] width 198 height 667
click at [168, 572] on button "Save & Run" at bounding box center [151, 569] width 175 height 27
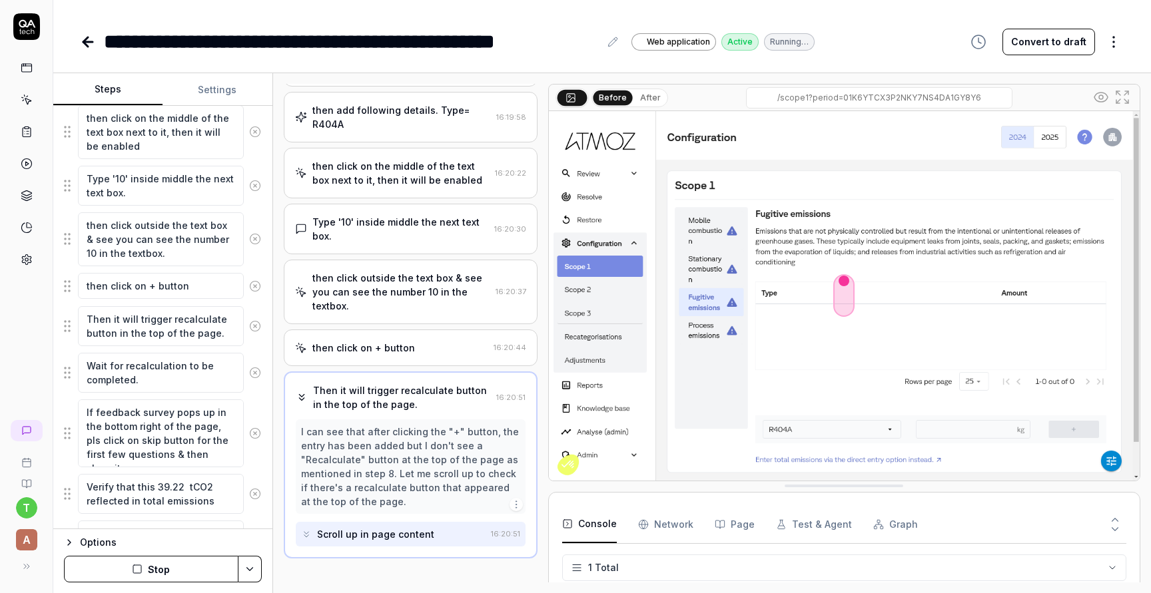
scroll to position [324, 0]
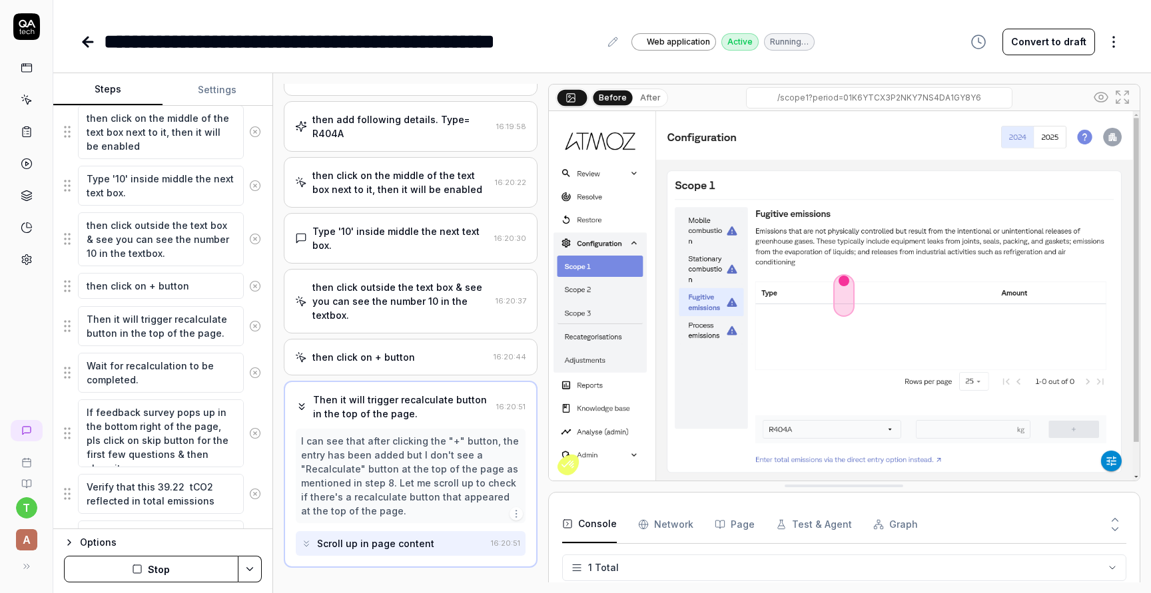
click at [171, 573] on button "Stop" at bounding box center [151, 569] width 175 height 27
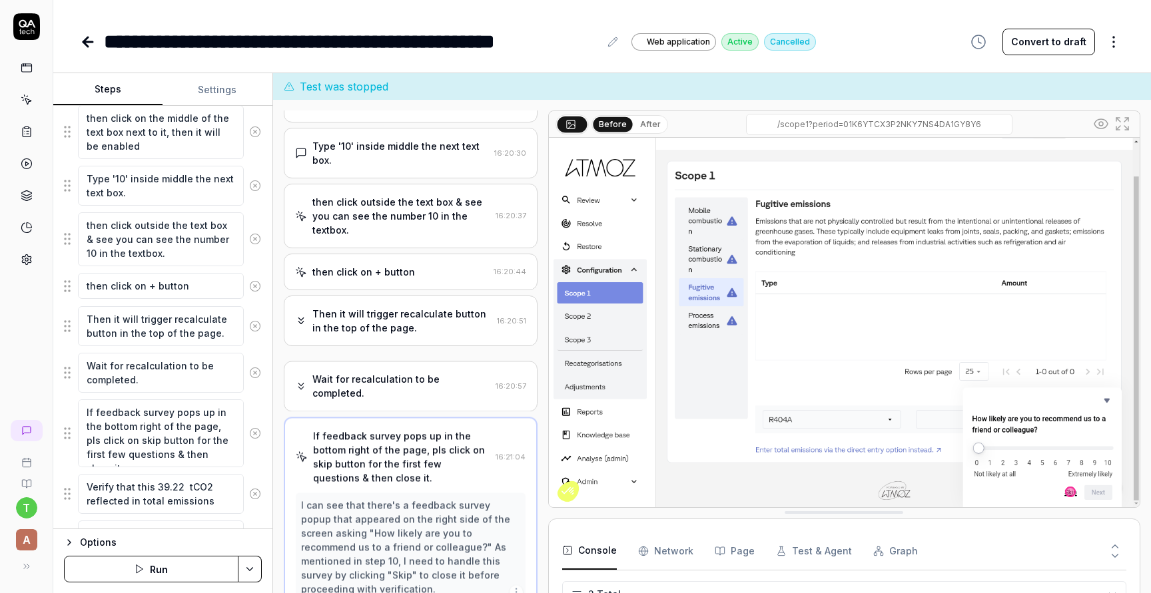
scroll to position [448, 0]
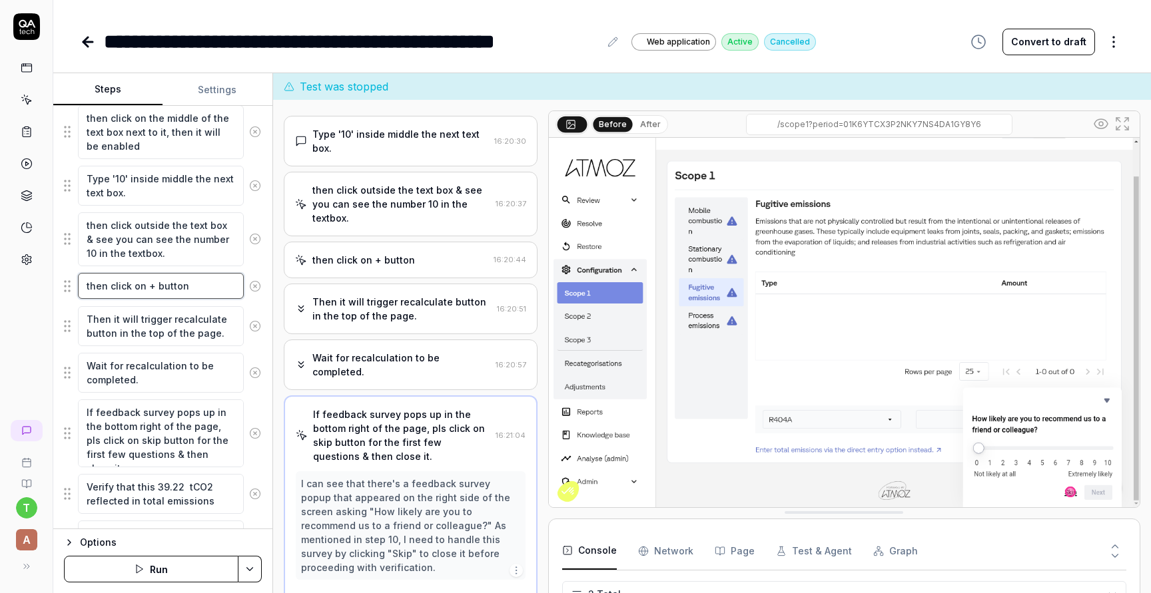
click at [105, 287] on textarea "then click on + button" at bounding box center [161, 286] width 166 height 26
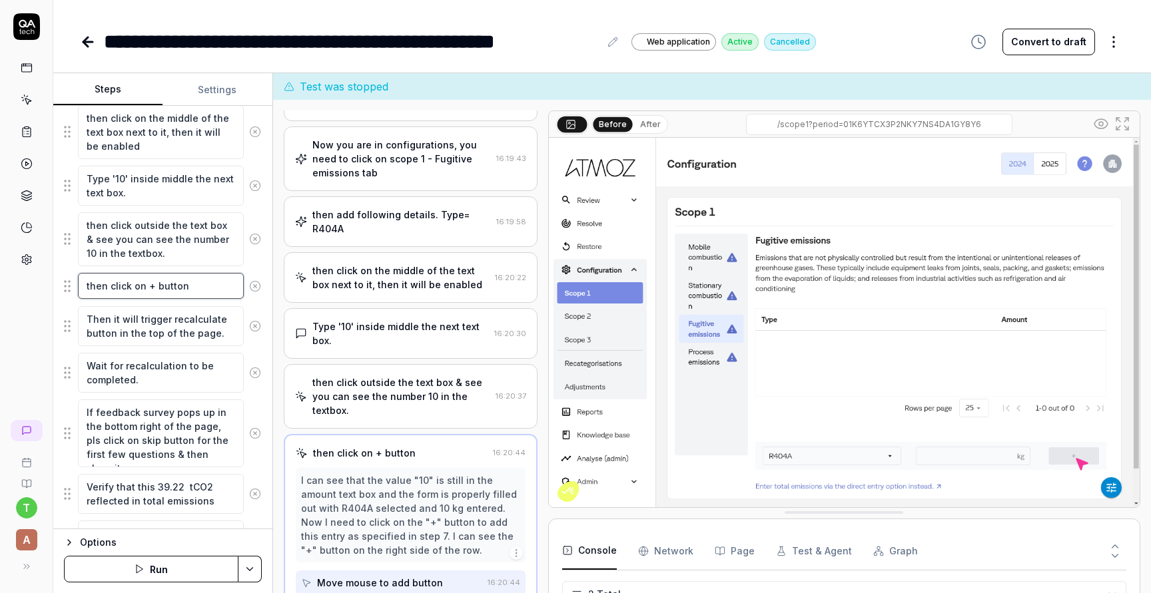
scroll to position [253, 0]
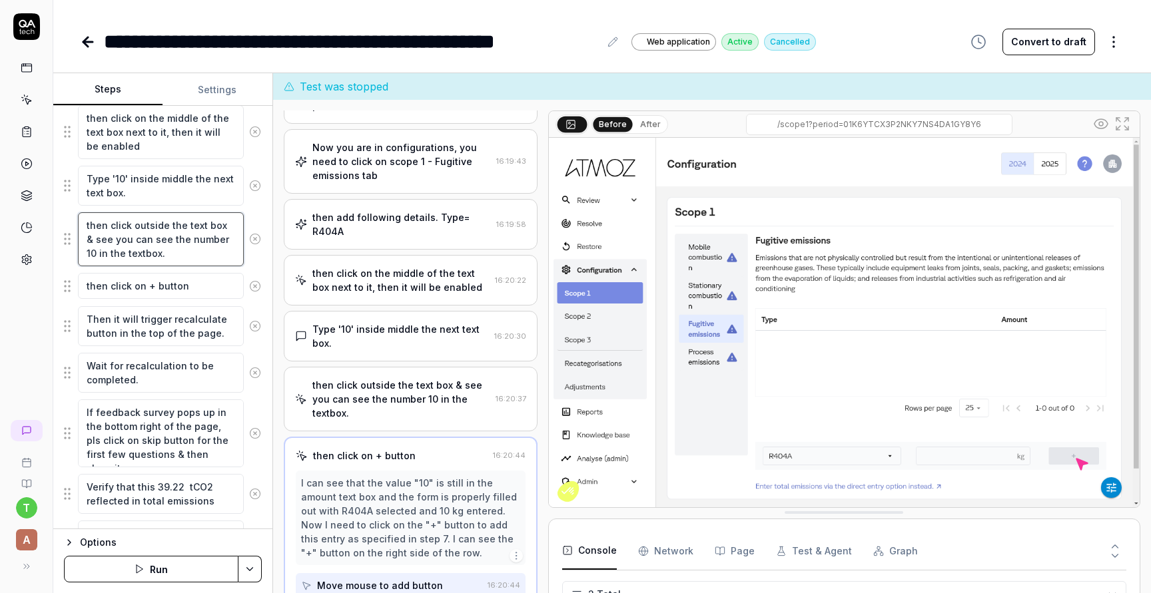
click at [169, 258] on textarea "then click outside the text box & see you can see the number 10 in the textbox." at bounding box center [161, 239] width 166 height 54
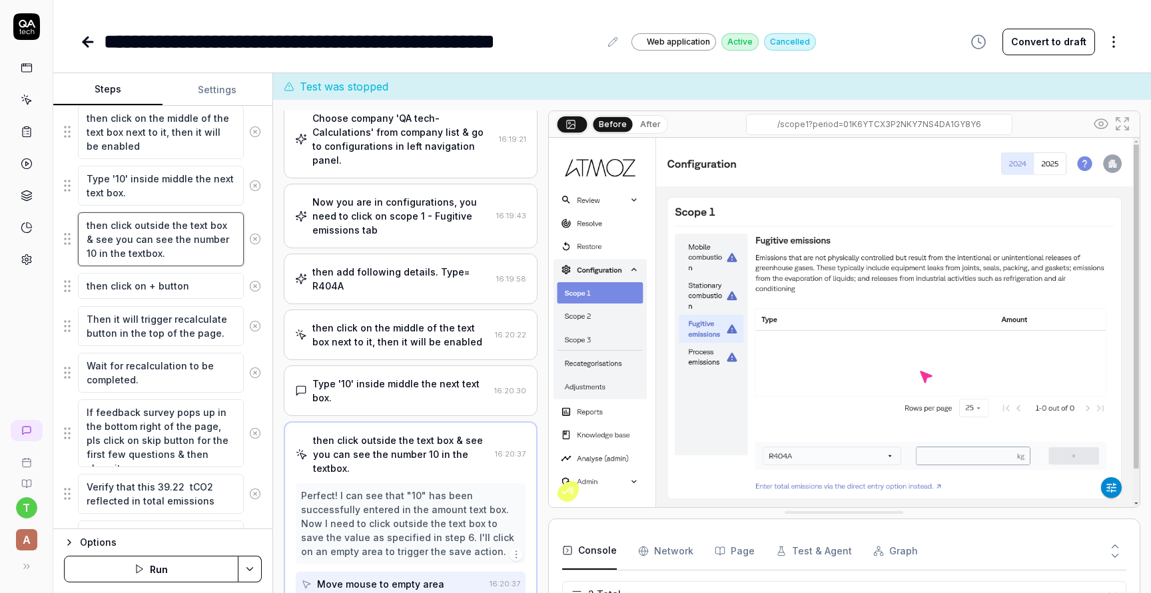
scroll to position [197, 0]
type textarea "*"
type textarea "then click outside the text box & see you can see the number 10 in the textbox."
type textarea "*"
type textarea "then click outside the text box & see you can see the number 10 in the textbox.…"
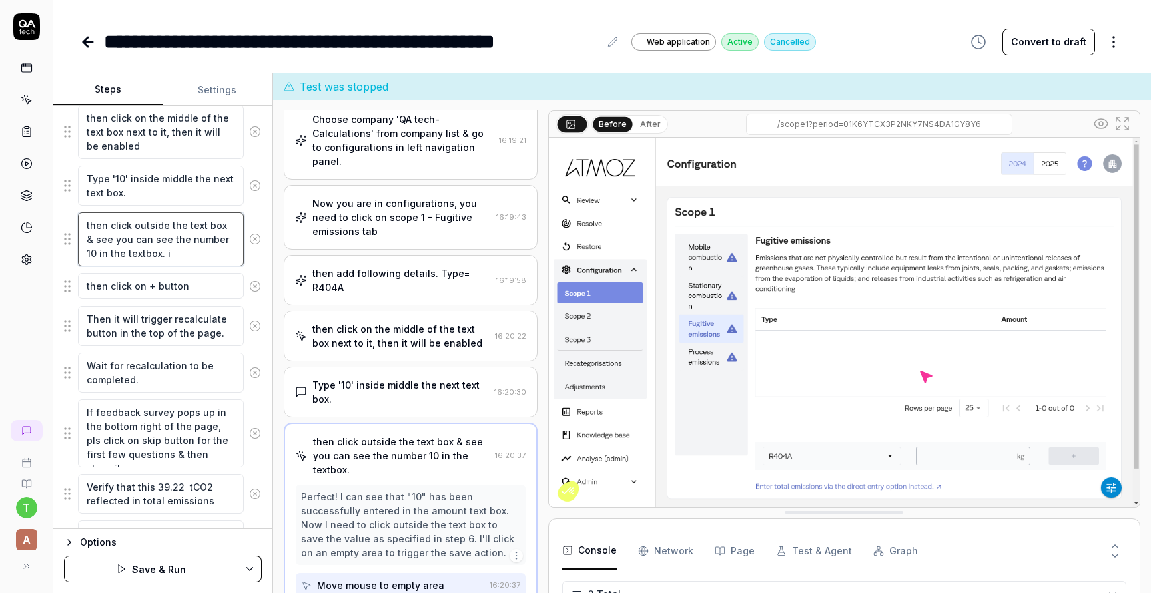
type textarea "*"
type textarea "then click outside the text box & see you can see the number 10 in the textbox.…"
type textarea "*"
type textarea "then click outside the text box & see you can see the number 10 in the textbox.…"
type textarea "*"
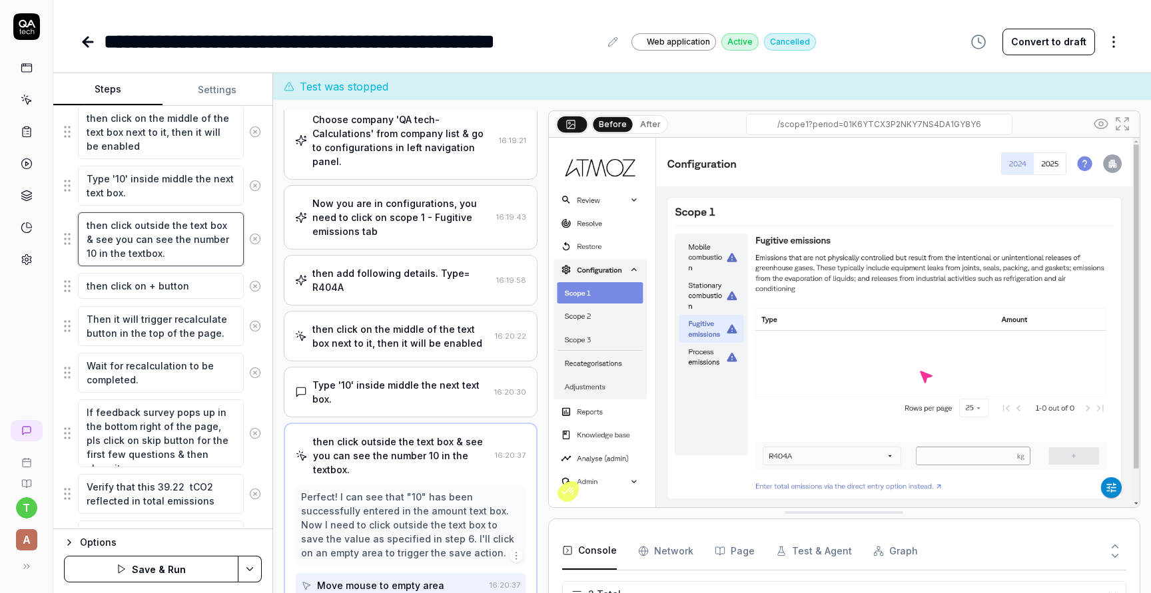
type textarea "then click outside the text box & see you can see the number 10 in the textbox."
click at [152, 190] on textarea "Type '10' inside middle the next text box." at bounding box center [161, 186] width 166 height 40
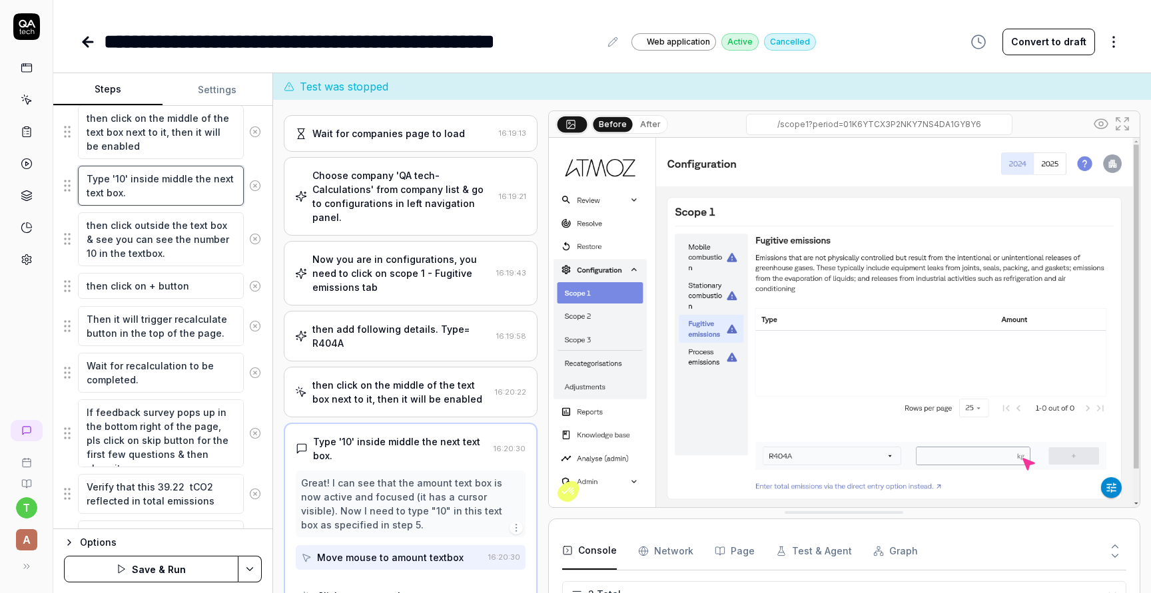
scroll to position [141, 0]
type textarea "*"
type textarea "Type '10' inside middle the next text box"
type textarea "*"
type textarea "Type '10' inside middle the next text box&"
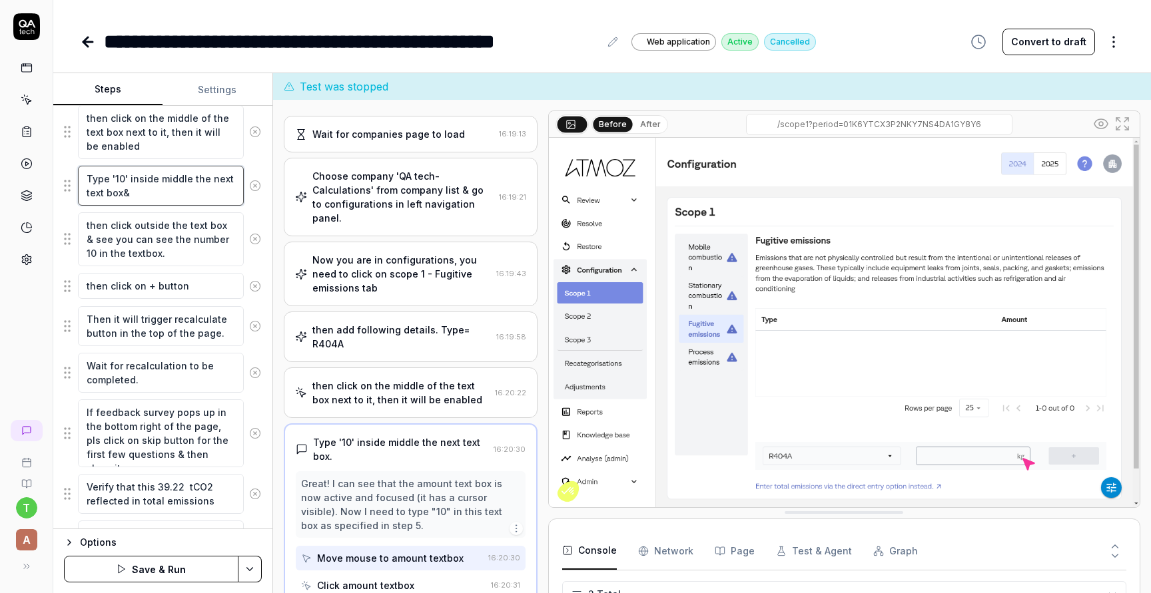
type textarea "*"
type textarea "Type '10' inside middle the next text box&"
type textarea "*"
type textarea "Type '10' inside middle the next text box&"
type textarea "*"
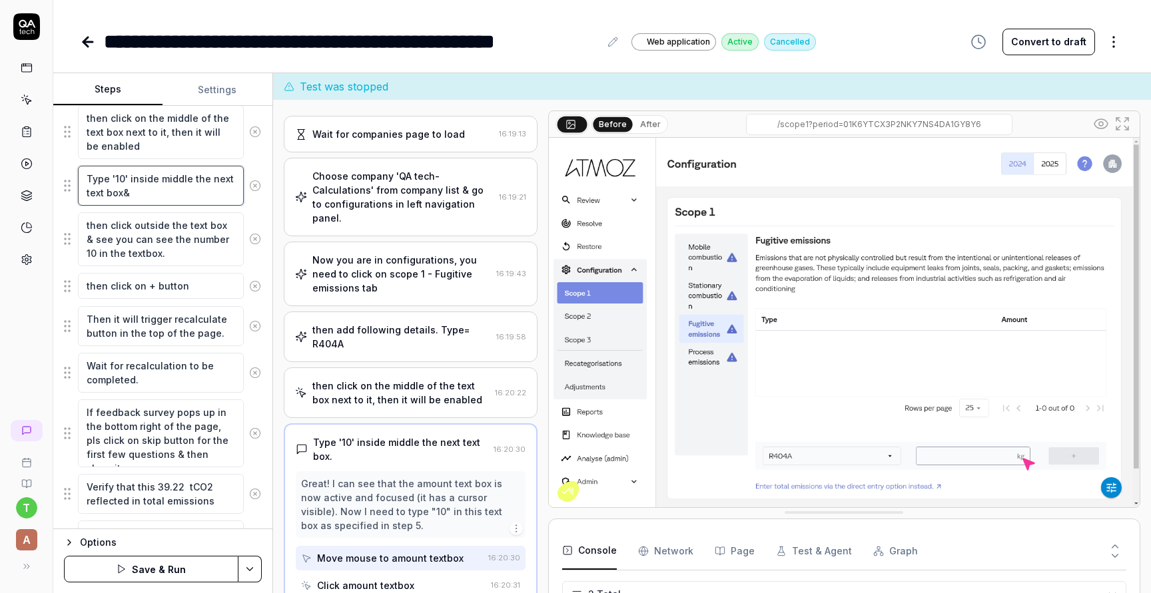
type textarea "Type '10' inside middle the next text box"
type textarea "*"
type textarea "Type '10' inside middle the next text box"
click at [108, 284] on textarea "then click on + button" at bounding box center [161, 286] width 166 height 26
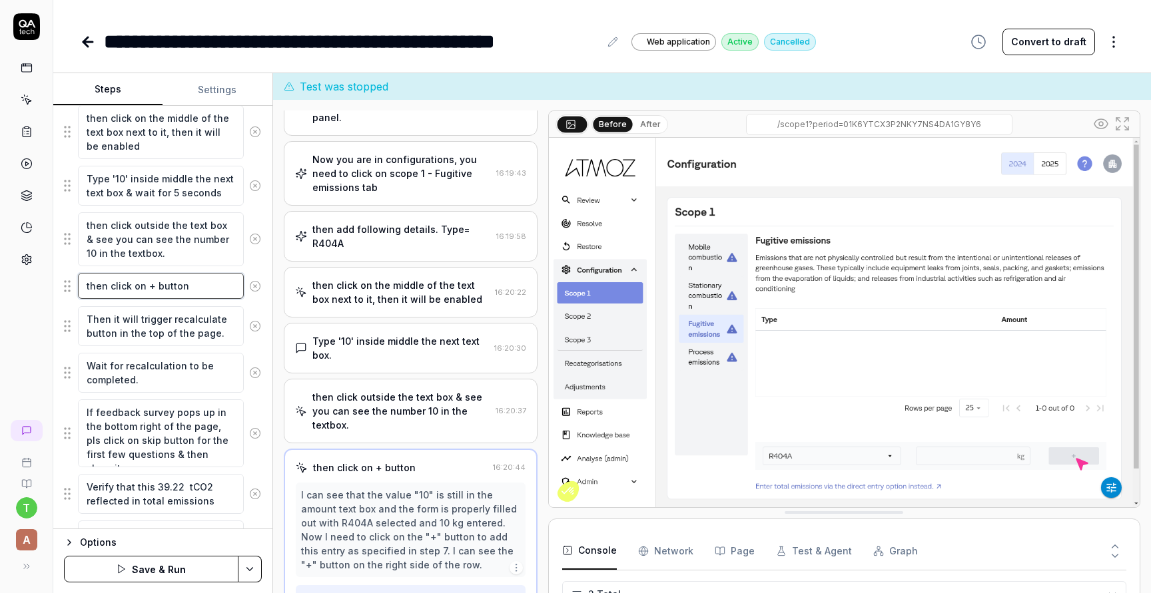
scroll to position [253, 0]
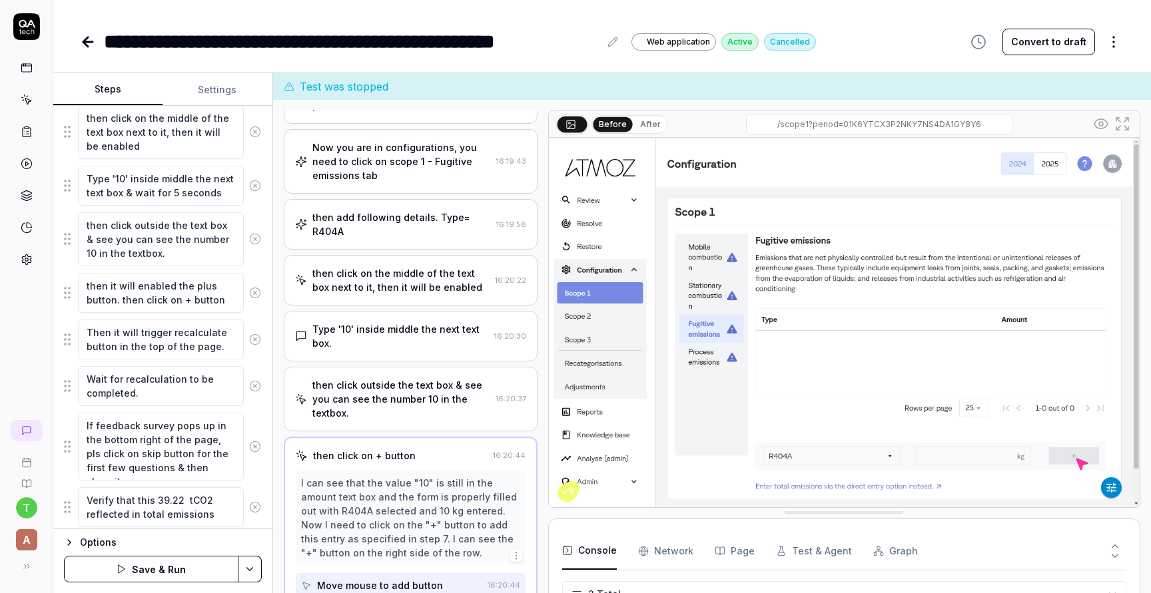
click at [192, 567] on button "Save & Run" at bounding box center [151, 569] width 175 height 27
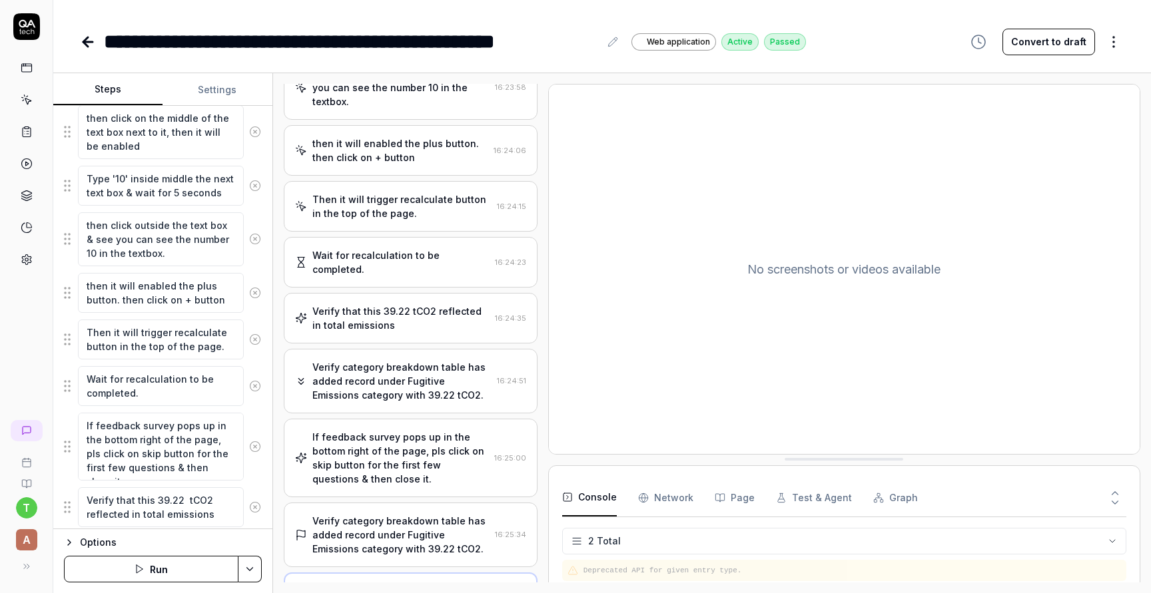
scroll to position [529, 0]
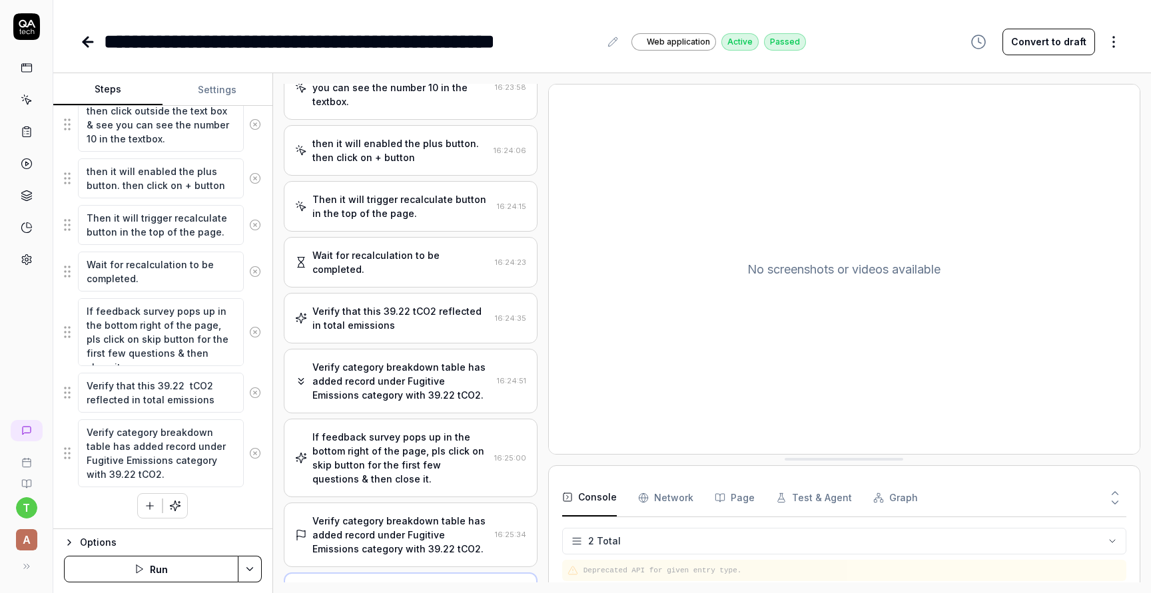
click at [88, 37] on icon at bounding box center [85, 41] width 5 height 9
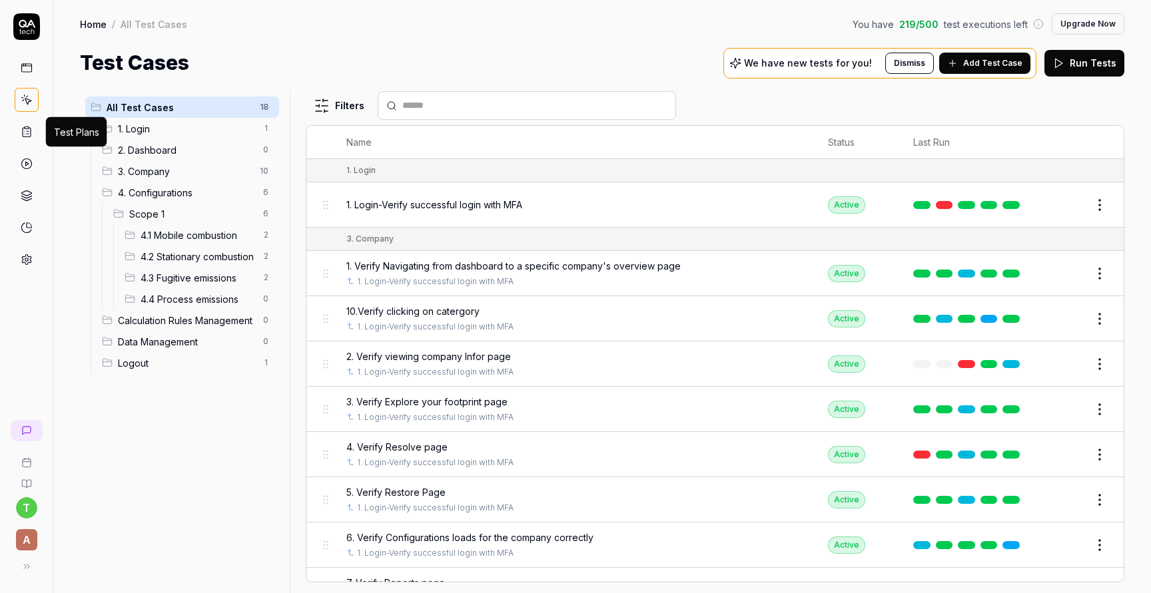
click at [33, 132] on link at bounding box center [27, 132] width 24 height 24
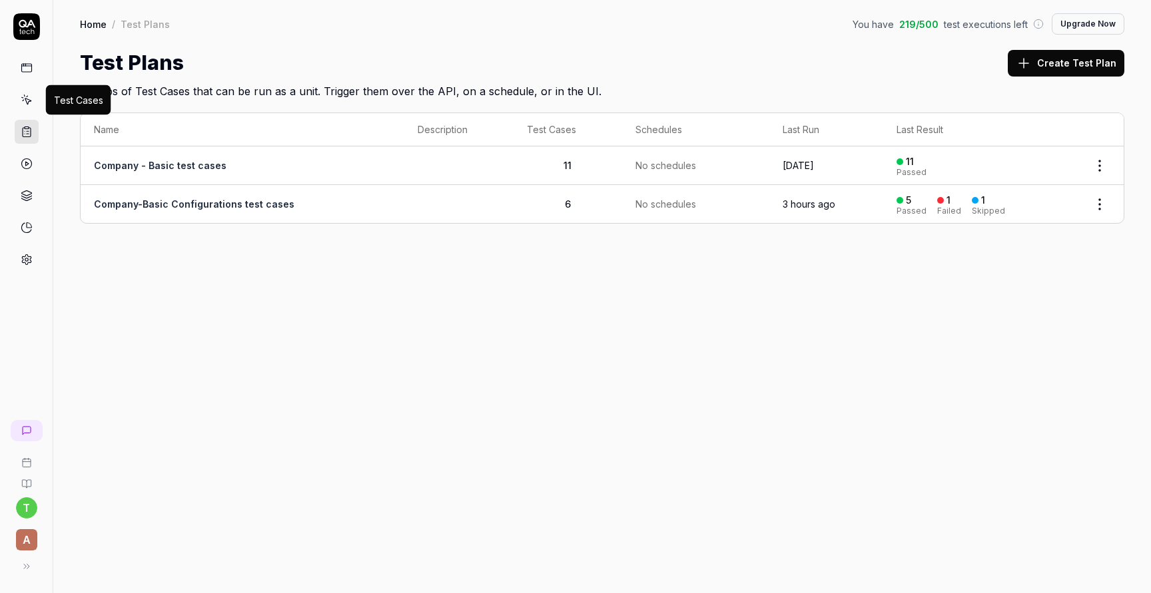
click at [31, 101] on icon at bounding box center [27, 100] width 12 height 12
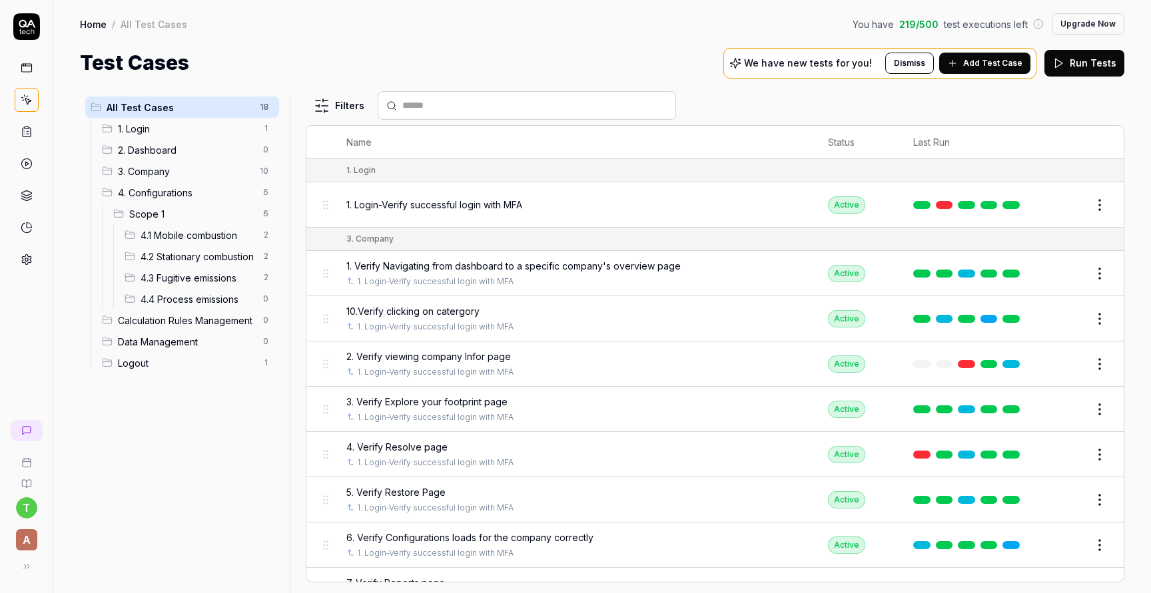
click at [200, 276] on span "4.3 Fugitive emissions" at bounding box center [198, 278] width 115 height 14
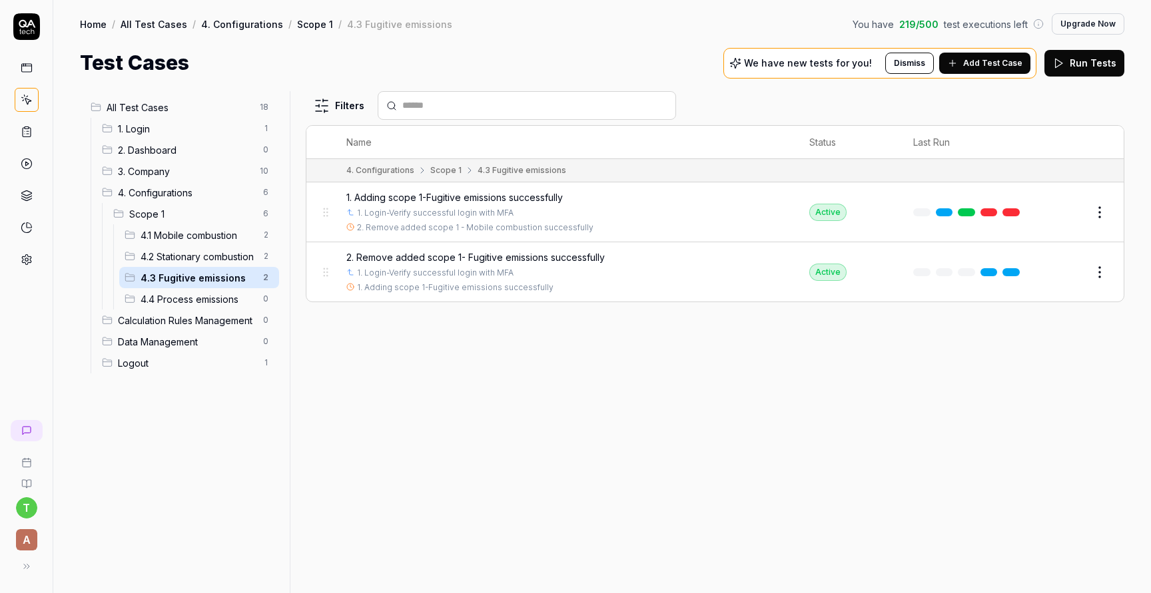
click at [549, 251] on span "2. Remove added scope 1- Fugitive emissions successfully" at bounding box center [475, 257] width 258 height 14
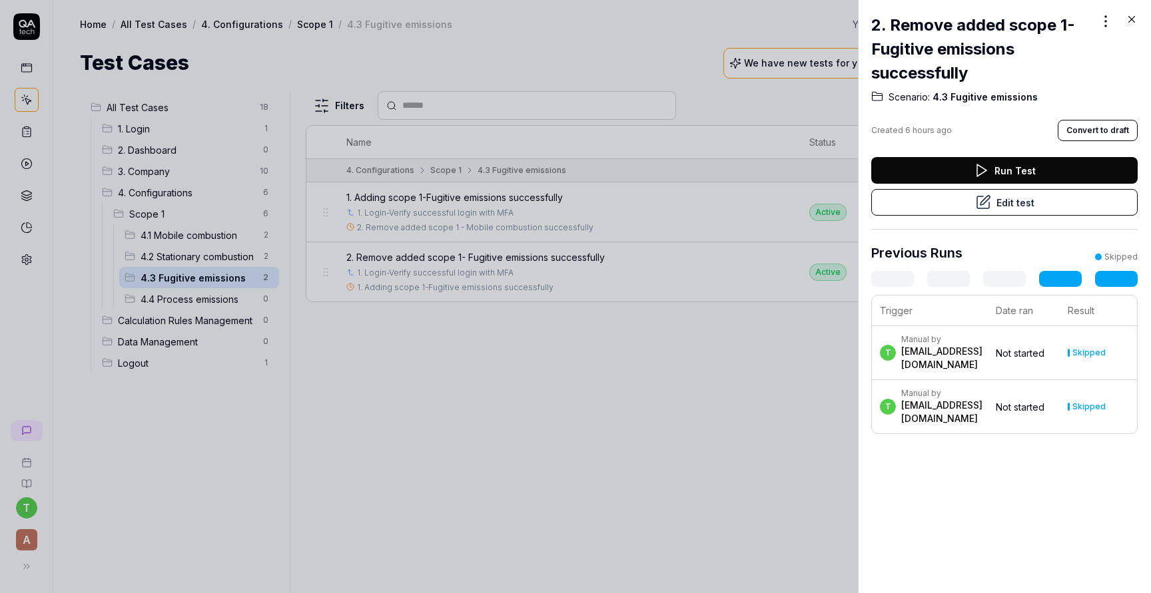
click at [990, 171] on button "Run Test" at bounding box center [1004, 170] width 266 height 27
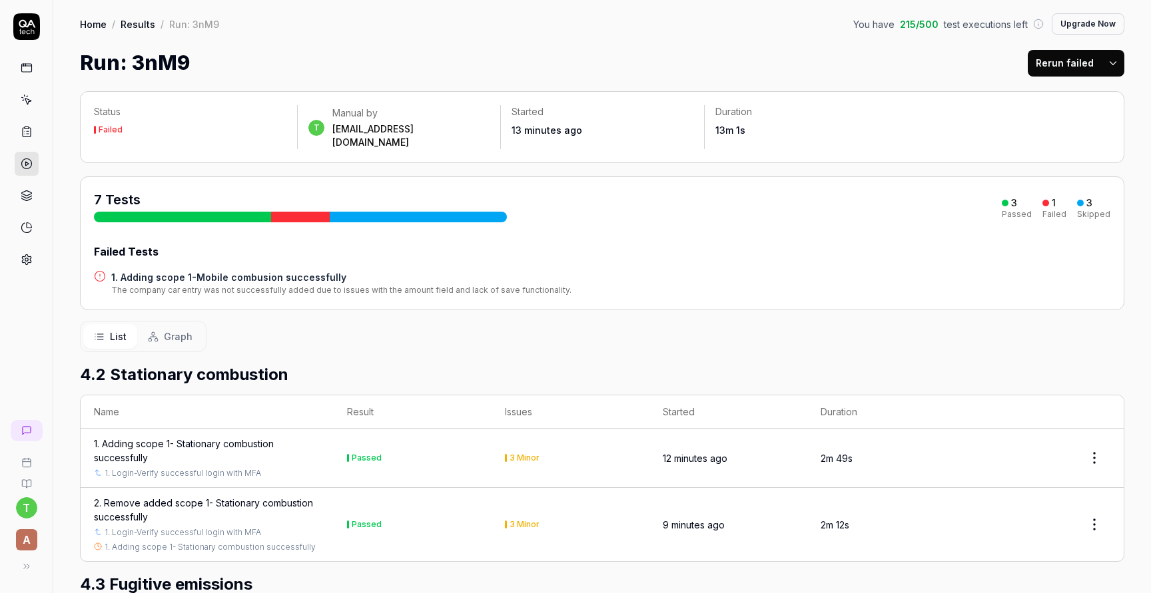
click at [295, 270] on h4 "1. Adding scope 1-Mobile combusion successfully" at bounding box center [341, 277] width 460 height 14
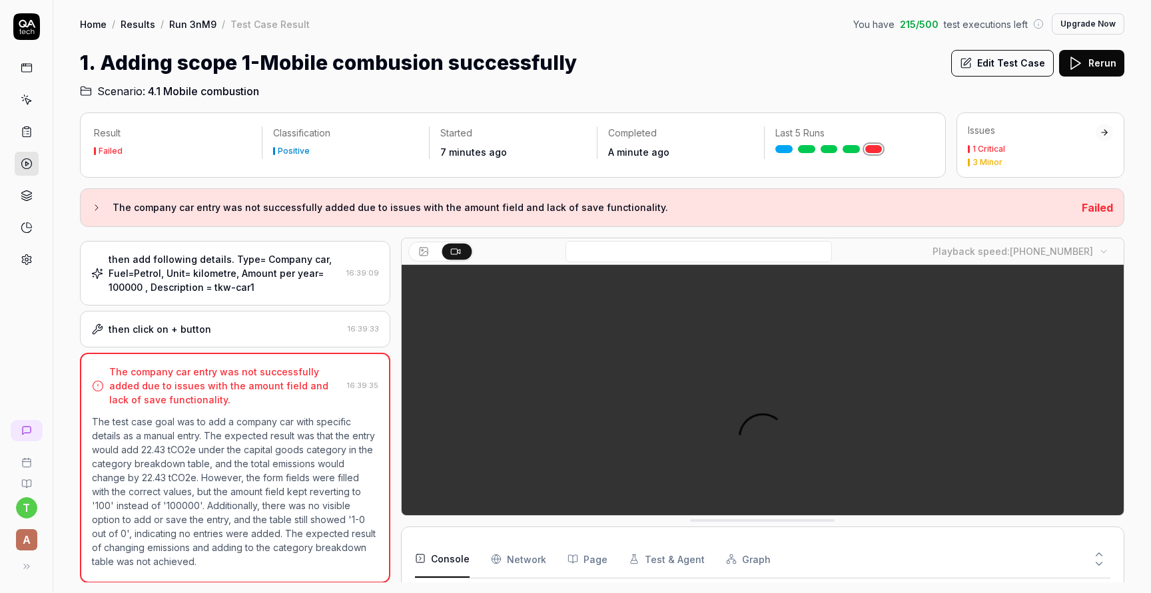
scroll to position [200, 0]
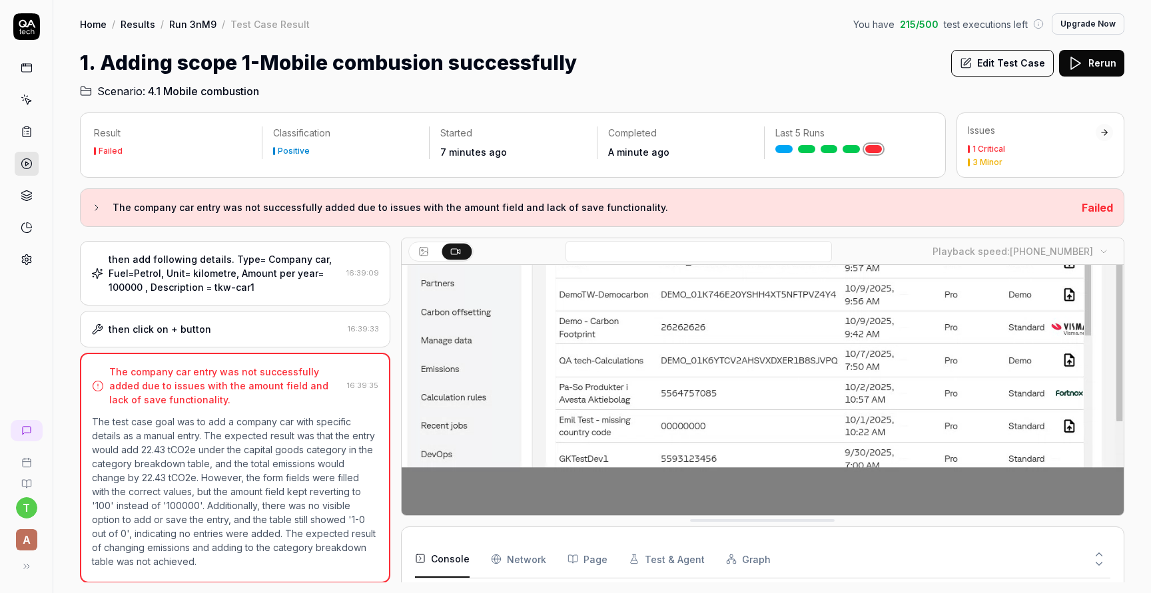
click at [994, 63] on button "Edit Test Case" at bounding box center [1002, 63] width 103 height 27
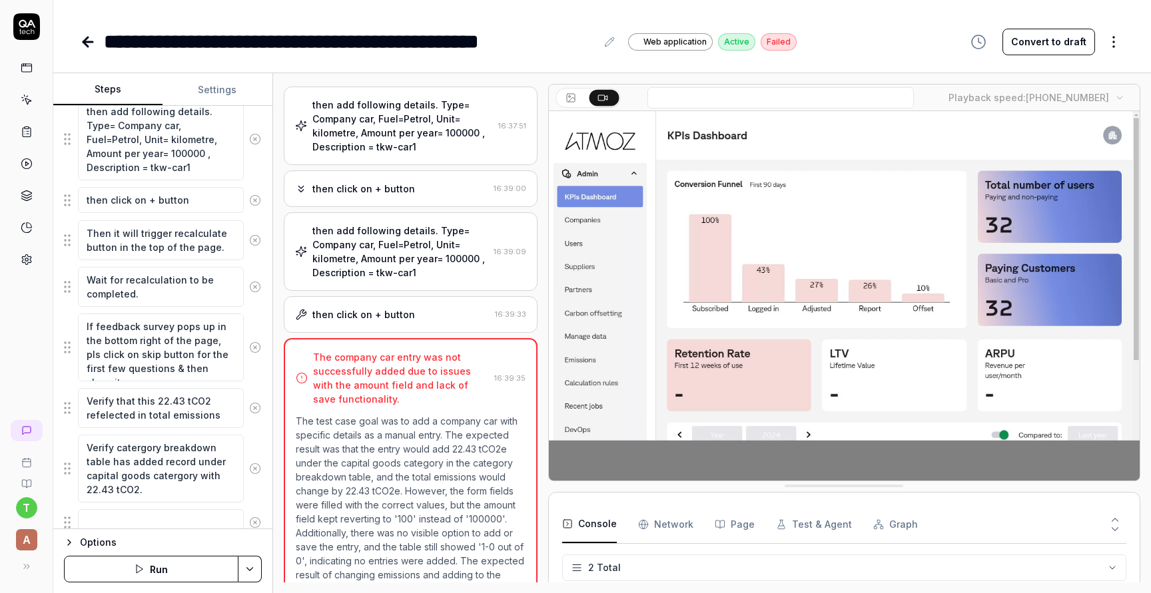
scroll to position [423, 0]
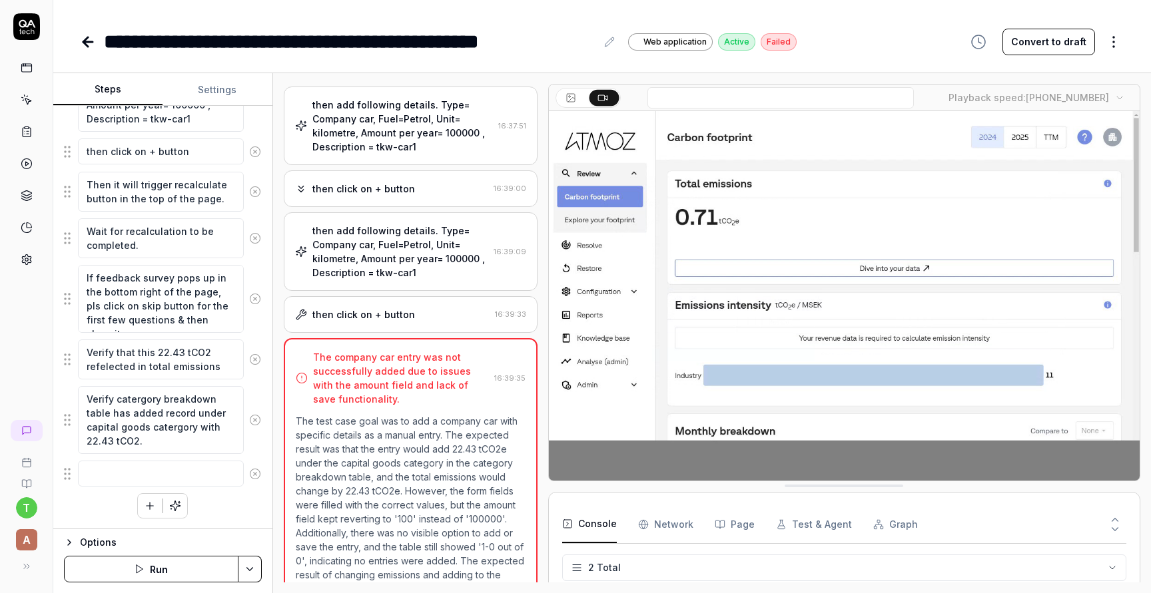
click at [88, 46] on icon at bounding box center [85, 41] width 5 height 9
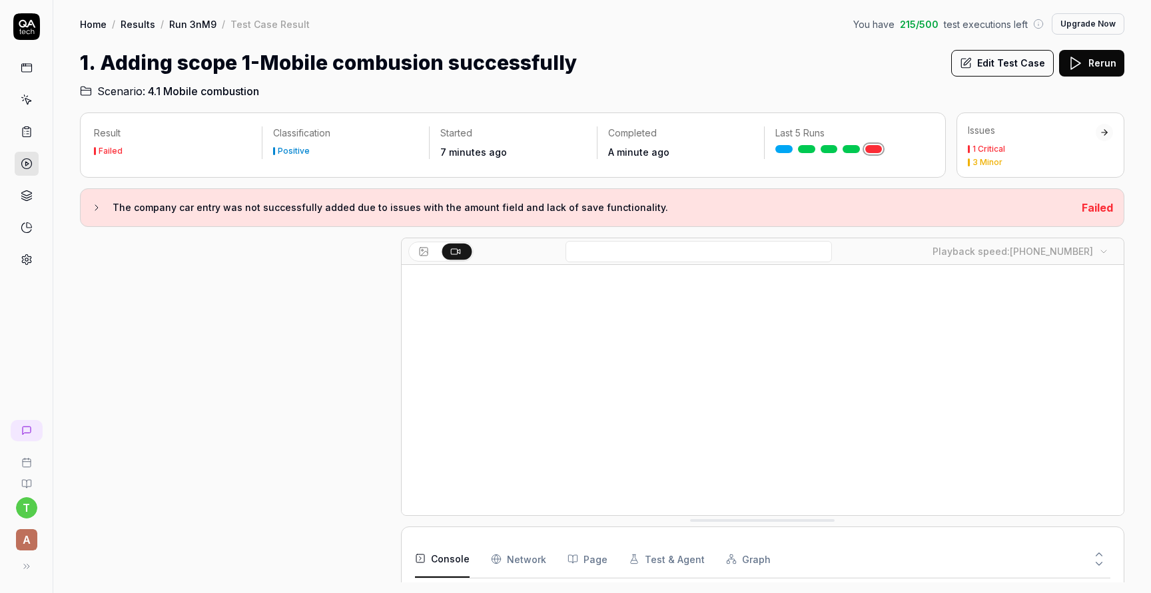
scroll to position [744, 0]
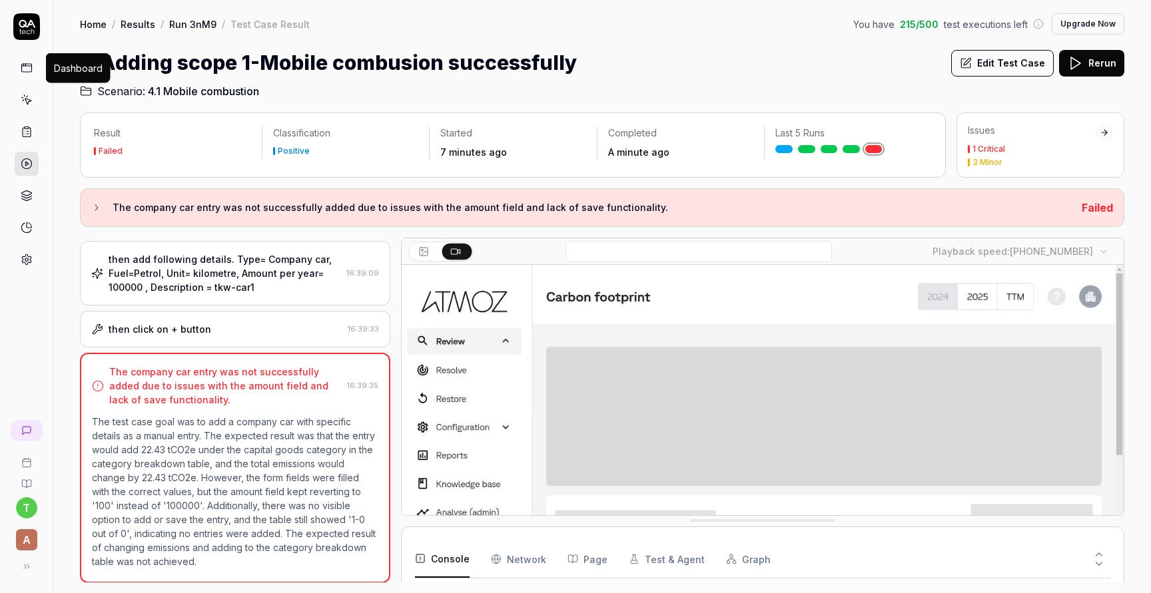
click at [25, 69] on icon at bounding box center [27, 68] width 12 height 12
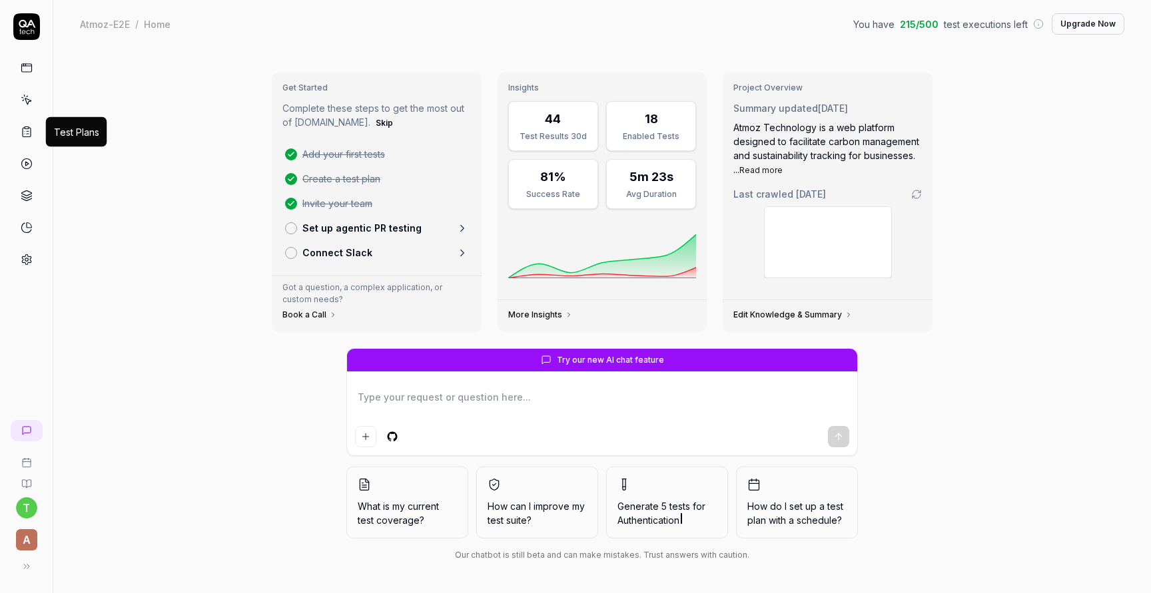
click at [30, 129] on icon at bounding box center [27, 132] width 8 height 9
type textarea "*"
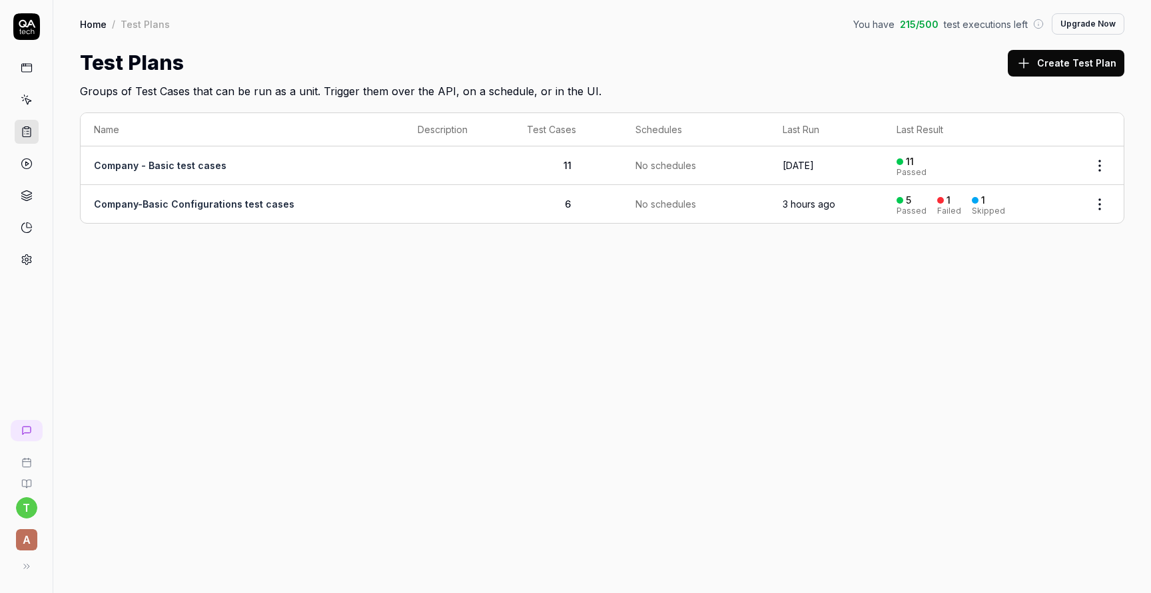
click at [261, 198] on link "Company-Basic Configurations test cases" at bounding box center [194, 203] width 200 height 11
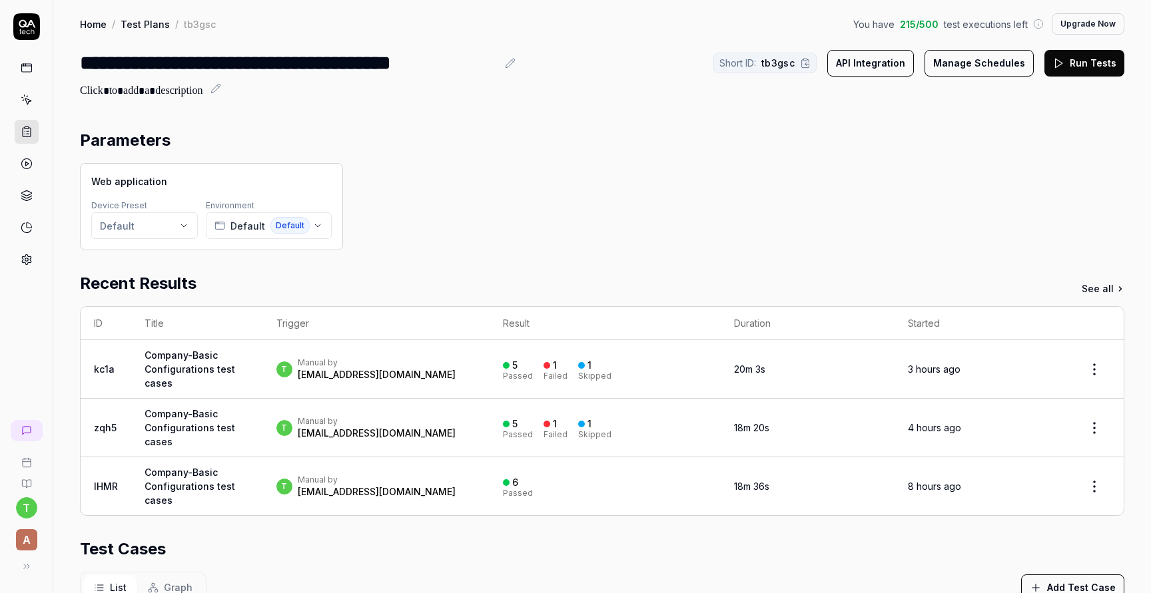
click at [1102, 61] on button "Run Tests" at bounding box center [1084, 63] width 80 height 27
